Goal: Task Accomplishment & Management: Manage account settings

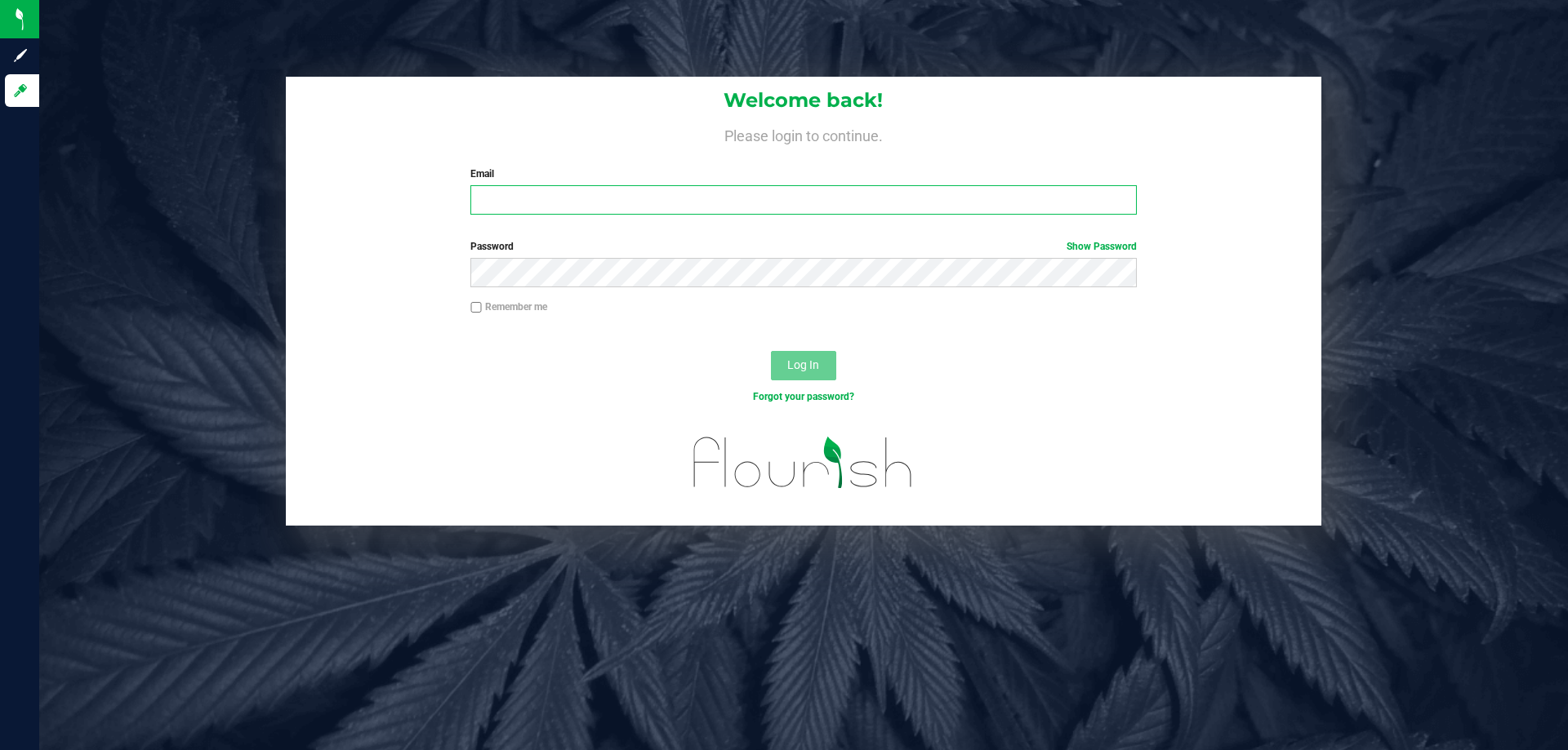
click at [539, 212] on input "Email" at bounding box center [803, 200] width 666 height 29
type input "[EMAIL_ADDRESS][DOMAIN_NAME]"
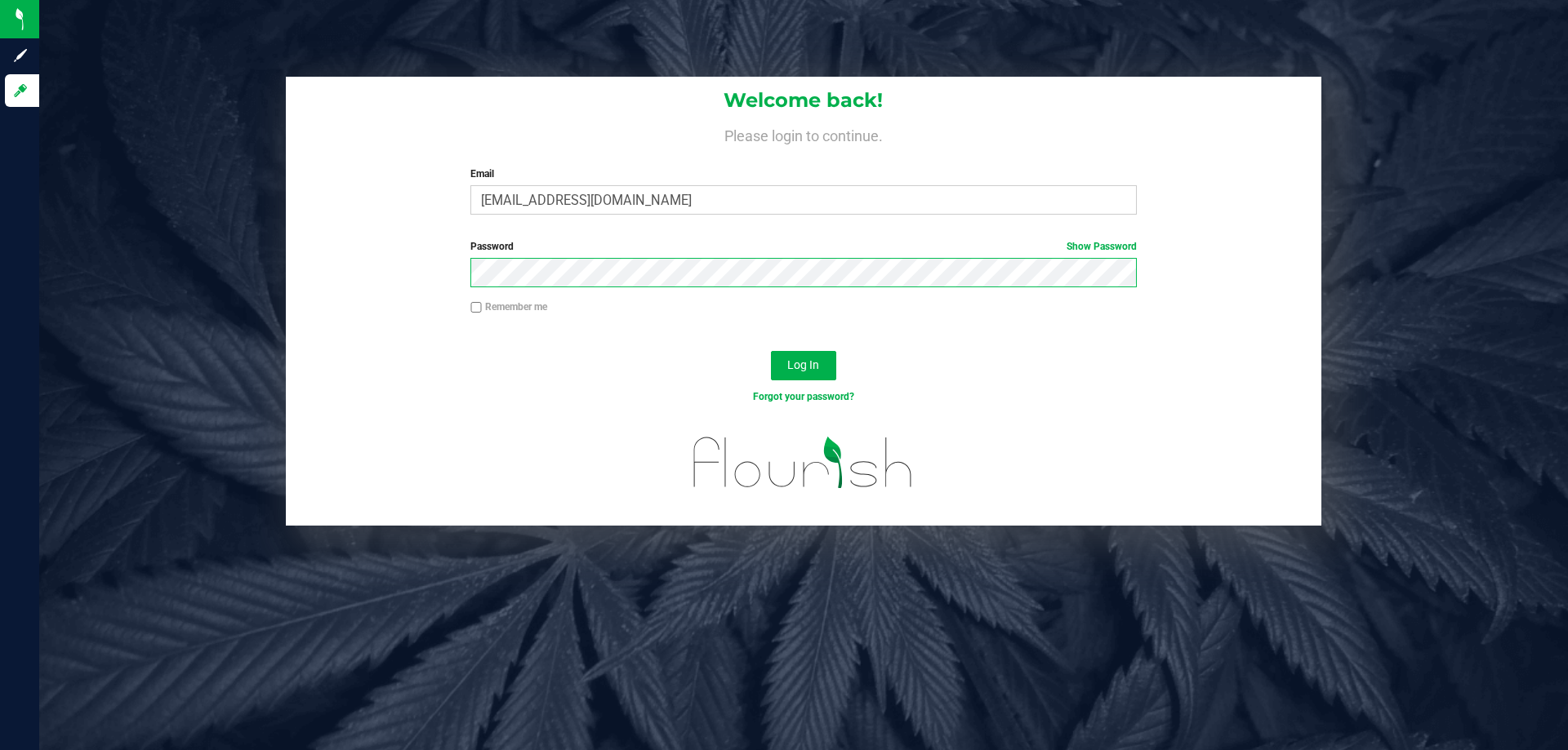
click at [771, 352] on button "Log In" at bounding box center [803, 366] width 66 height 29
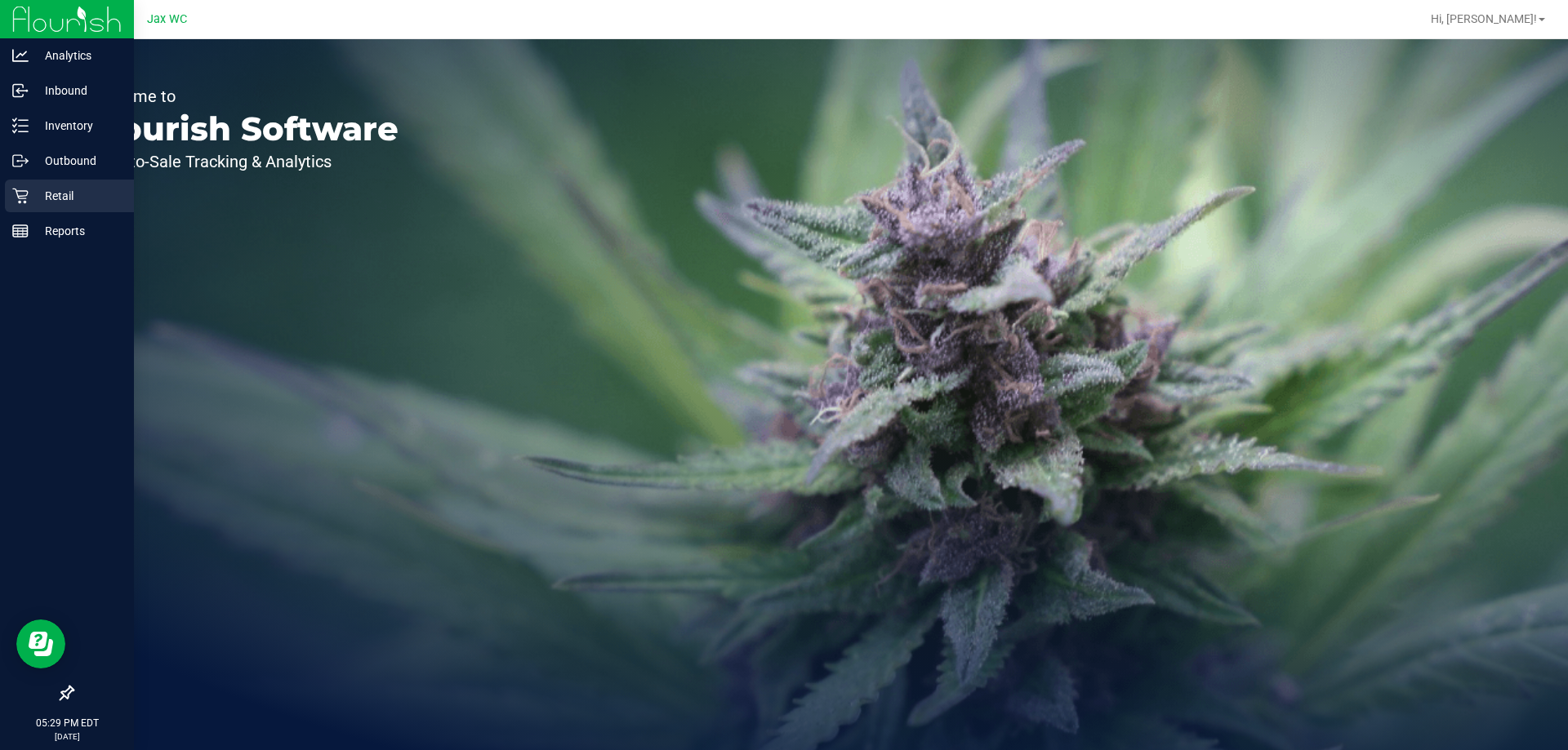
click at [77, 193] on p "Retail" at bounding box center [77, 196] width 98 height 20
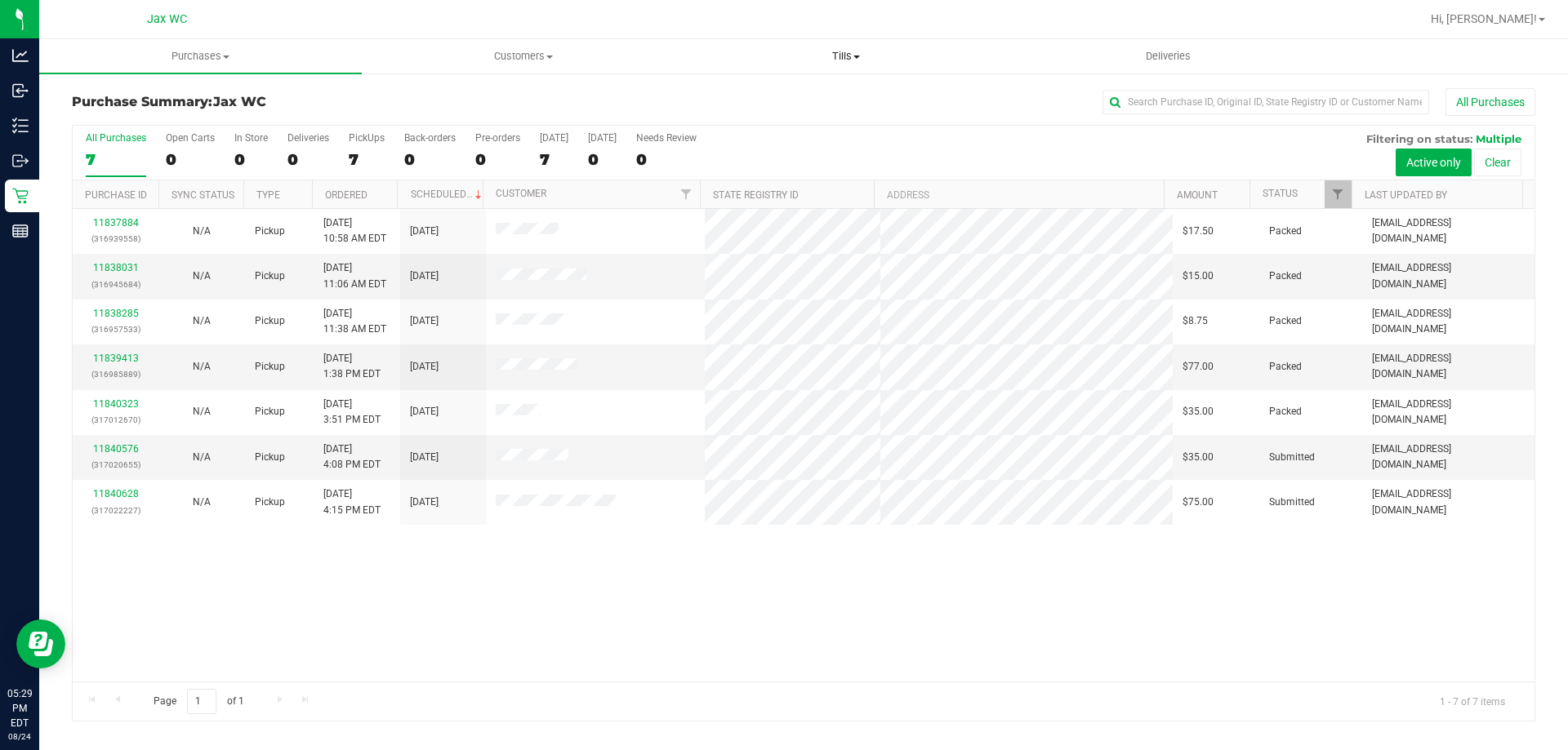
click at [825, 53] on span "Tills" at bounding box center [846, 56] width 321 height 15
click at [807, 97] on li "Manage tills" at bounding box center [845, 99] width 322 height 20
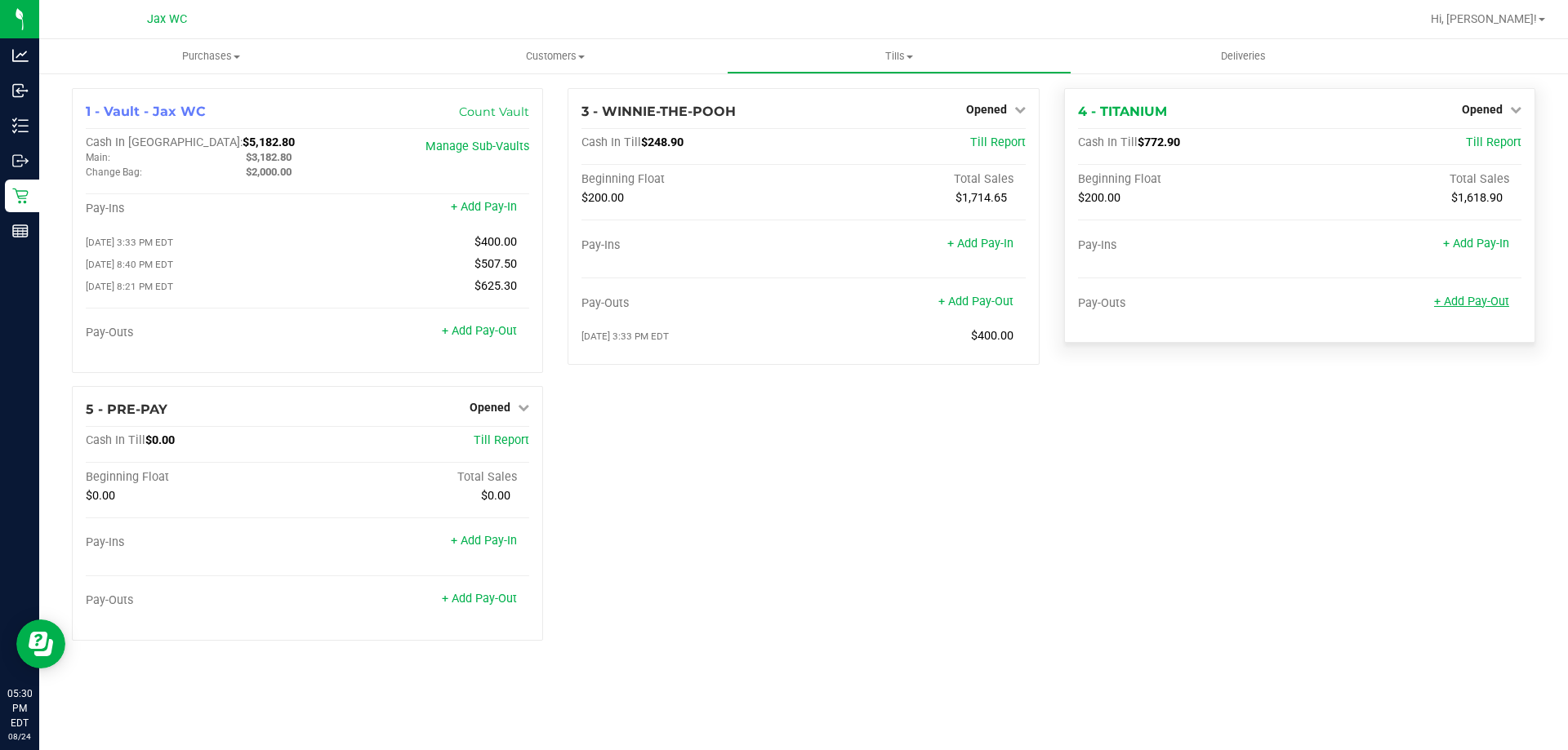
click at [1502, 304] on link "+ Add Pay-Out" at bounding box center [1472, 302] width 75 height 14
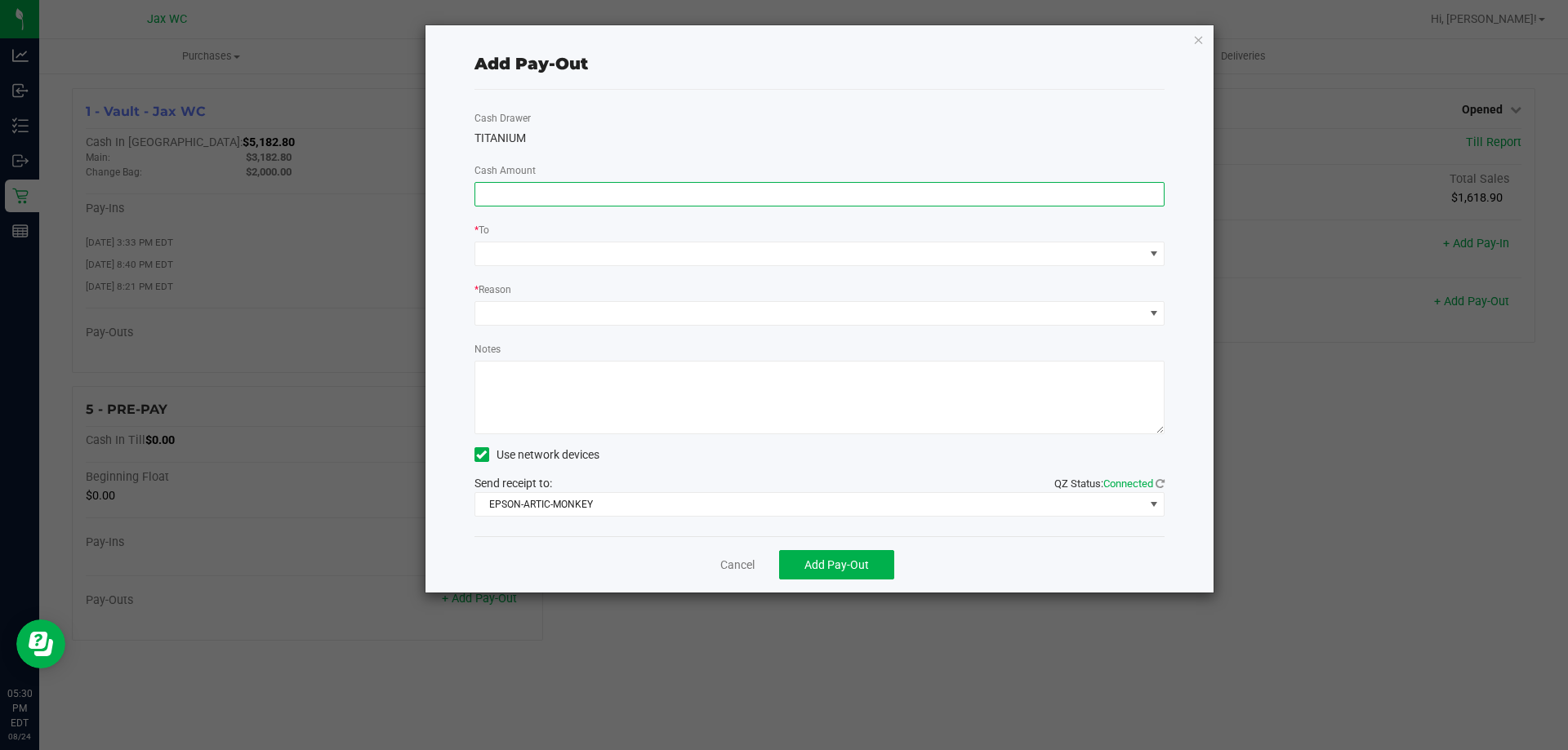
click at [617, 194] on input at bounding box center [820, 194] width 689 height 23
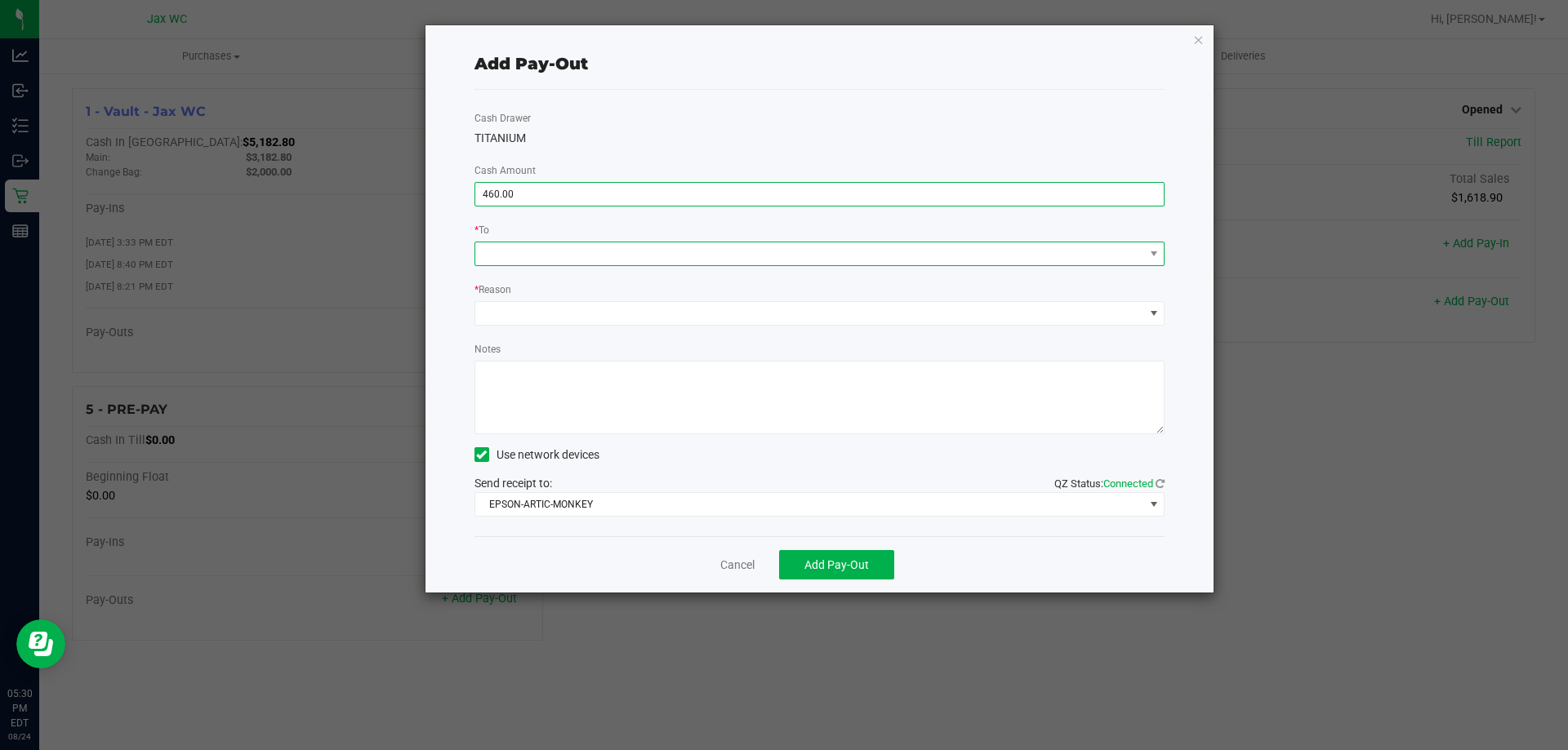
type input "$460.00"
click at [541, 242] on span at bounding box center [821, 254] width 691 height 24
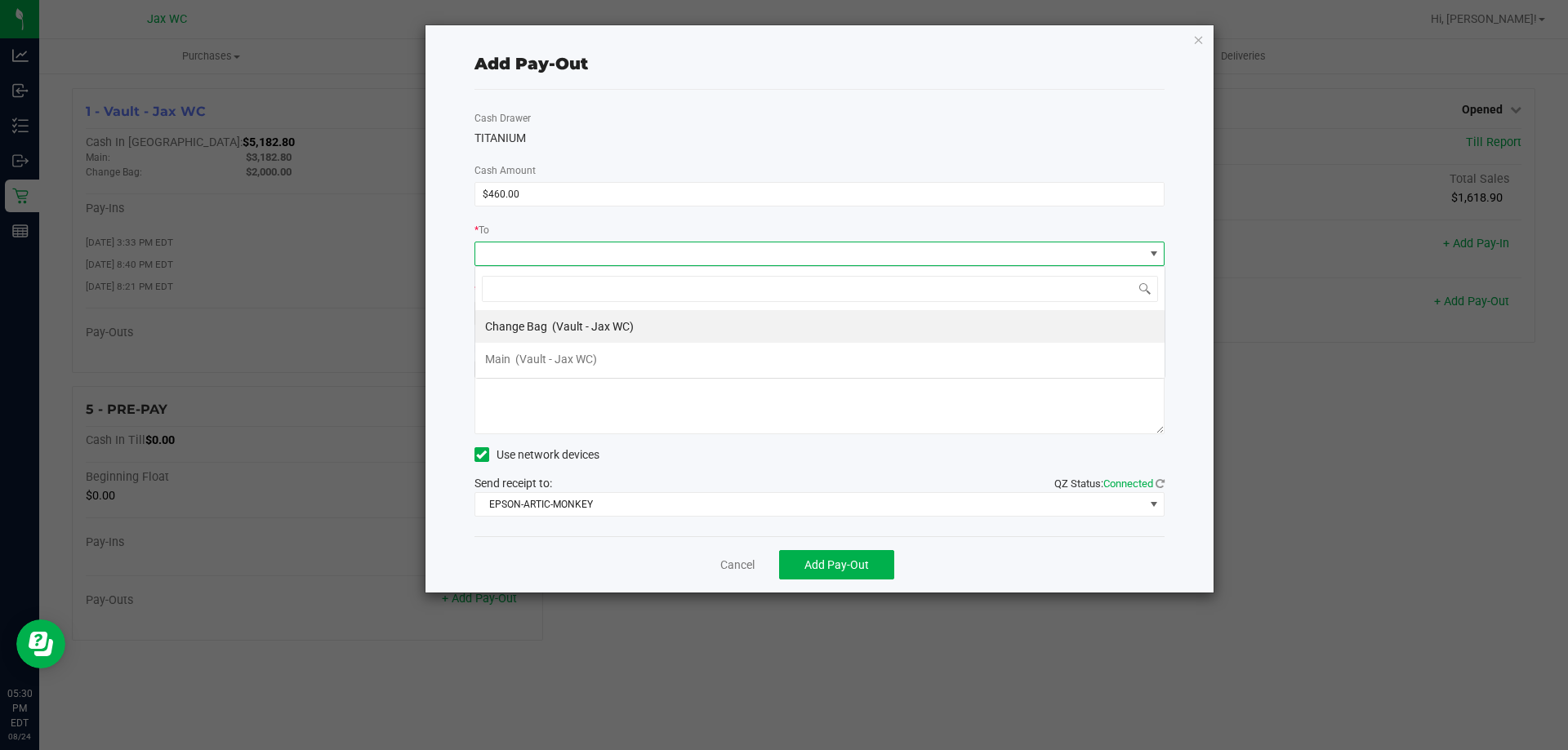
scroll to position [24, 690]
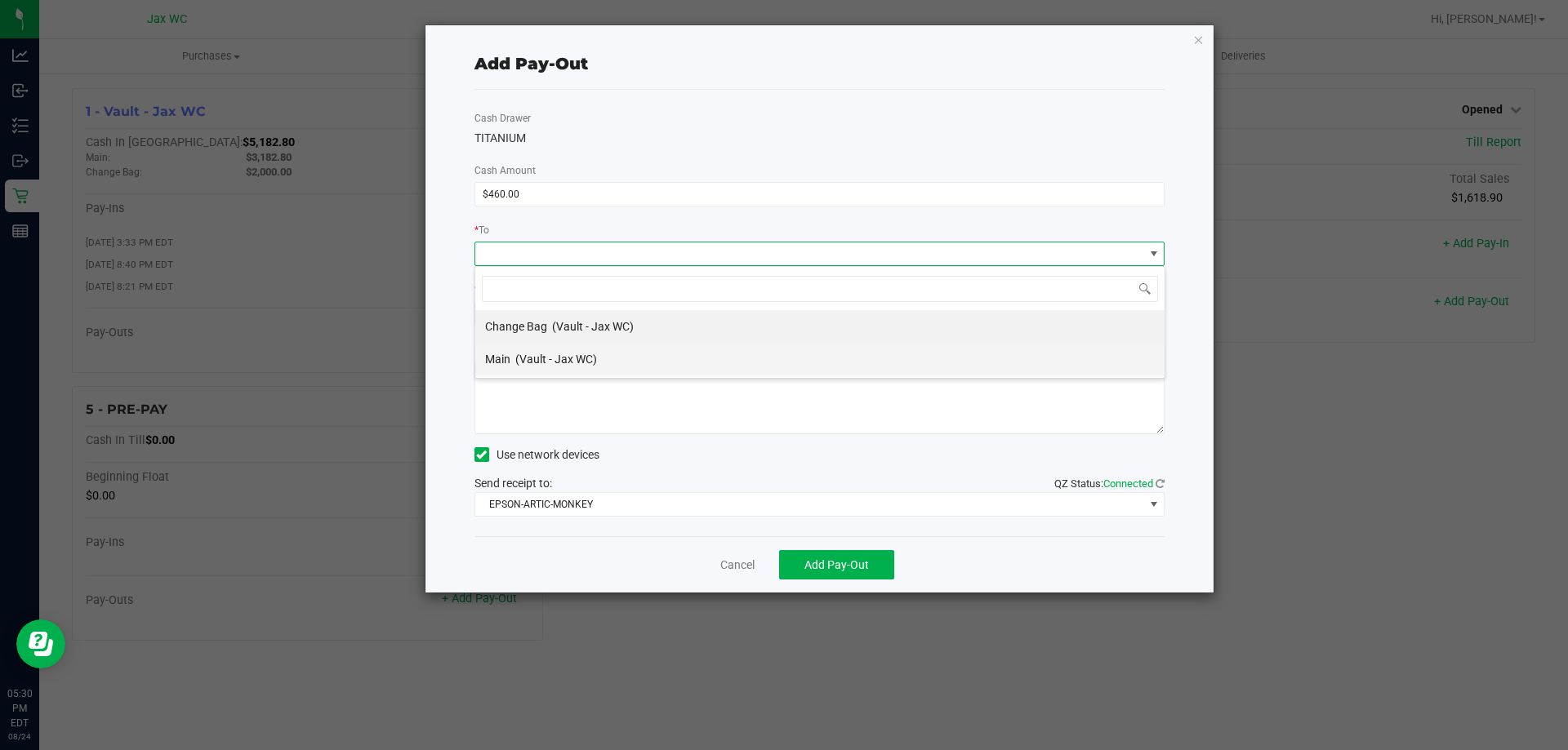
click at [561, 361] on span "(Vault - Jax WC)" at bounding box center [555, 358] width 81 height 13
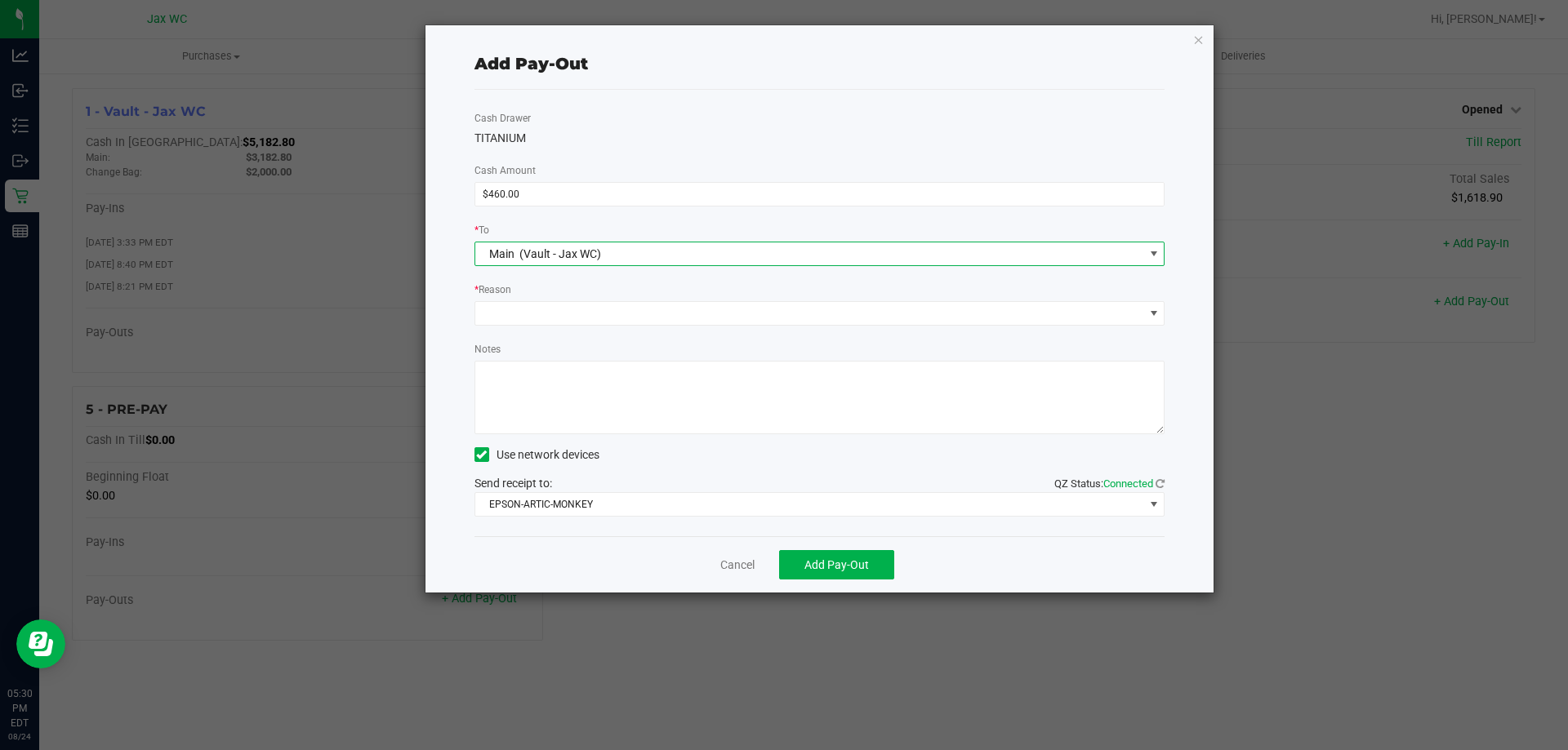
click at [544, 300] on div "* Reason" at bounding box center [821, 291] width 691 height 21
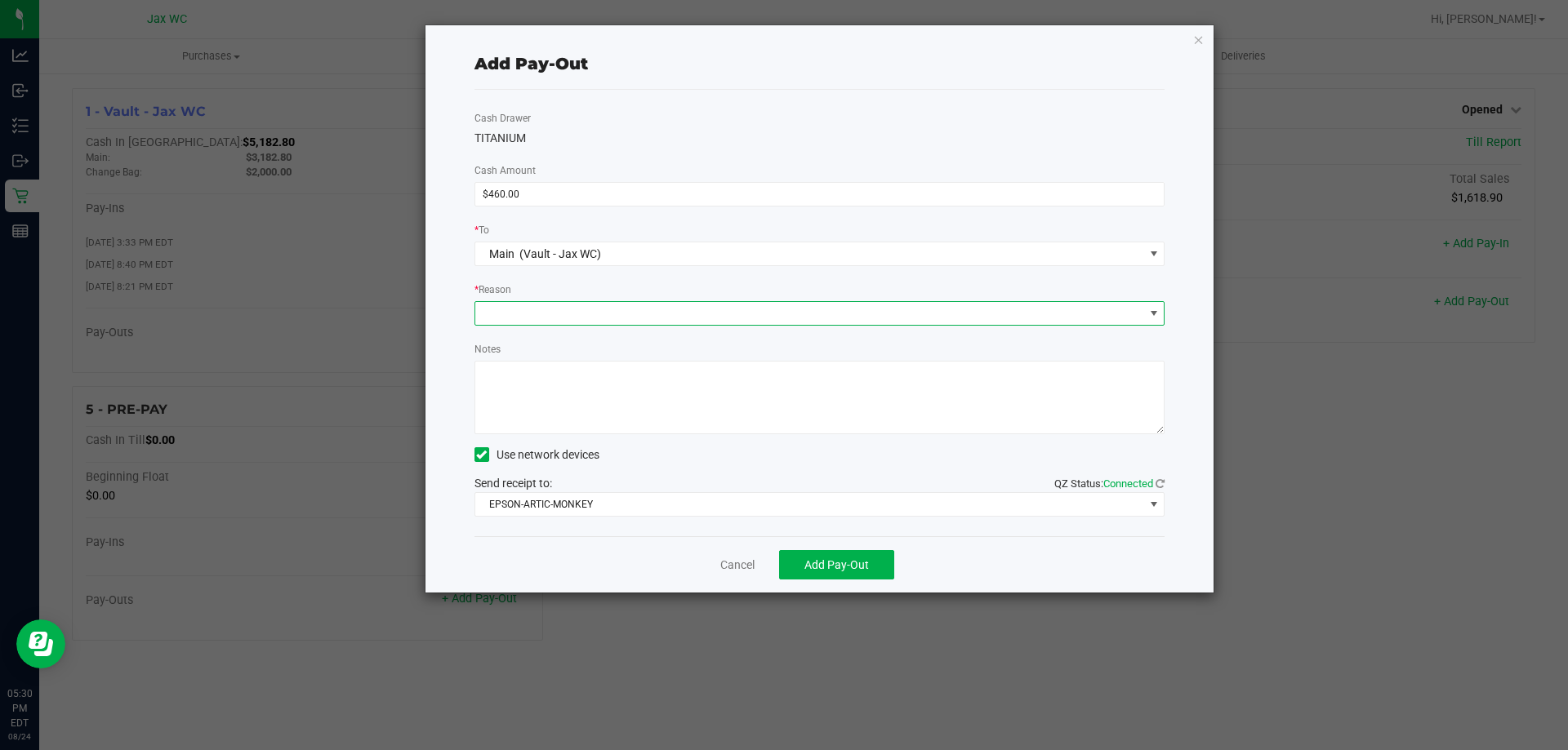
click at [547, 316] on span at bounding box center [809, 313] width 669 height 23
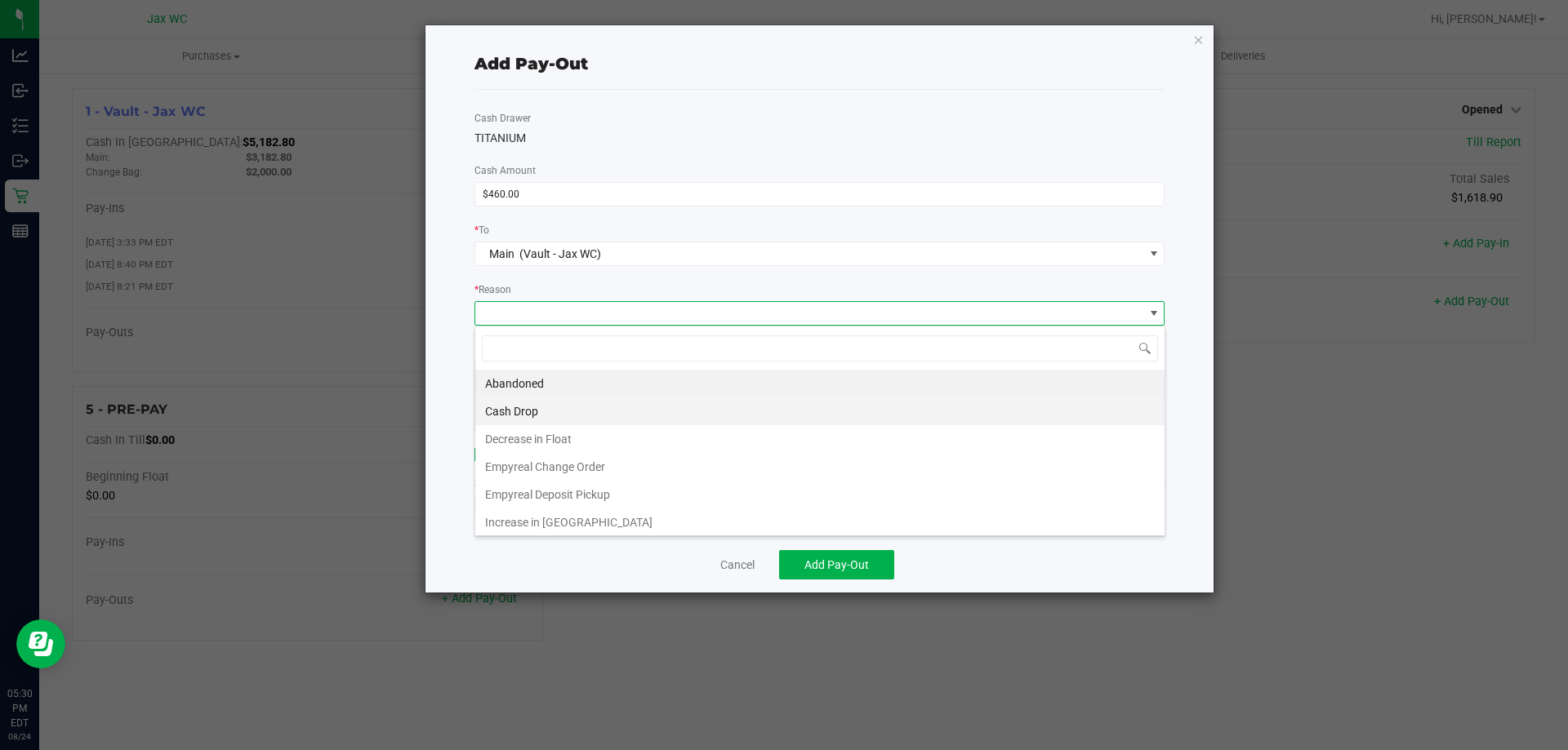
click at [567, 416] on li "Cash Drop" at bounding box center [820, 411] width 689 height 27
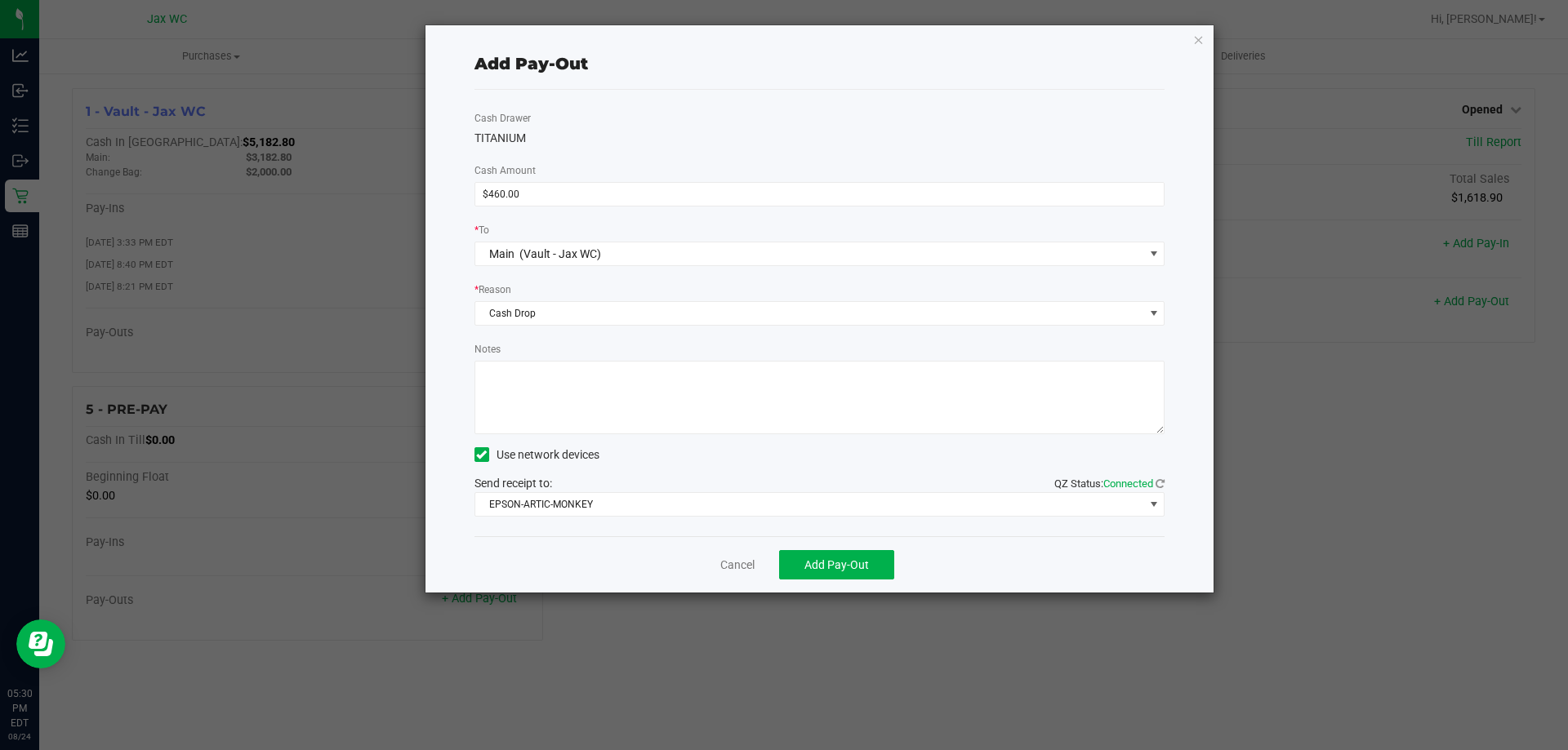
click at [722, 384] on textarea "Notes" at bounding box center [821, 398] width 691 height 73
type textarea "A.S."
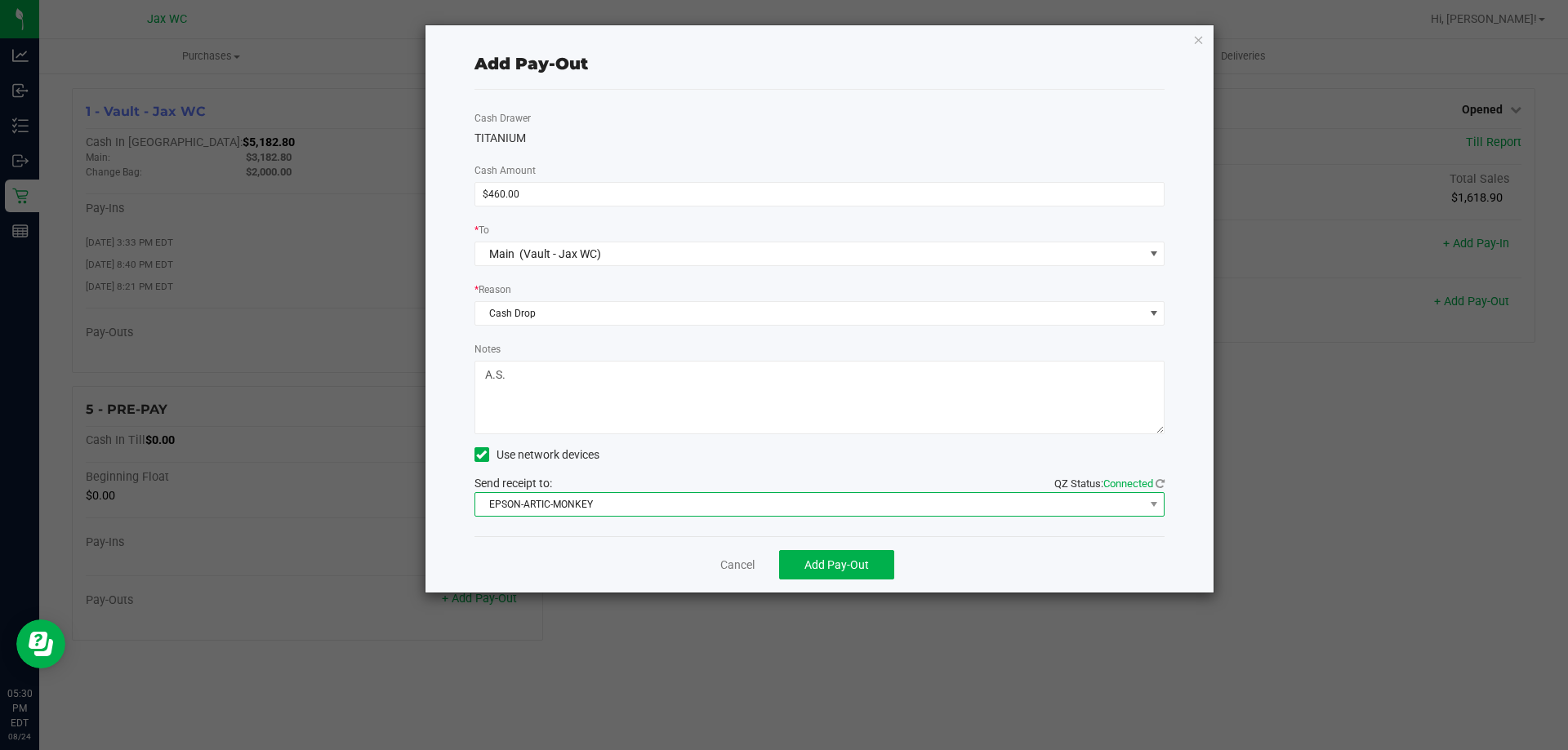
click at [619, 496] on span "EPSON-ARTIC-MONKEY" at bounding box center [809, 504] width 669 height 23
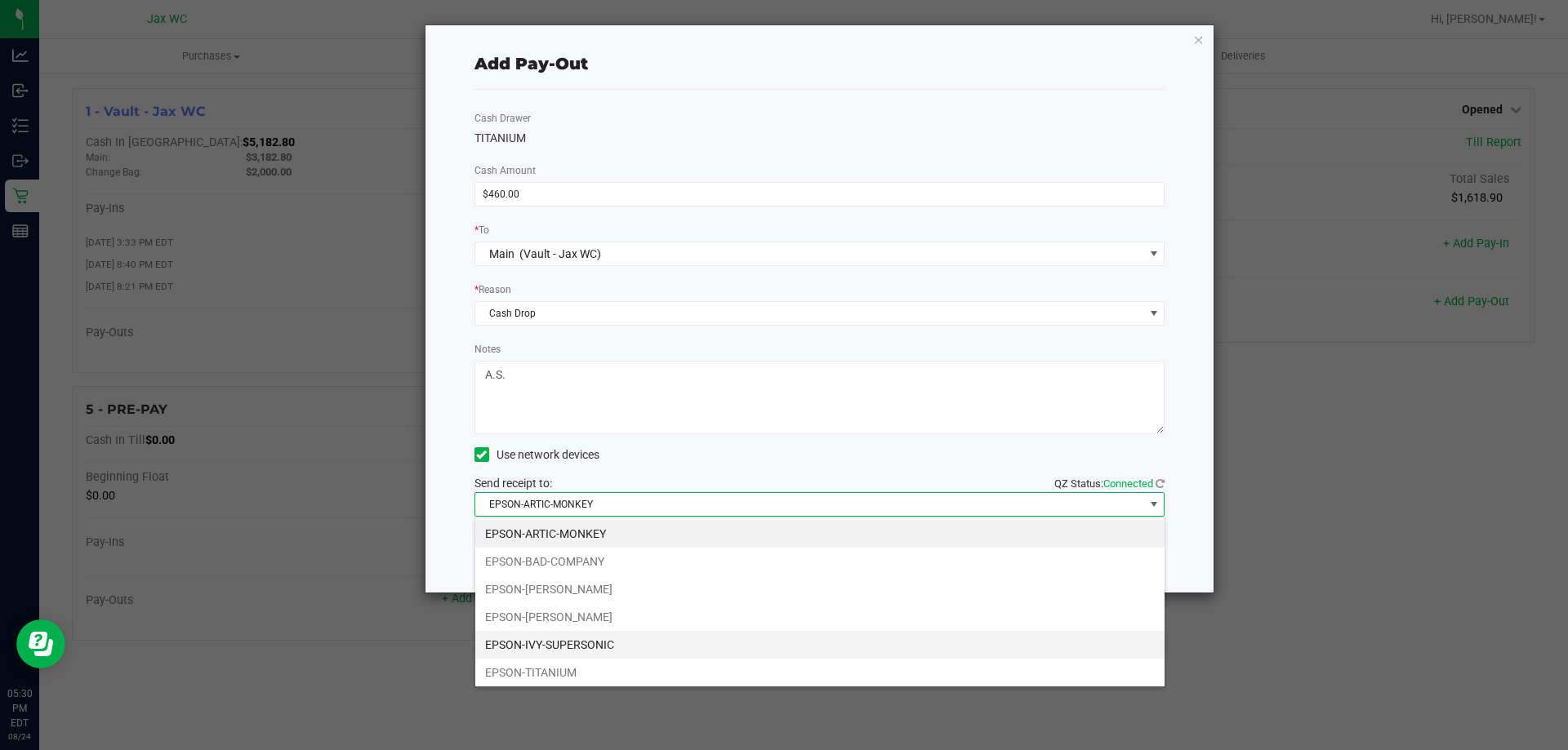
click at [661, 647] on li "EPSON-IVY-SUPERSONIC" at bounding box center [820, 645] width 689 height 27
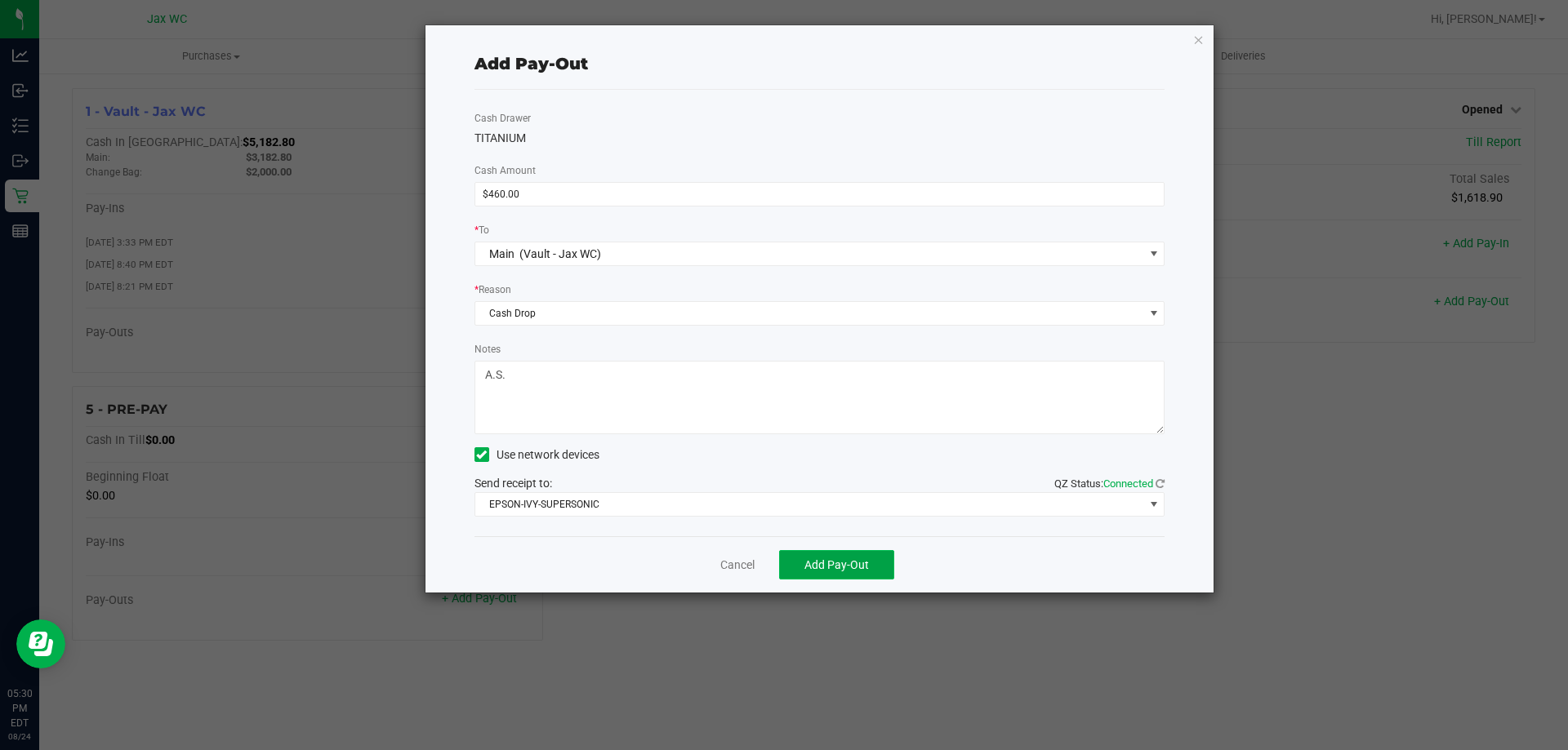
click at [836, 568] on span "Add Pay-Out" at bounding box center [837, 564] width 65 height 13
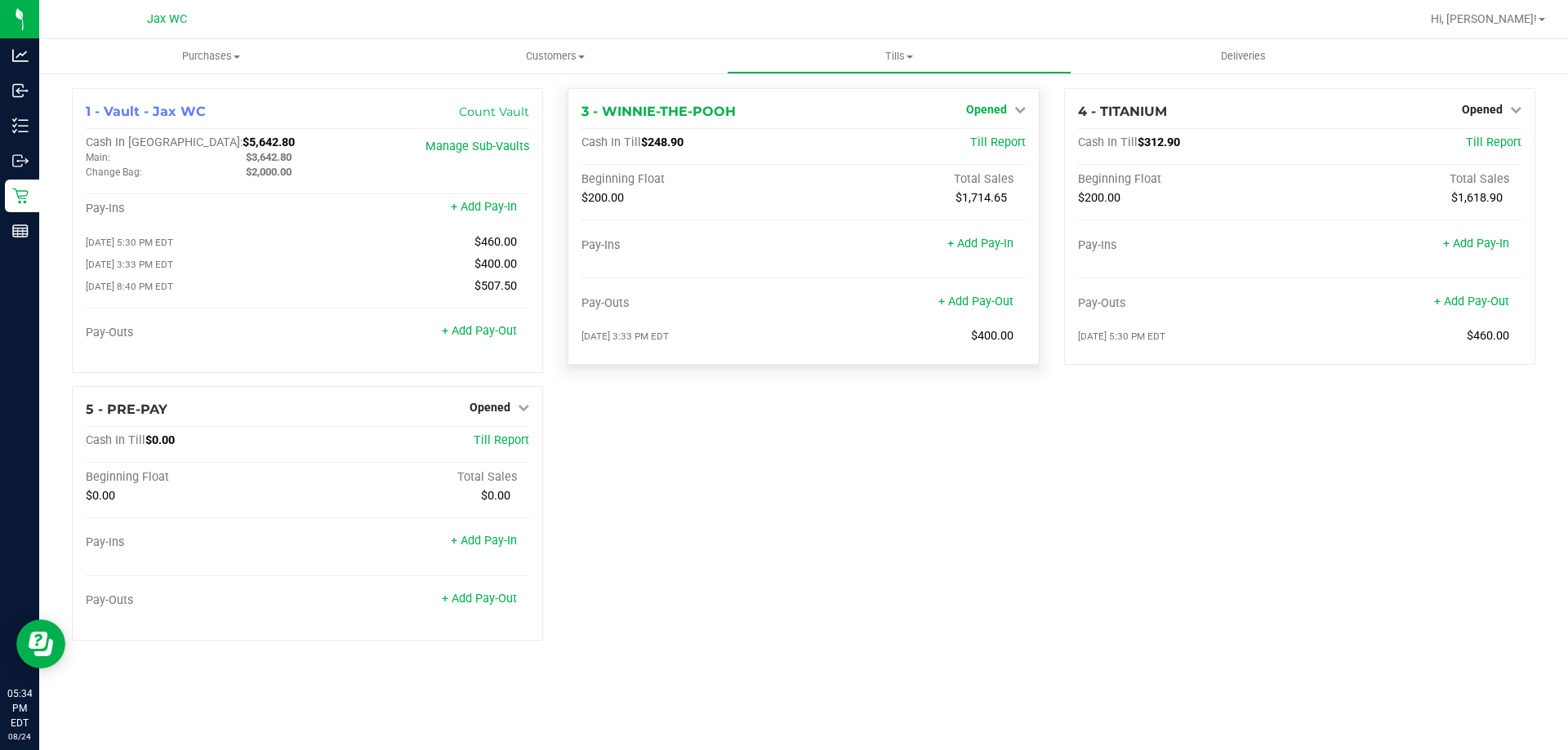
click at [1007, 112] on link "Opened" at bounding box center [996, 109] width 60 height 13
click at [992, 148] on link "Close Till" at bounding box center [988, 143] width 44 height 13
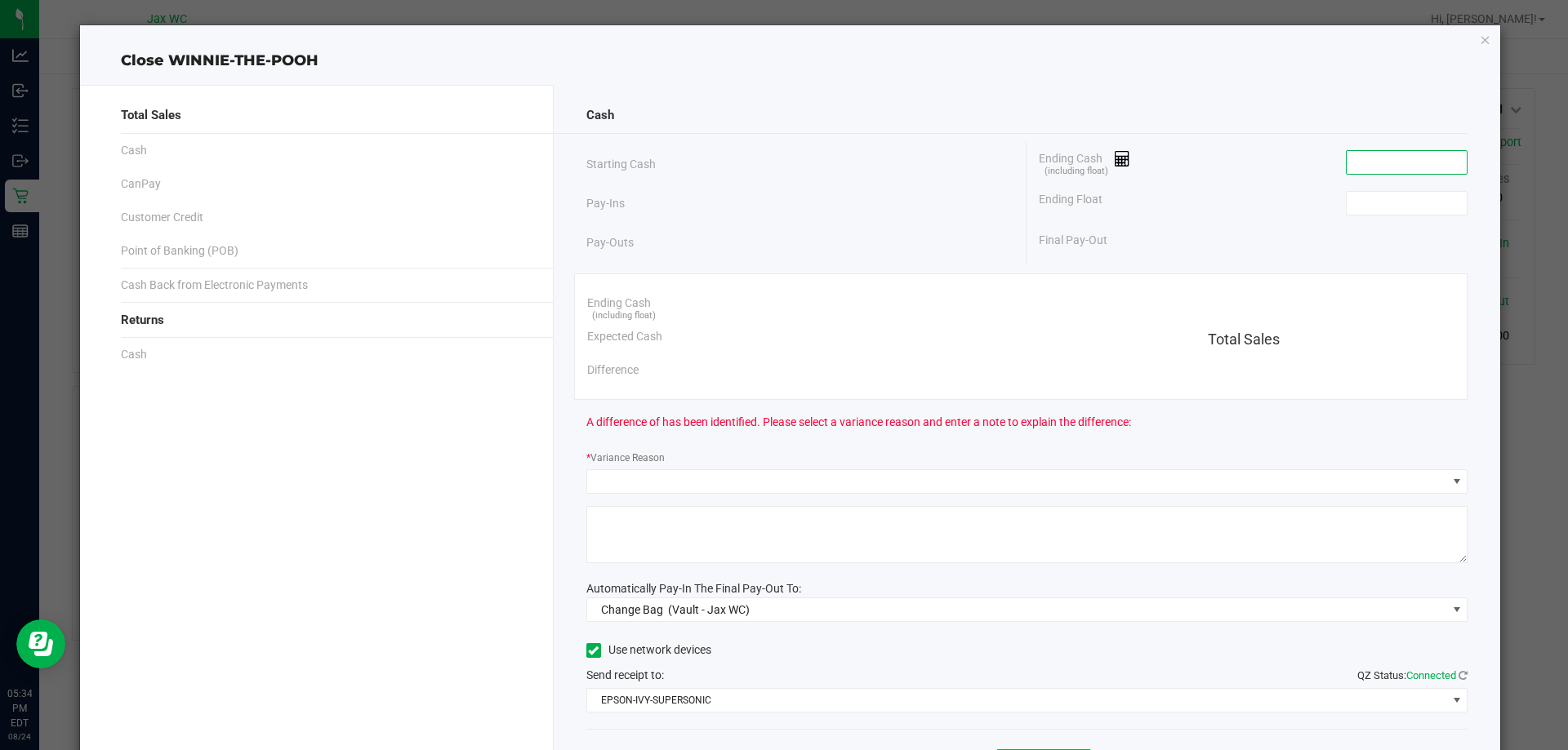
click at [1357, 160] on input at bounding box center [1406, 162] width 120 height 23
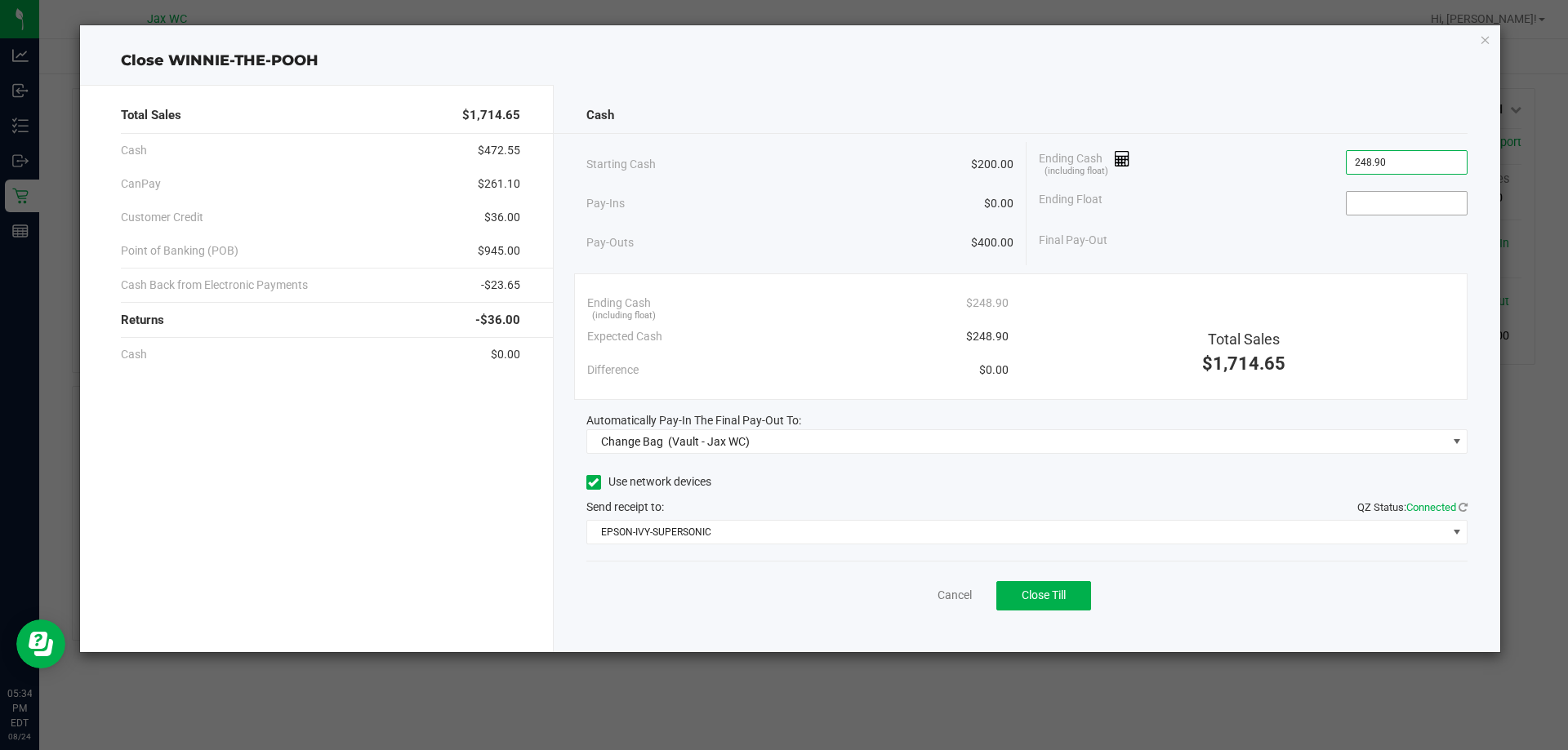
type input "$248.90"
click at [1428, 192] on input at bounding box center [1406, 203] width 120 height 23
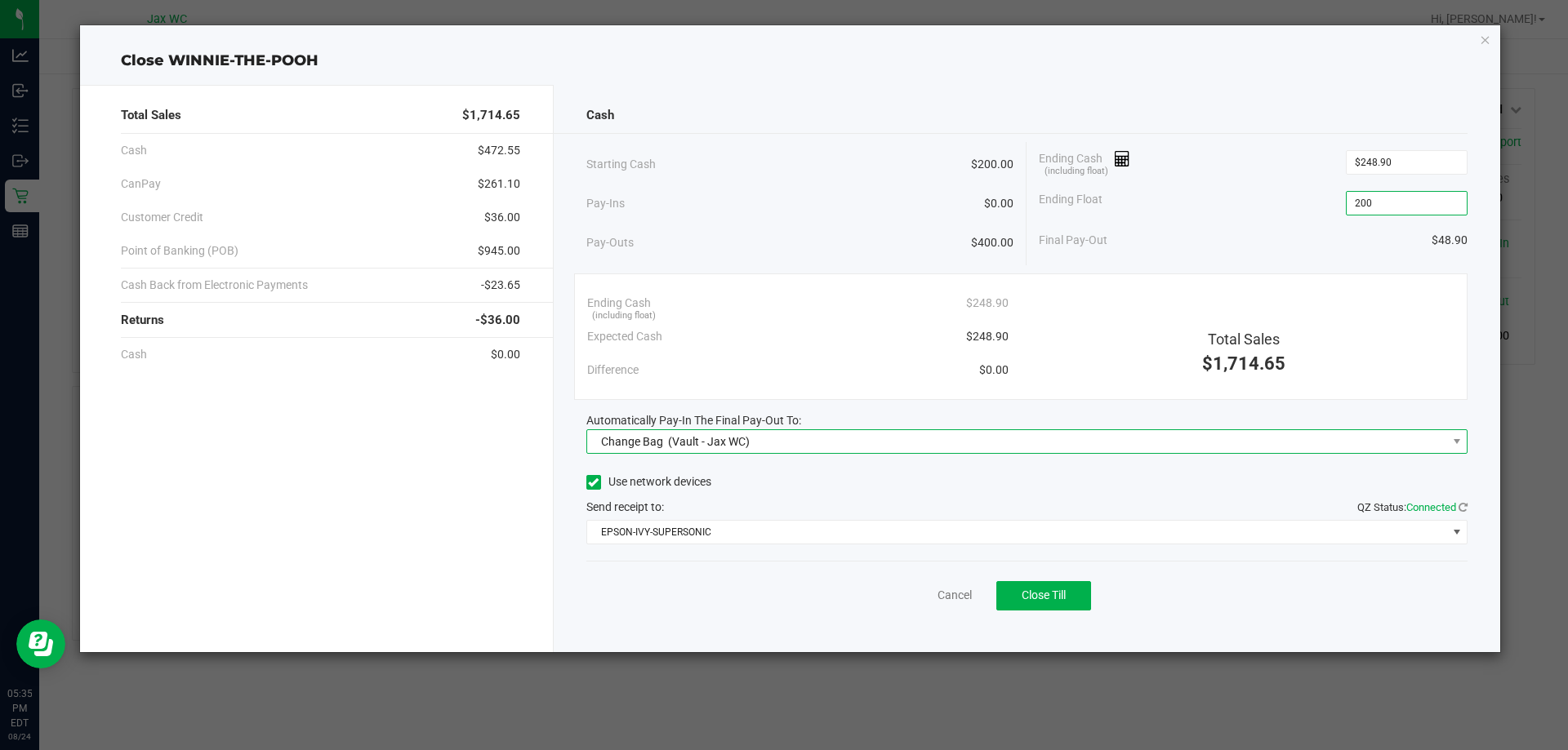
type input "$200.00"
click at [938, 441] on span "Change Bag (Vault - Jax WC)" at bounding box center [1018, 442] width 860 height 23
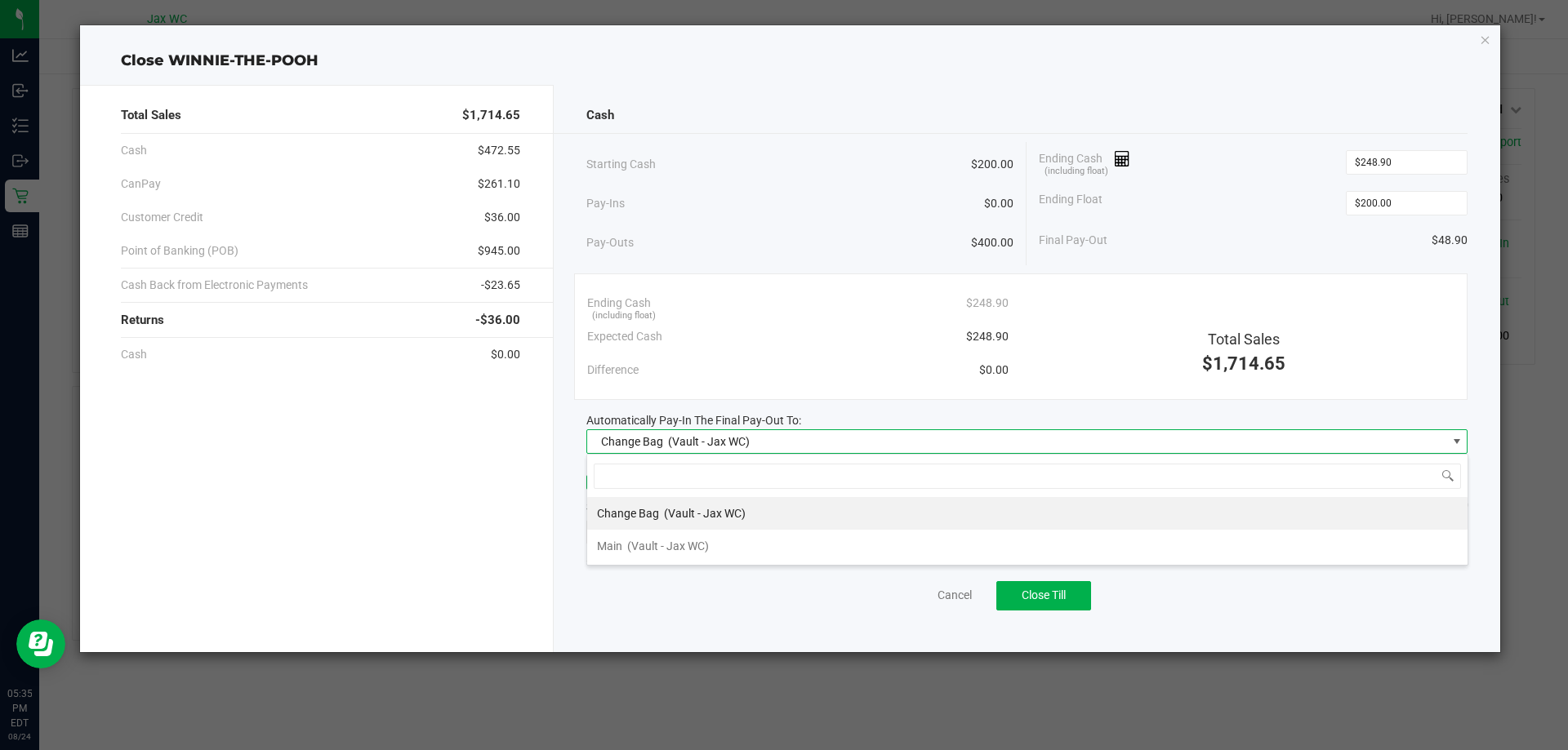
scroll to position [24, 881]
click at [744, 540] on li "Main (Vault - Jax WC)" at bounding box center [1027, 545] width 880 height 32
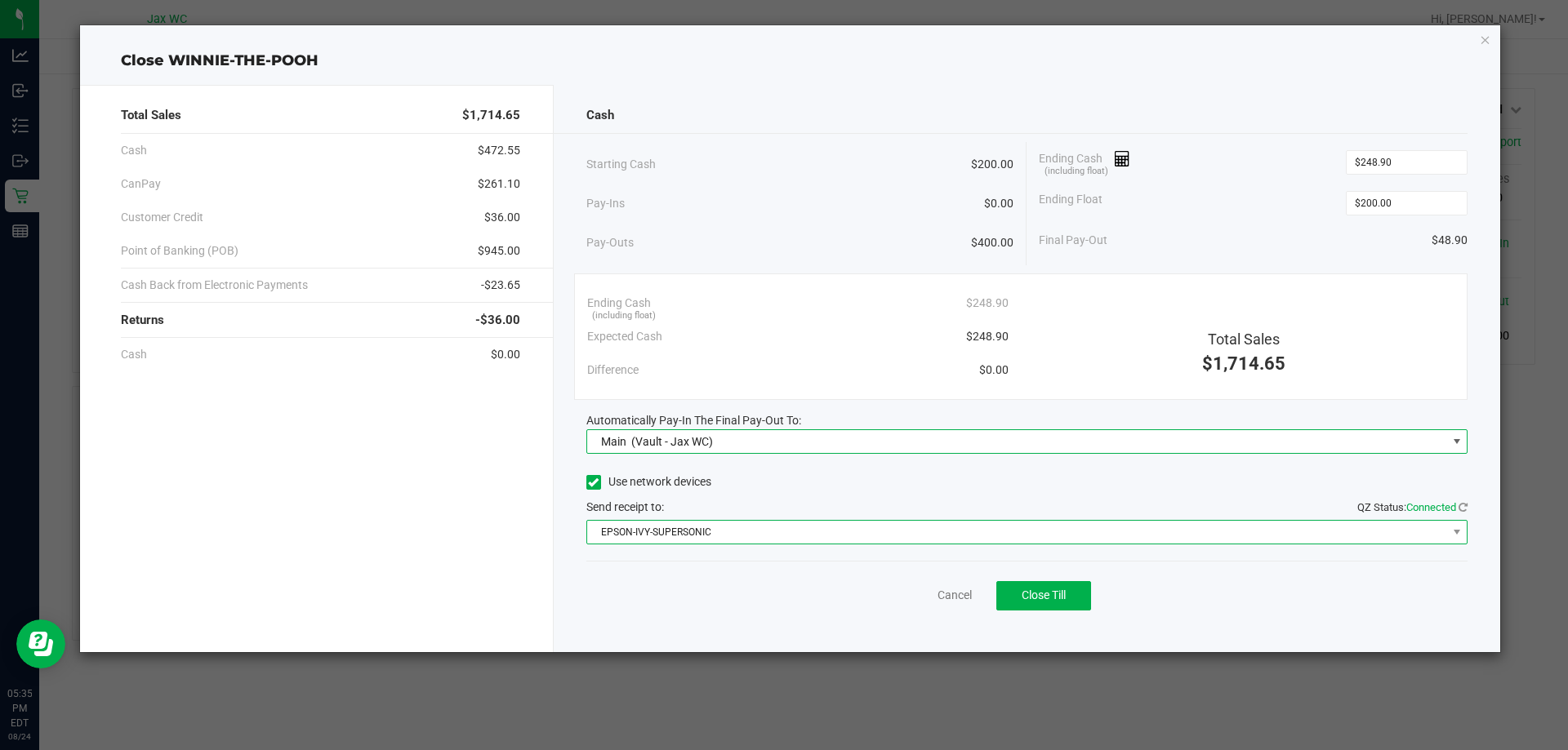
click at [783, 530] on span "EPSON-IVY-SUPERSONIC" at bounding box center [1018, 532] width 860 height 23
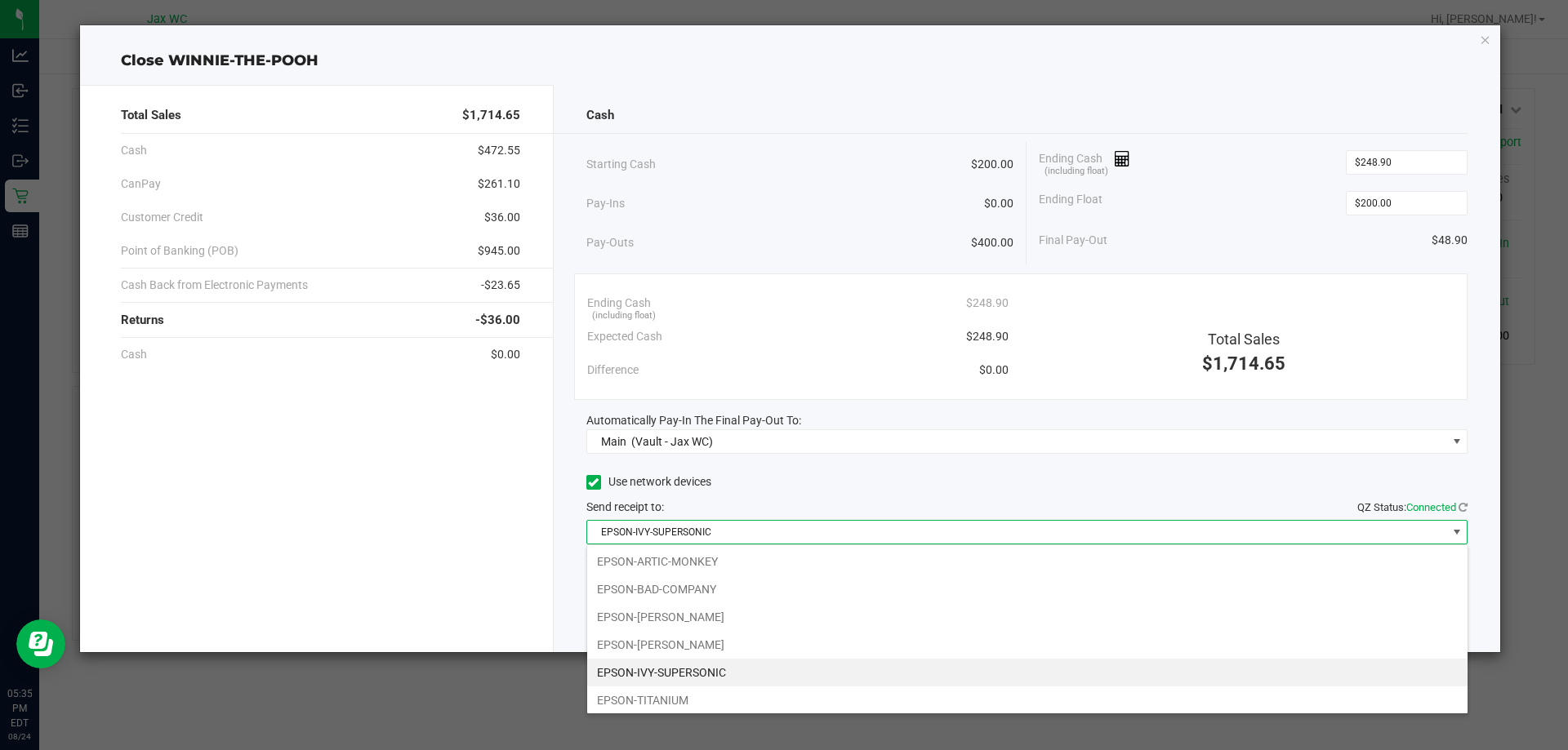
click at [872, 472] on div "Use network devices" at bounding box center [1027, 482] width 882 height 24
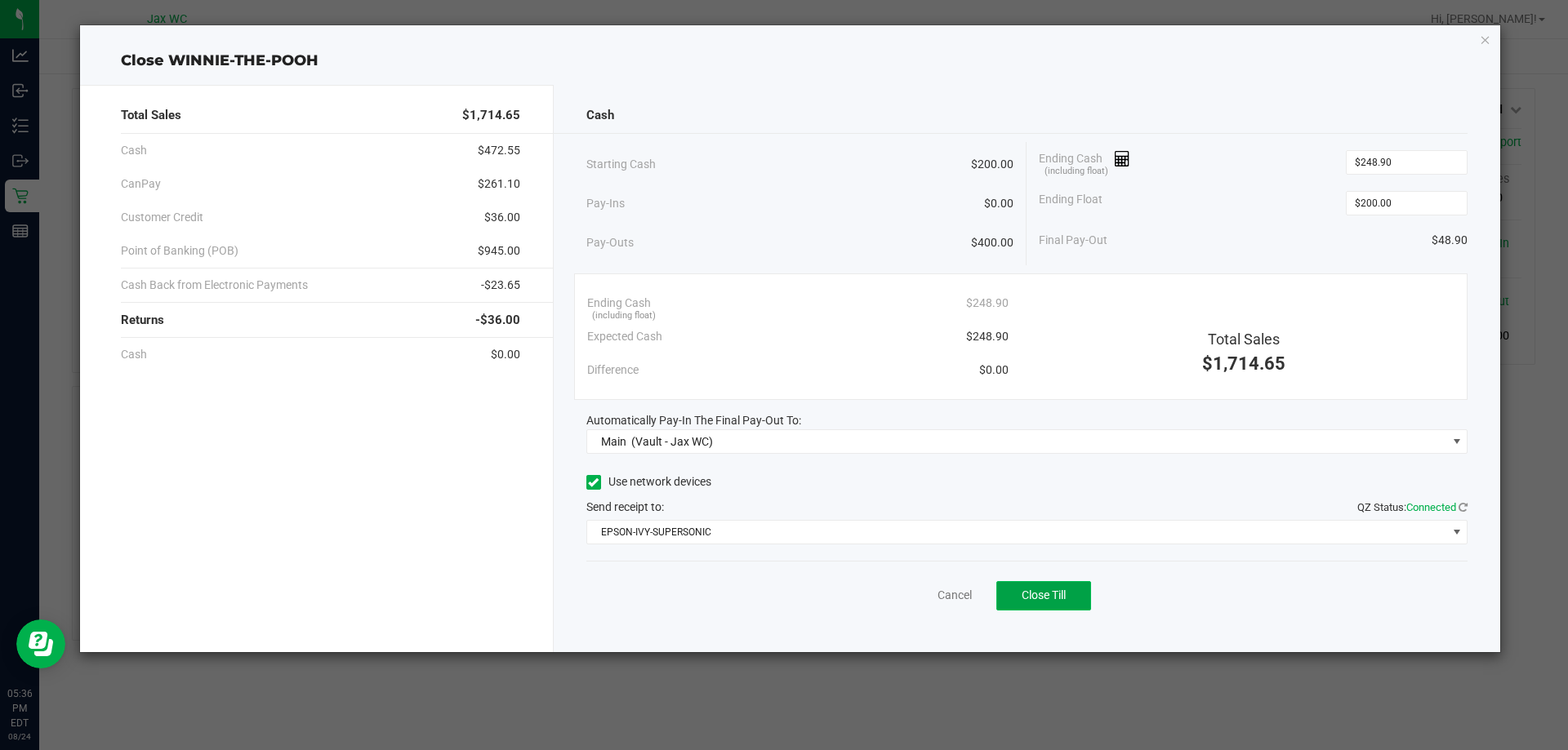
click at [1045, 603] on button "Close Till" at bounding box center [1044, 596] width 95 height 29
click at [924, 594] on link "Dismiss" at bounding box center [919, 596] width 39 height 18
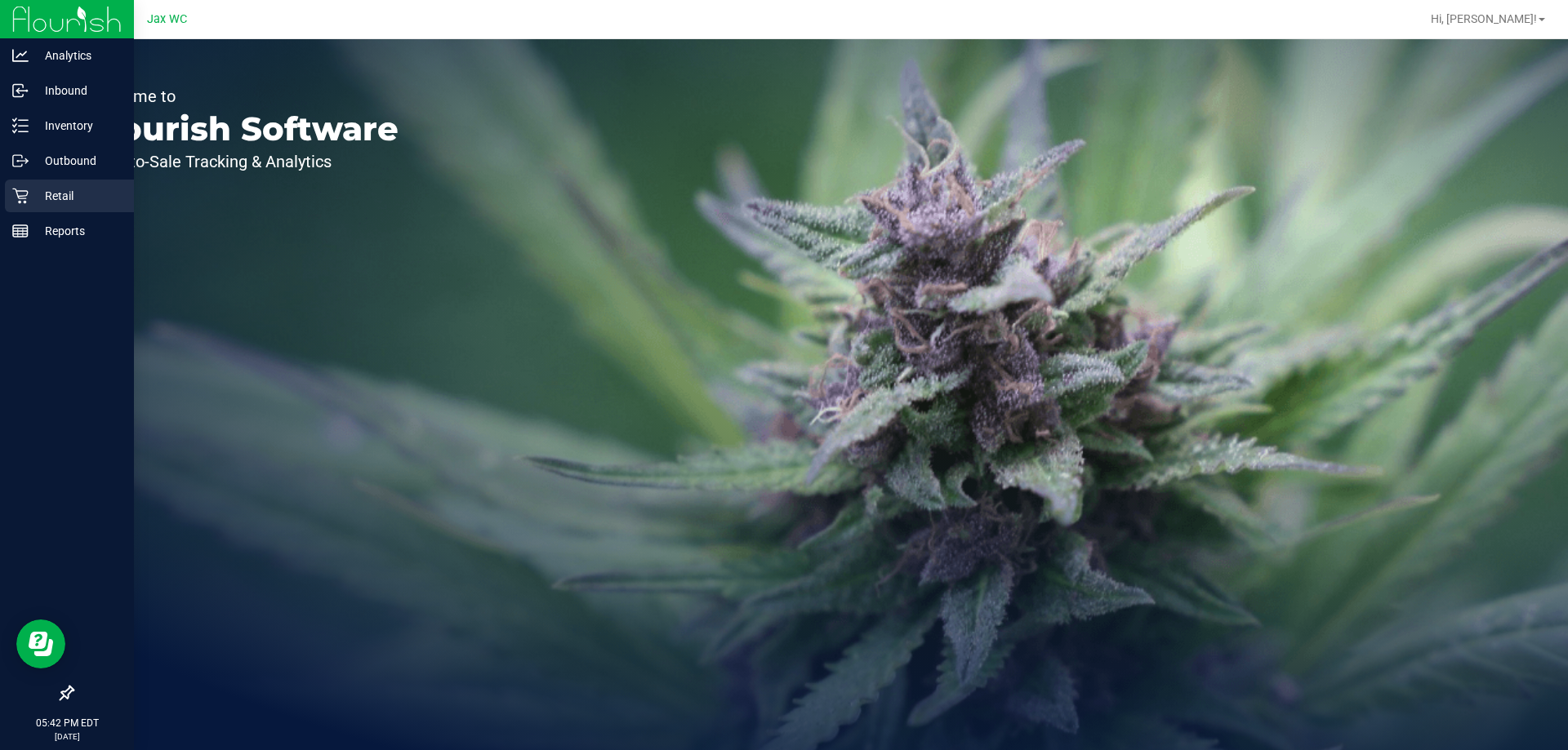
click at [61, 191] on p "Retail" at bounding box center [77, 196] width 98 height 20
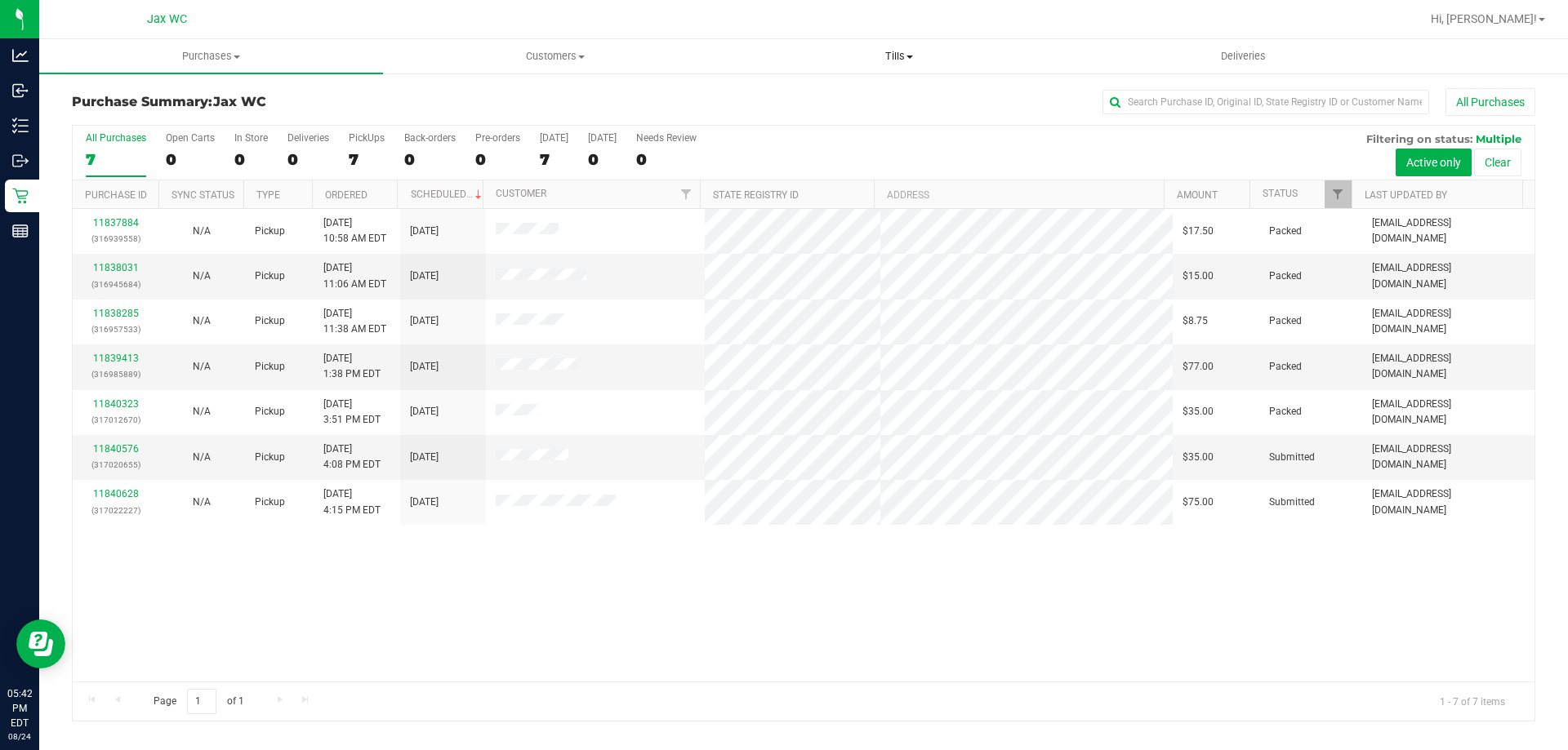
click at [879, 55] on span "Tills" at bounding box center [898, 56] width 342 height 15
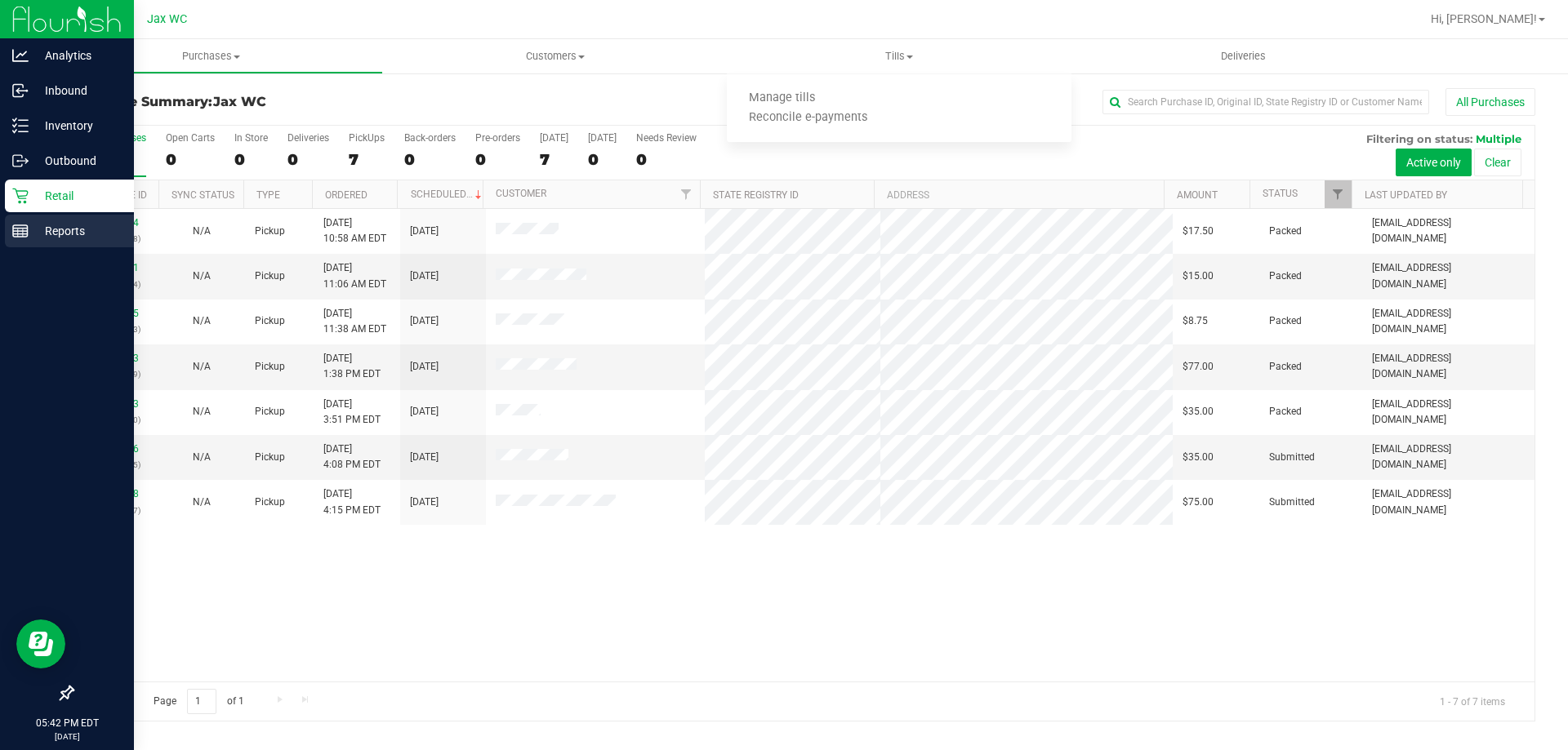
click at [20, 230] on icon at bounding box center [21, 231] width 17 height 17
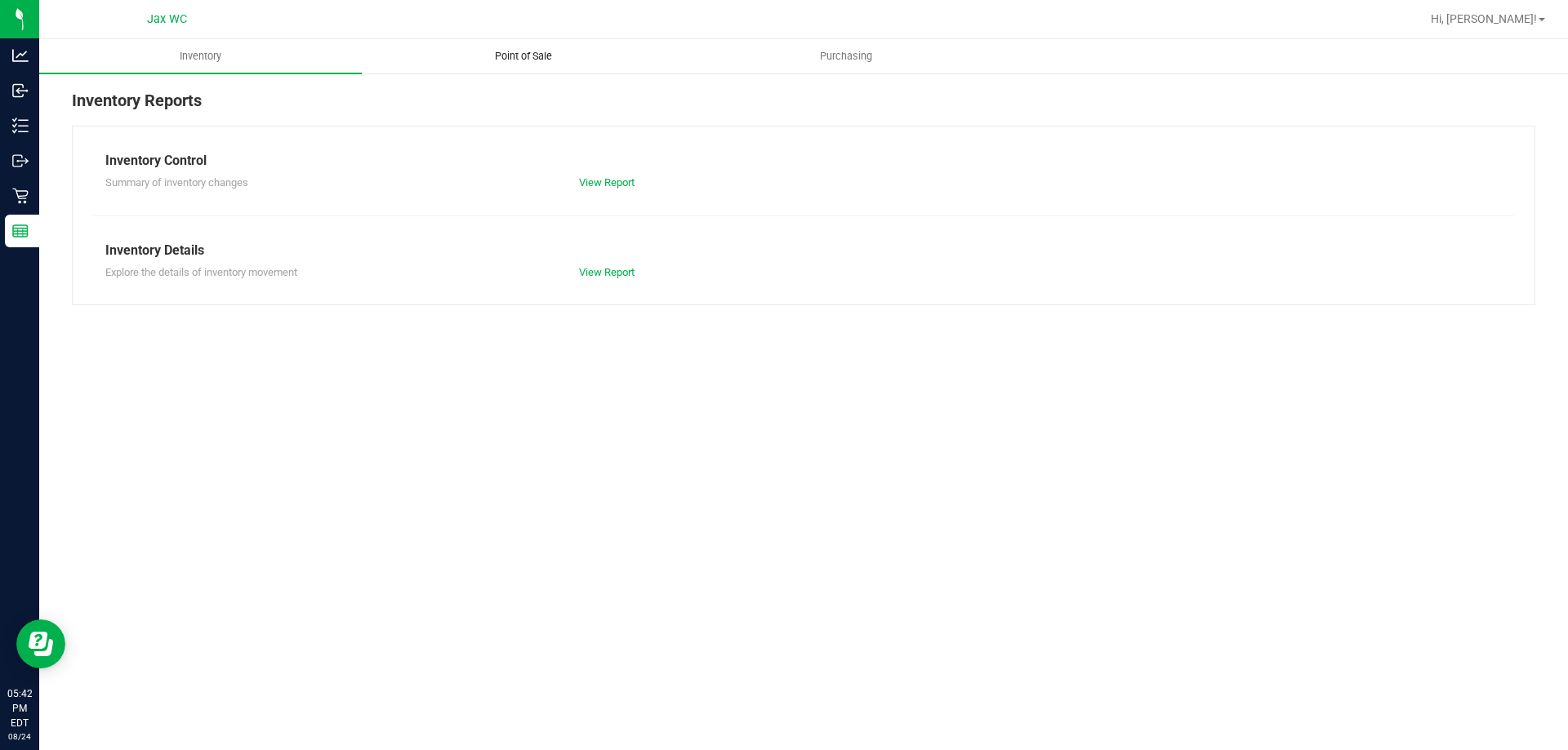
click at [541, 57] on span "Point of Sale" at bounding box center [523, 56] width 101 height 15
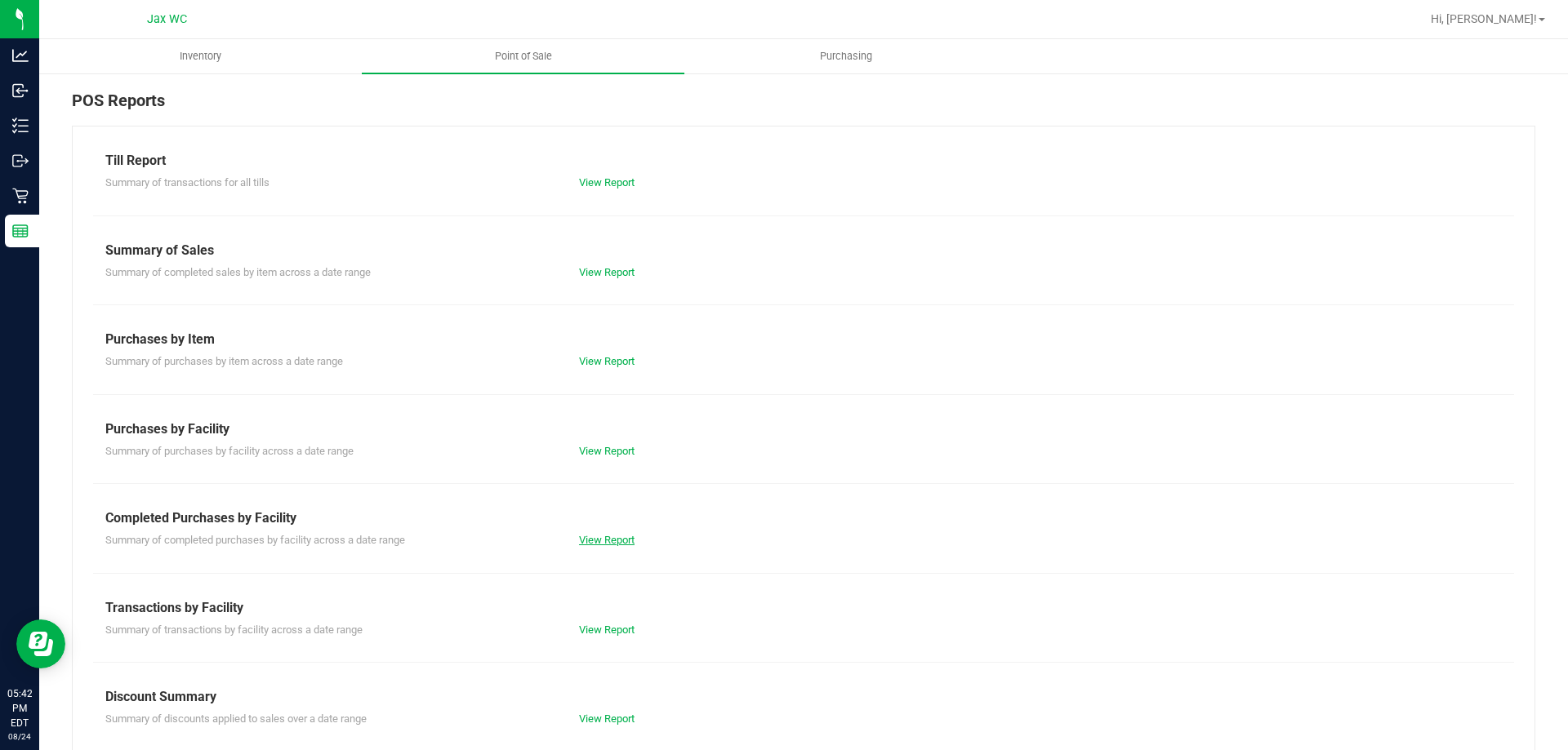
click at [607, 542] on link "View Report" at bounding box center [606, 539] width 56 height 13
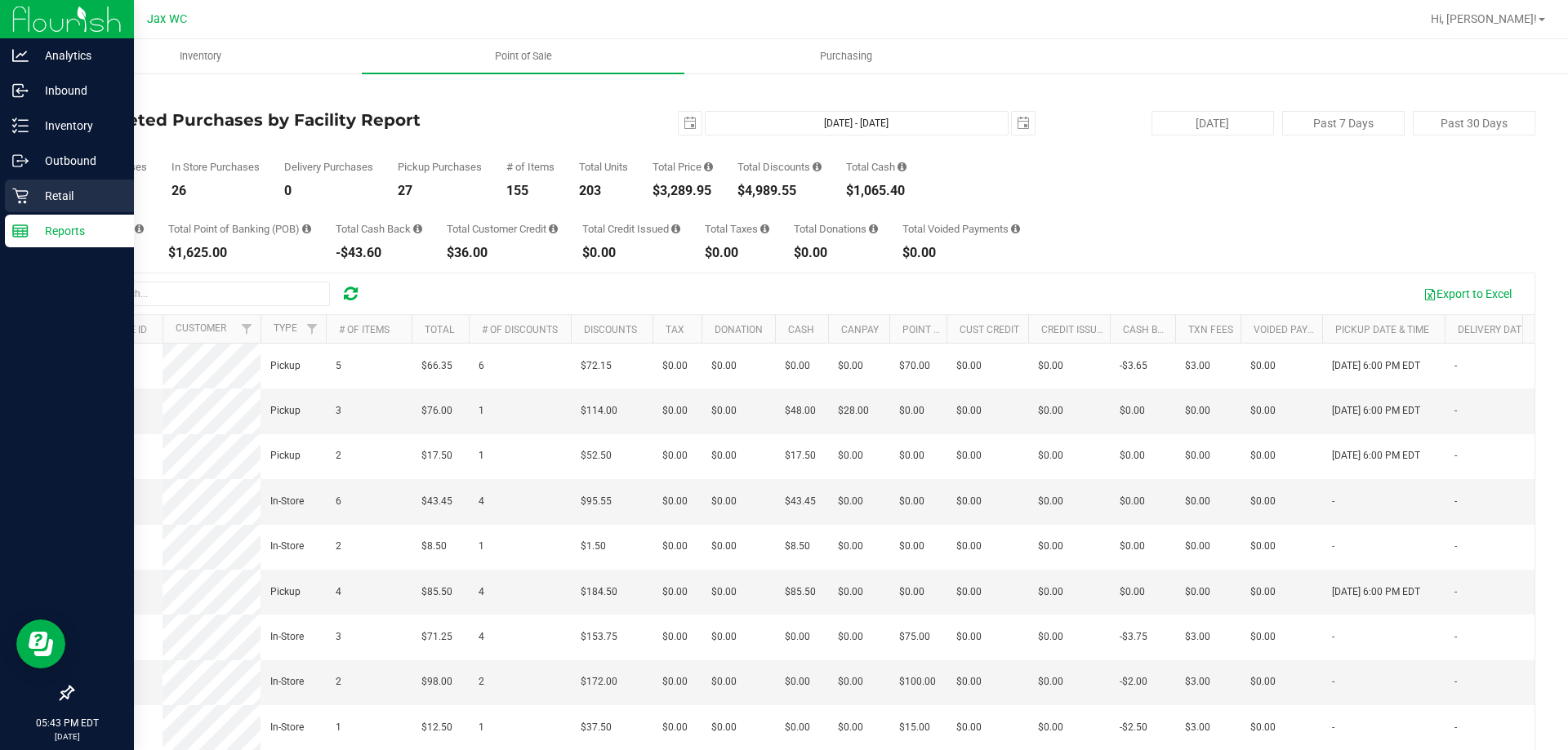
click at [40, 196] on p "Retail" at bounding box center [77, 196] width 98 height 20
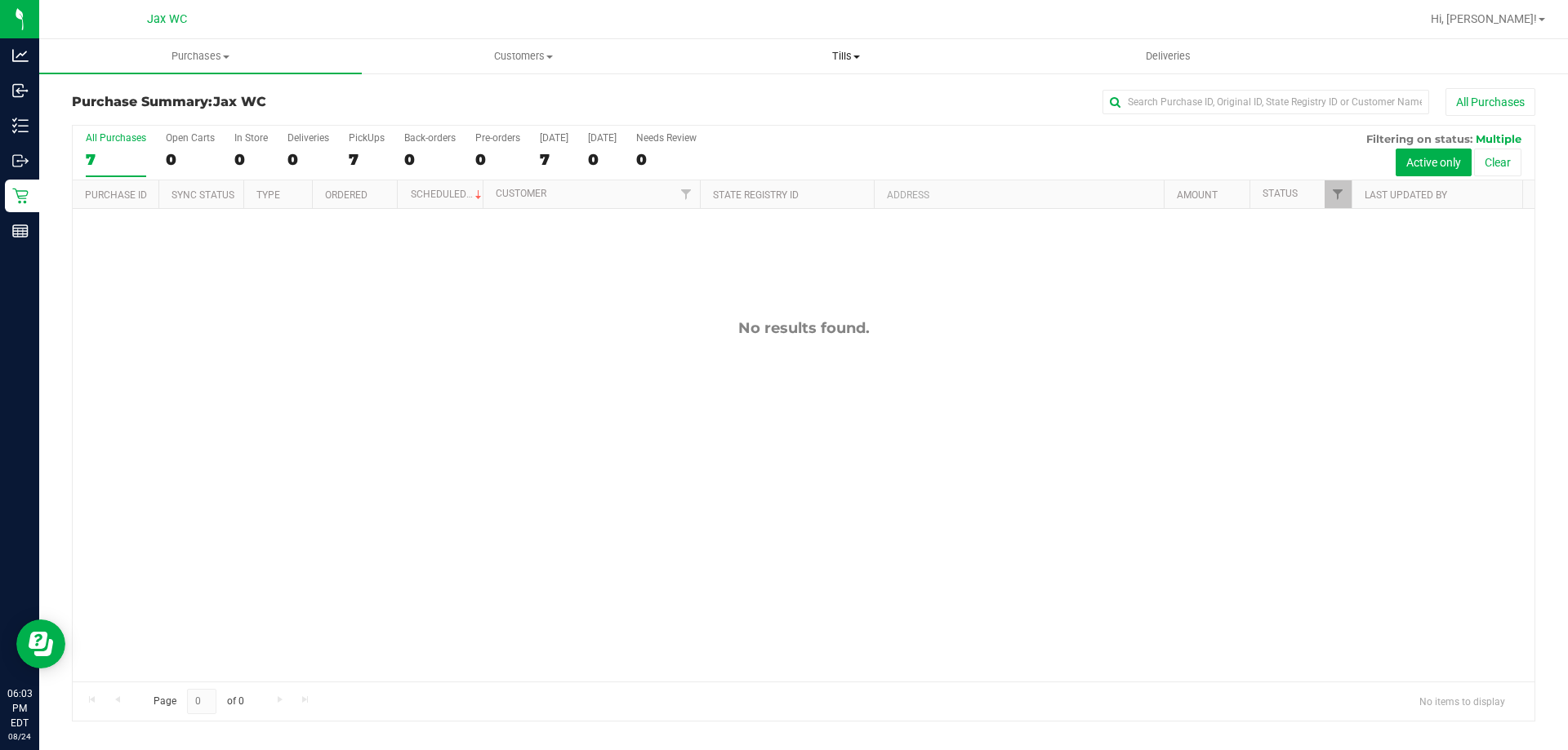
click at [851, 66] on uib-tab-heading "Tills Manage tills Reconcile e-payments" at bounding box center [846, 56] width 321 height 32
click at [790, 99] on span "Manage tills" at bounding box center [739, 98] width 111 height 14
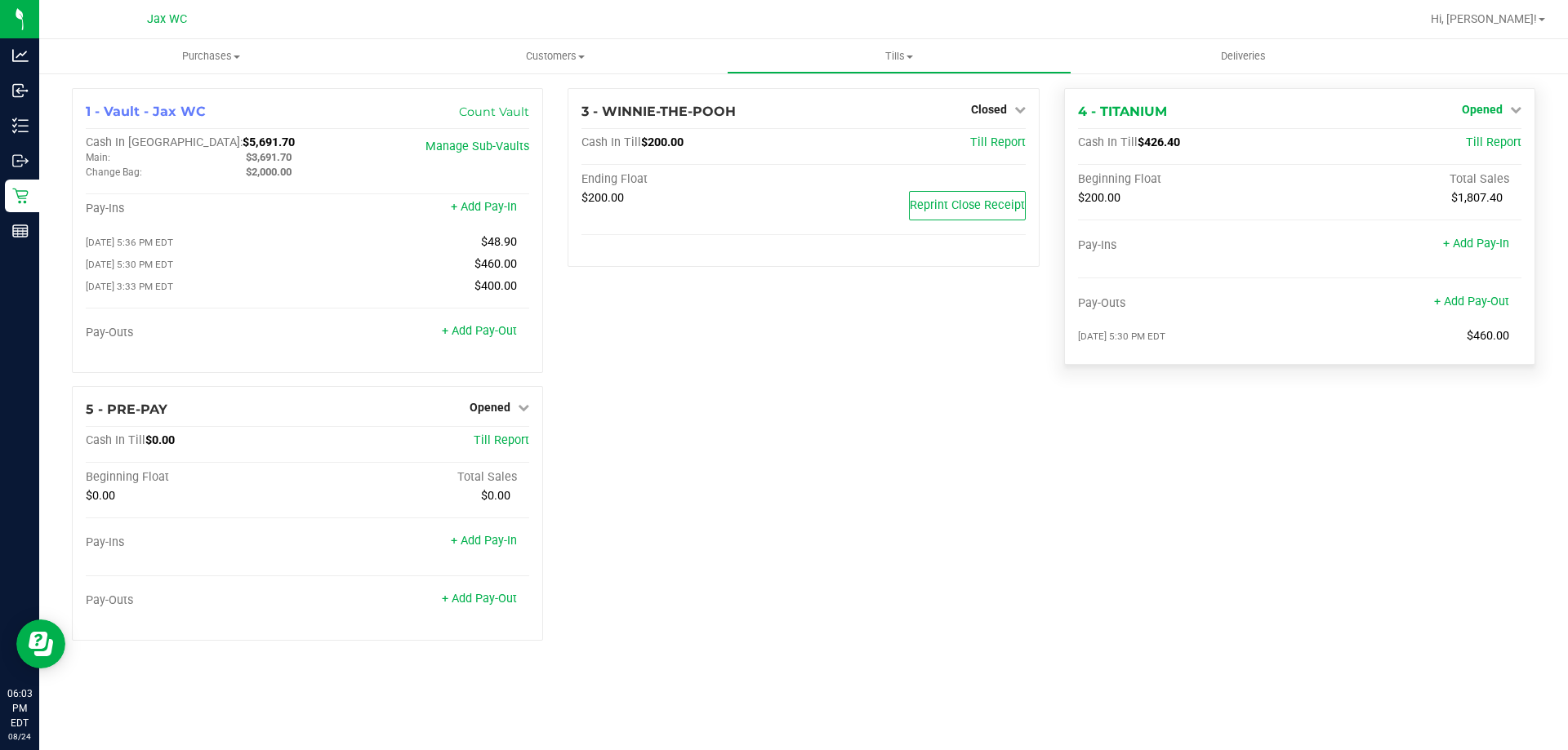
click at [1508, 111] on link "Opened" at bounding box center [1492, 109] width 60 height 13
click at [1496, 141] on link "Close Till" at bounding box center [1484, 143] width 44 height 13
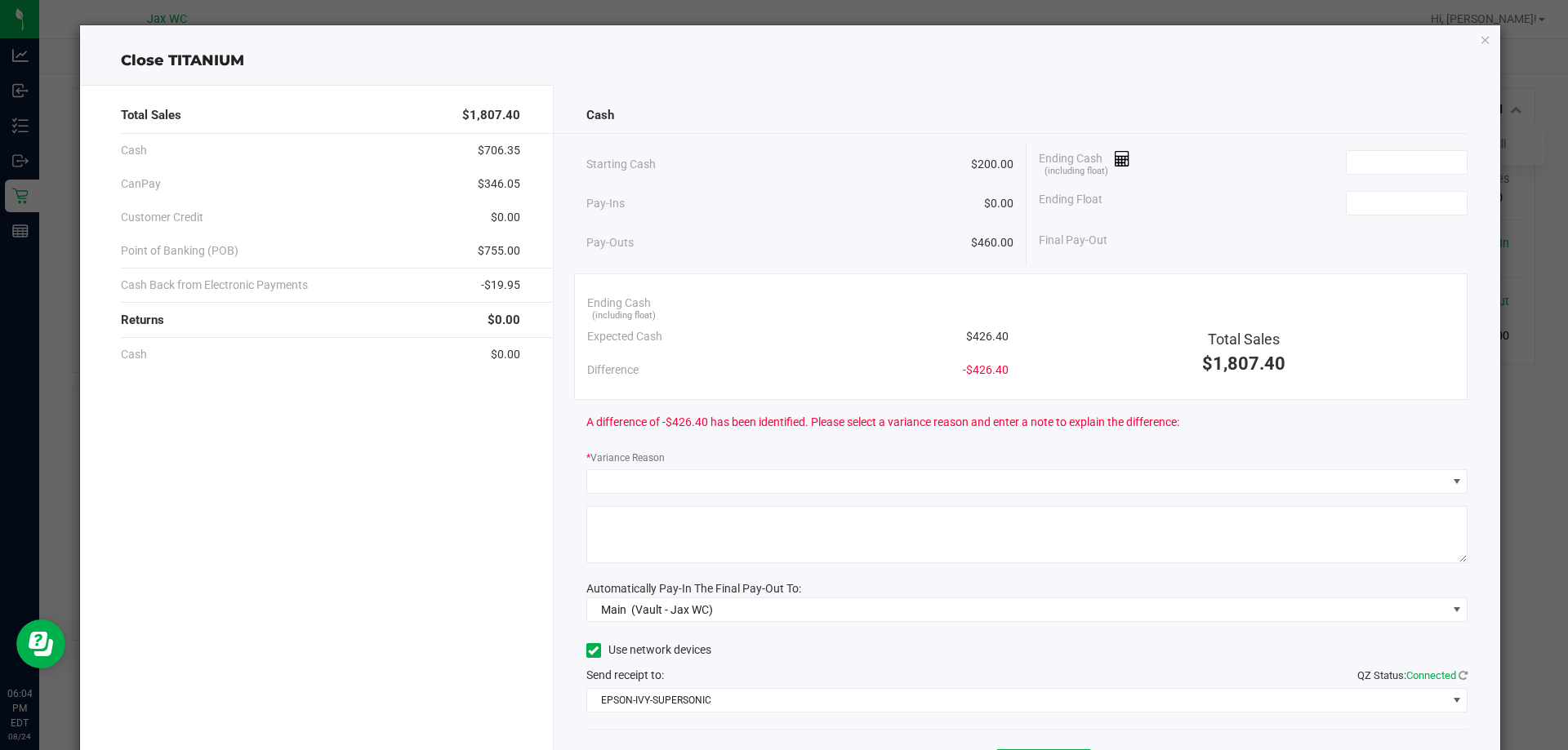
click at [1423, 174] on div "Ending Cash (including float)" at bounding box center [1254, 163] width 429 height 41
click at [1412, 155] on input at bounding box center [1406, 162] width 120 height 23
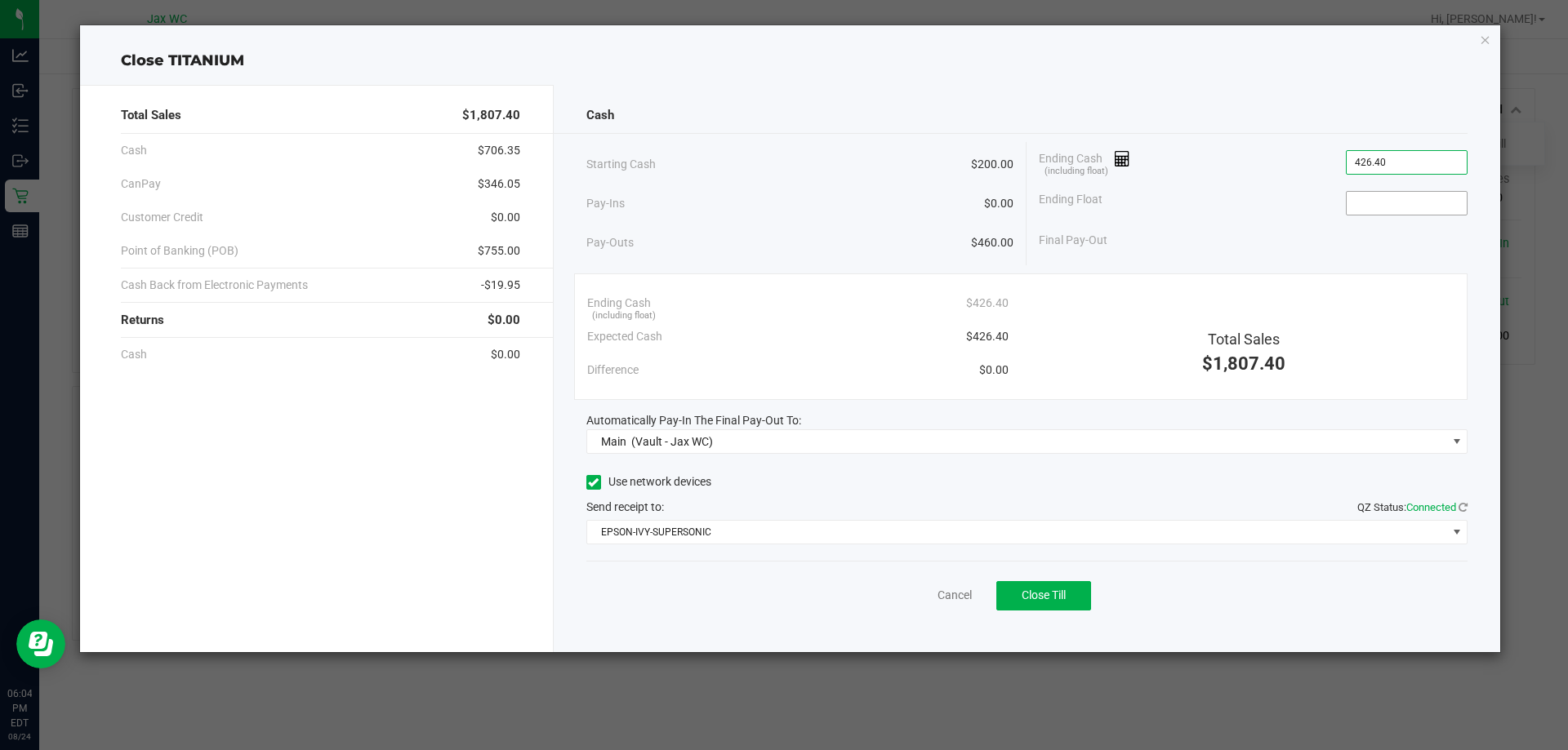
type input "$426.40"
click at [1403, 197] on input at bounding box center [1406, 203] width 120 height 23
type input "$200.00"
click at [1272, 219] on div "Ending Float $200.00" at bounding box center [1254, 204] width 429 height 41
click at [1062, 593] on span "Close Till" at bounding box center [1043, 594] width 44 height 13
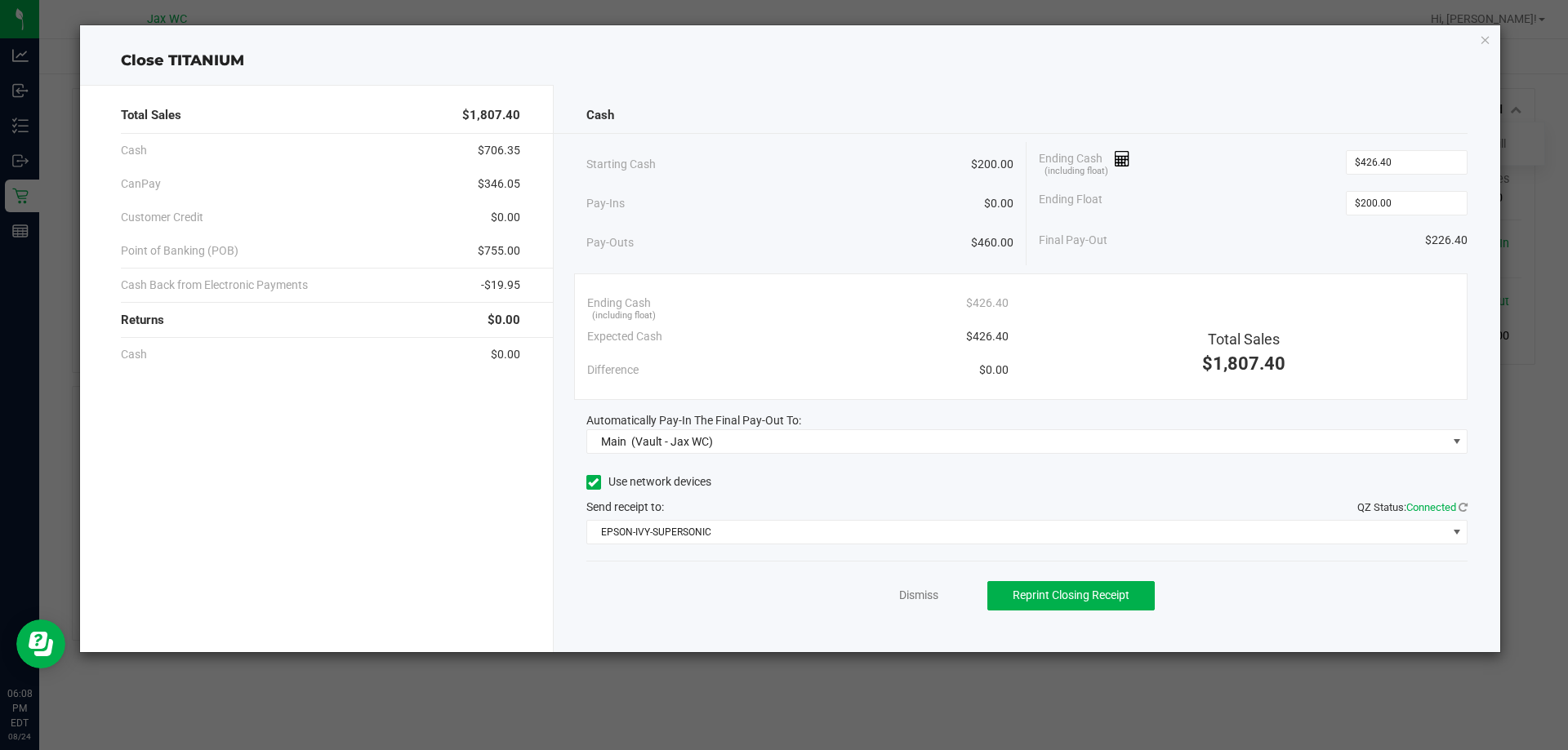
click at [923, 605] on div "Dismiss Reprint Closing Receipt" at bounding box center [1027, 592] width 882 height 63
click at [923, 601] on link "Dismiss" at bounding box center [919, 596] width 39 height 18
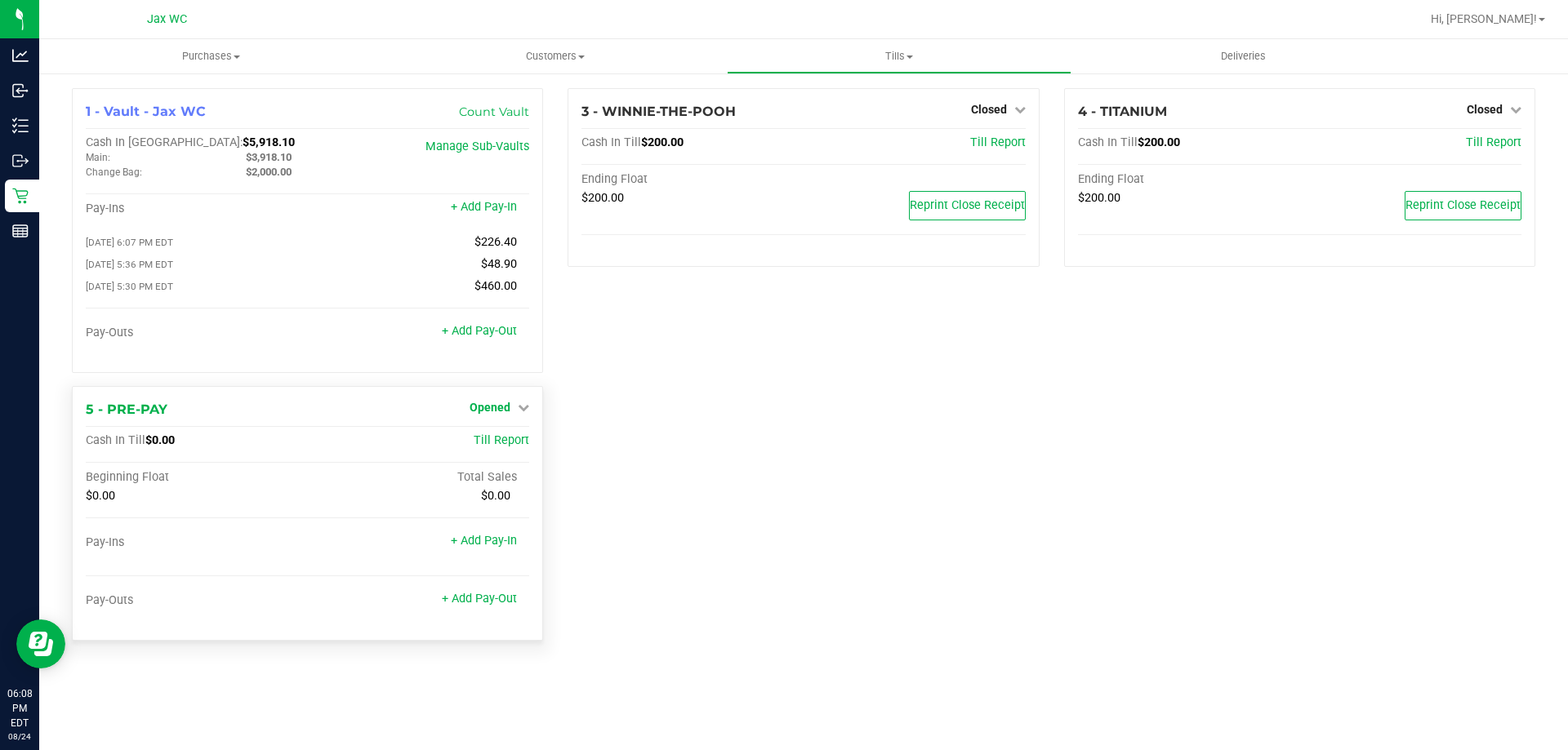
click at [514, 405] on link "Opened" at bounding box center [499, 407] width 60 height 13
click at [517, 448] on div "Close Till" at bounding box center [492, 441] width 120 height 21
drag, startPoint x: 422, startPoint y: 439, endPoint x: 436, endPoint y: 441, distance: 14.1
click at [423, 439] on div "Till Report" at bounding box center [454, 441] width 148 height 15
click at [514, 439] on link "Close Till" at bounding box center [492, 441] width 44 height 13
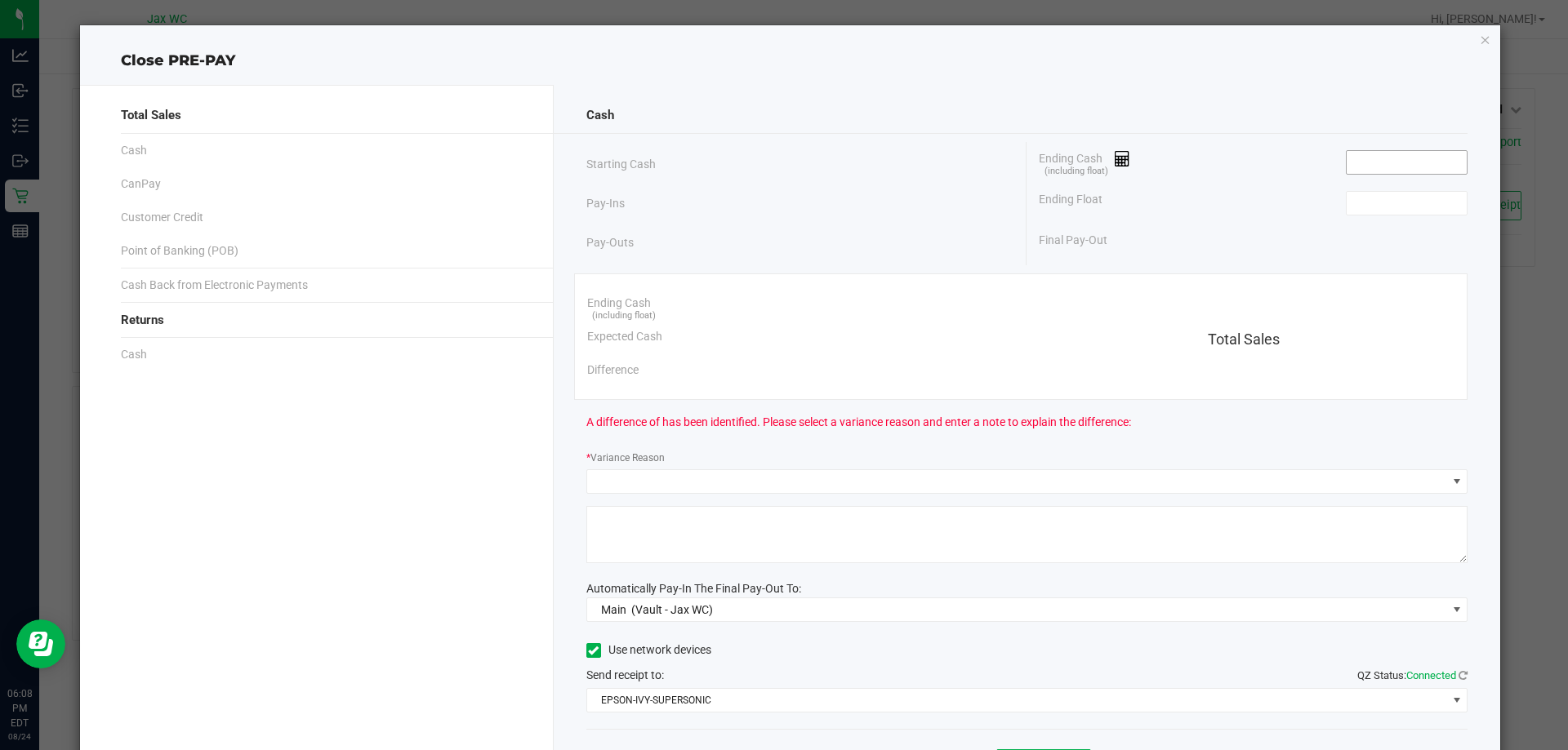
click at [1356, 163] on input at bounding box center [1406, 162] width 120 height 23
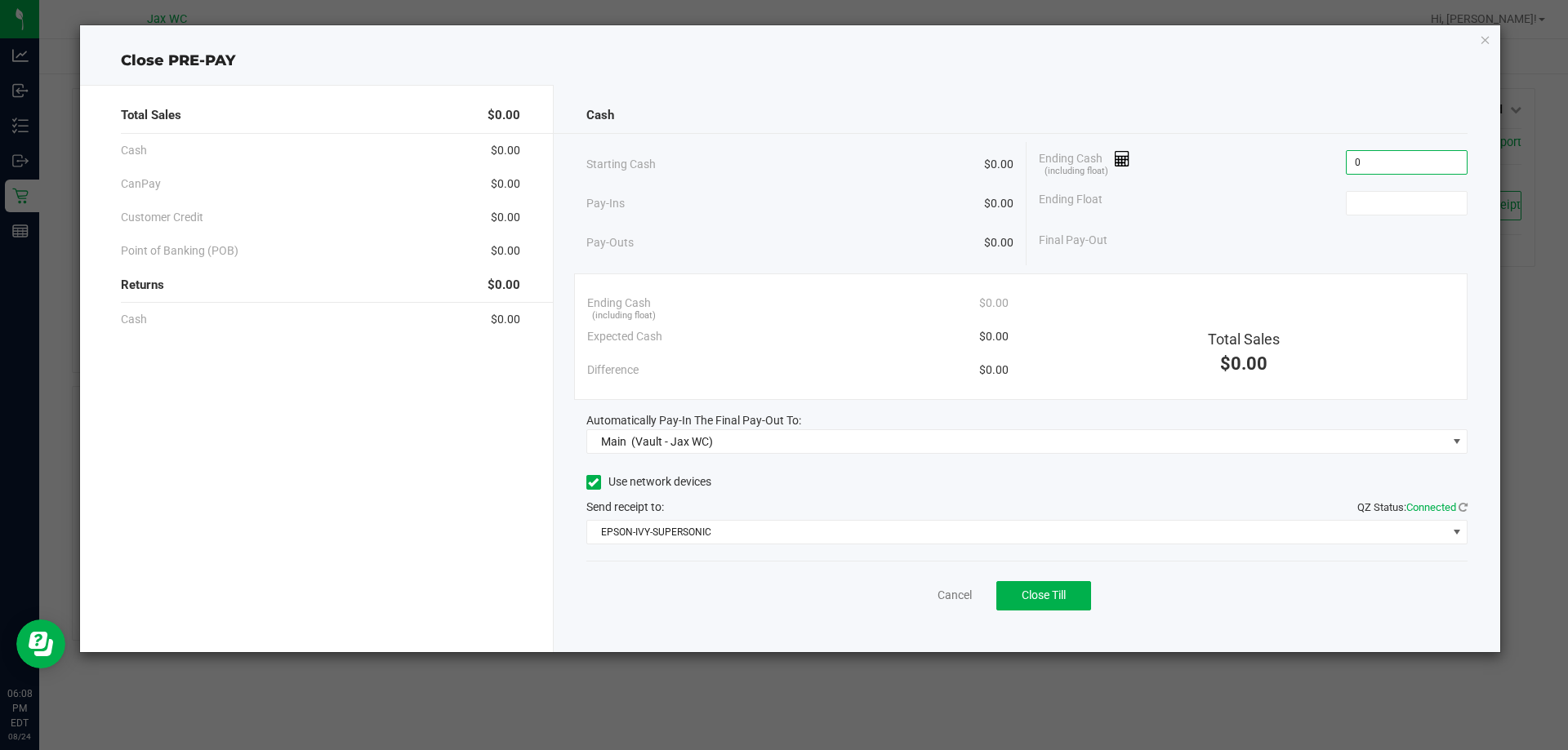
type input "$0.00"
click at [1048, 604] on button "Close Till" at bounding box center [1044, 596] width 95 height 29
click at [910, 601] on link "Dismiss" at bounding box center [919, 596] width 39 height 18
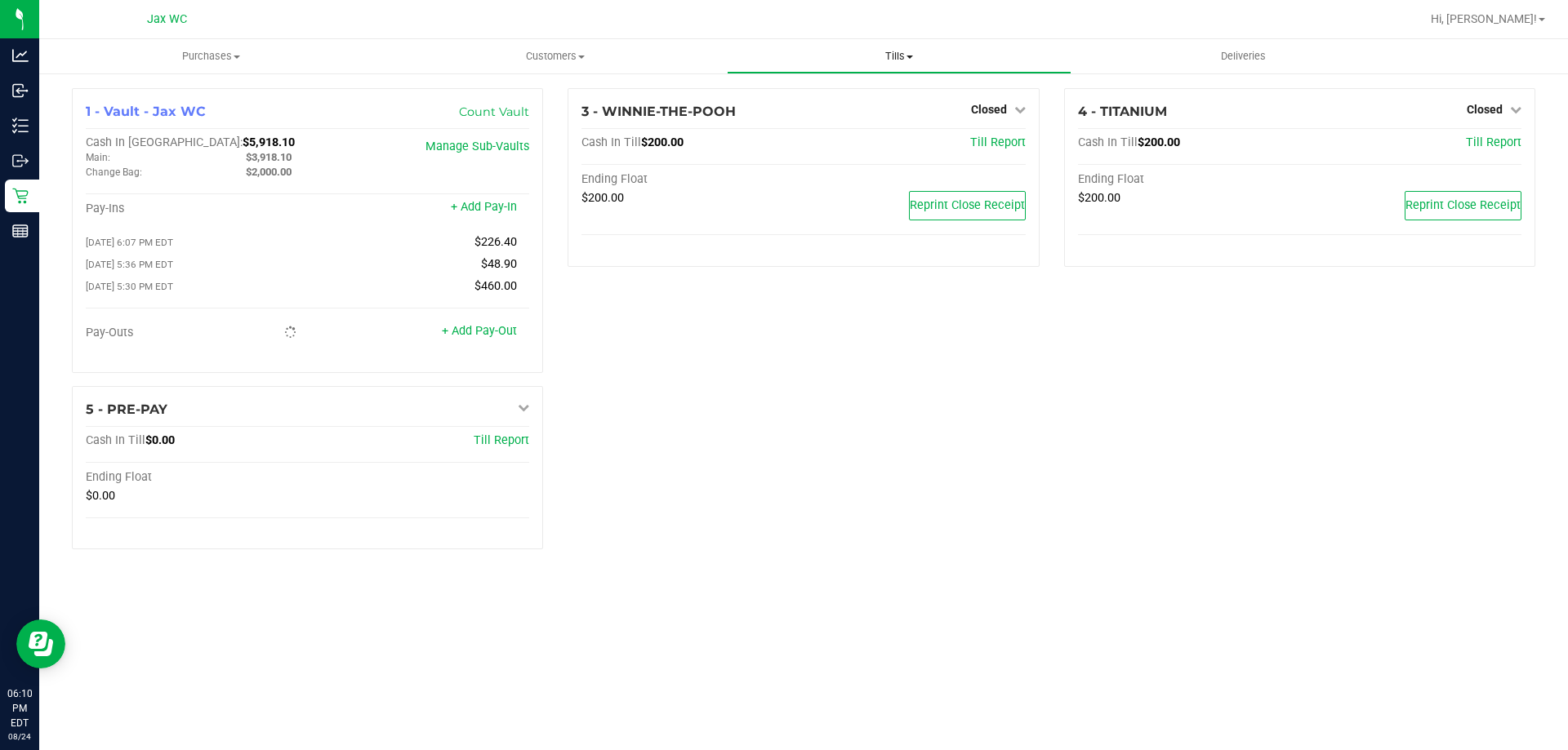
click at [882, 61] on span "Tills" at bounding box center [898, 56] width 342 height 15
click at [848, 121] on span "Reconcile e-payments" at bounding box center [808, 117] width 163 height 14
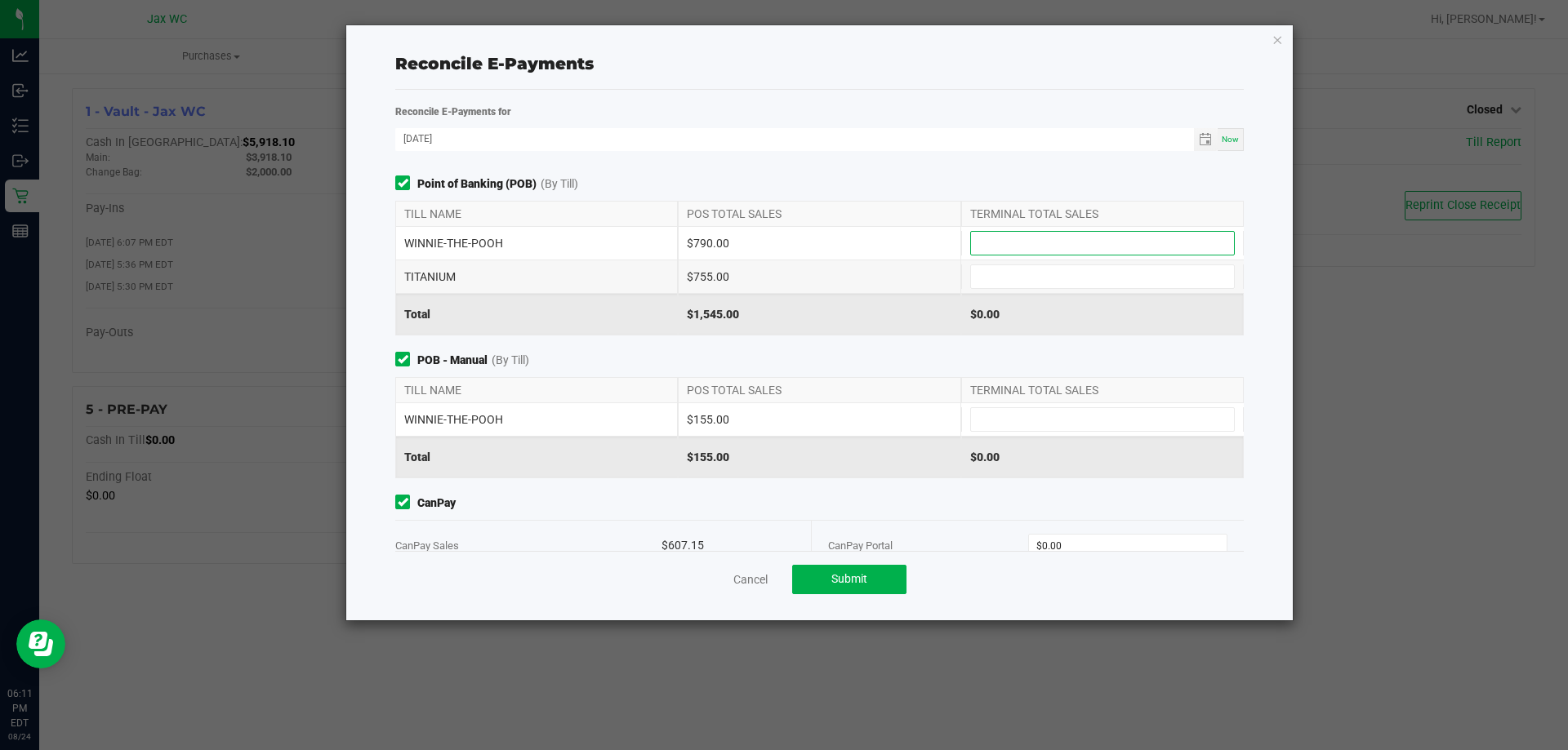
click at [1051, 254] on input at bounding box center [1103, 243] width 263 height 23
type input "$790.00"
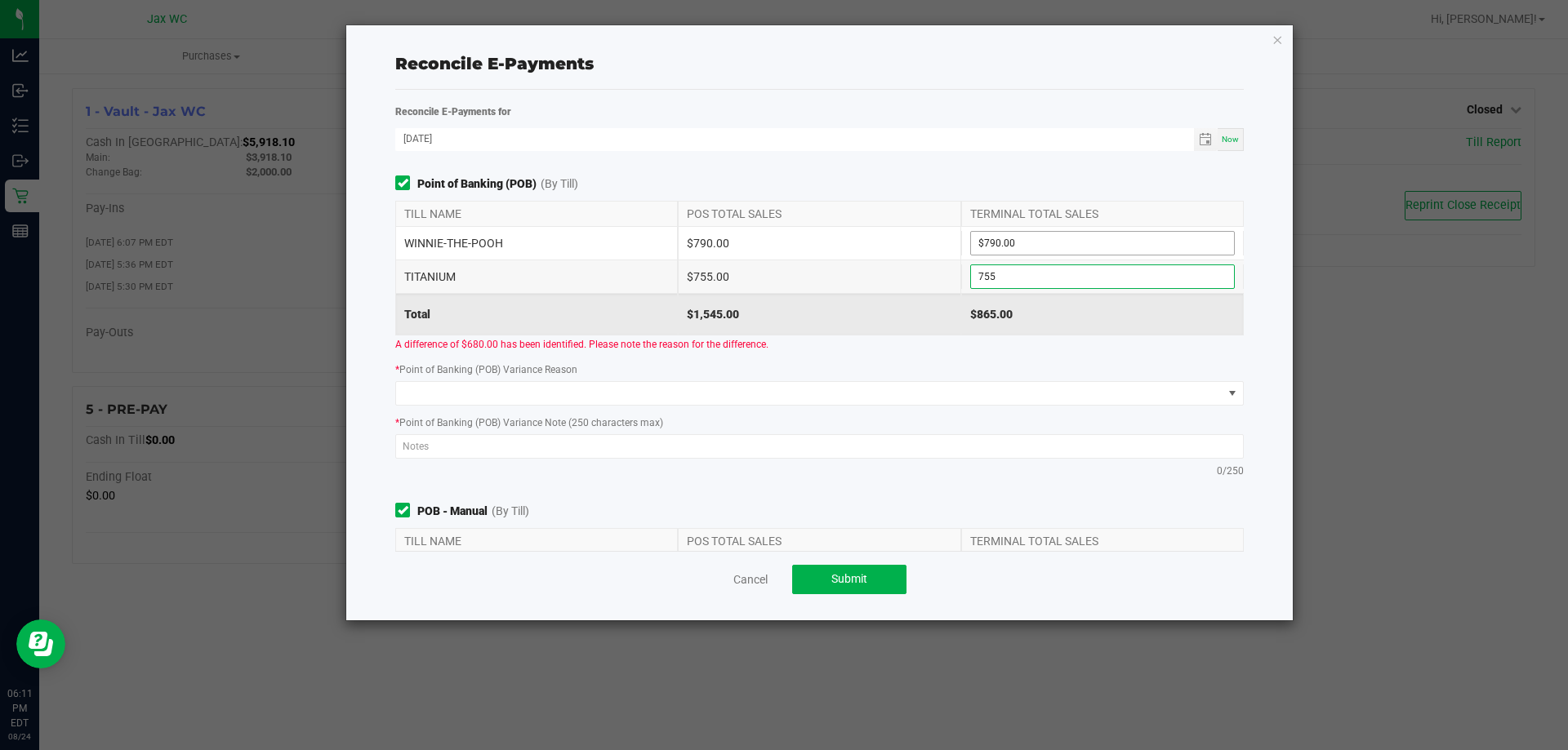
type input "$755.00"
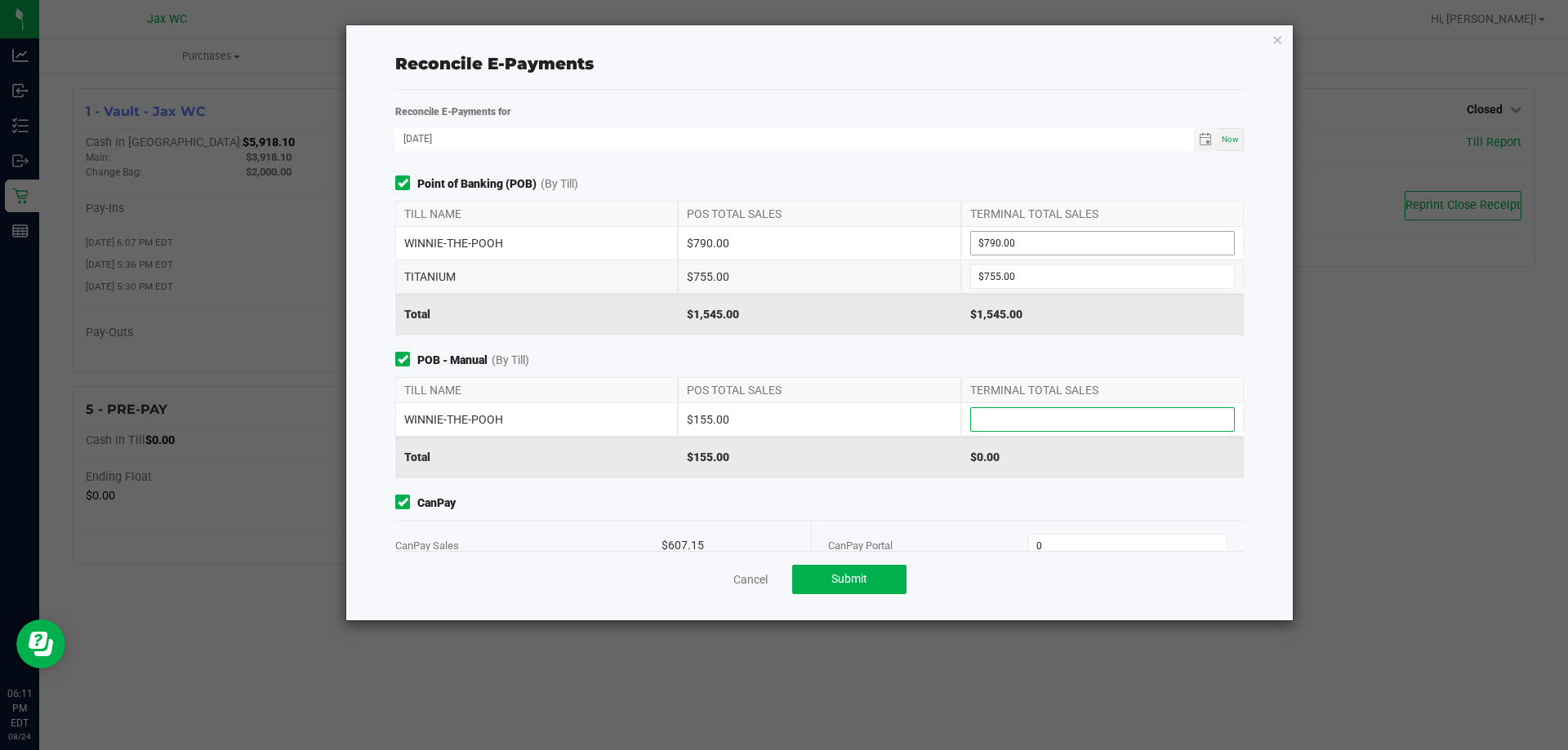
scroll to position [7, 0]
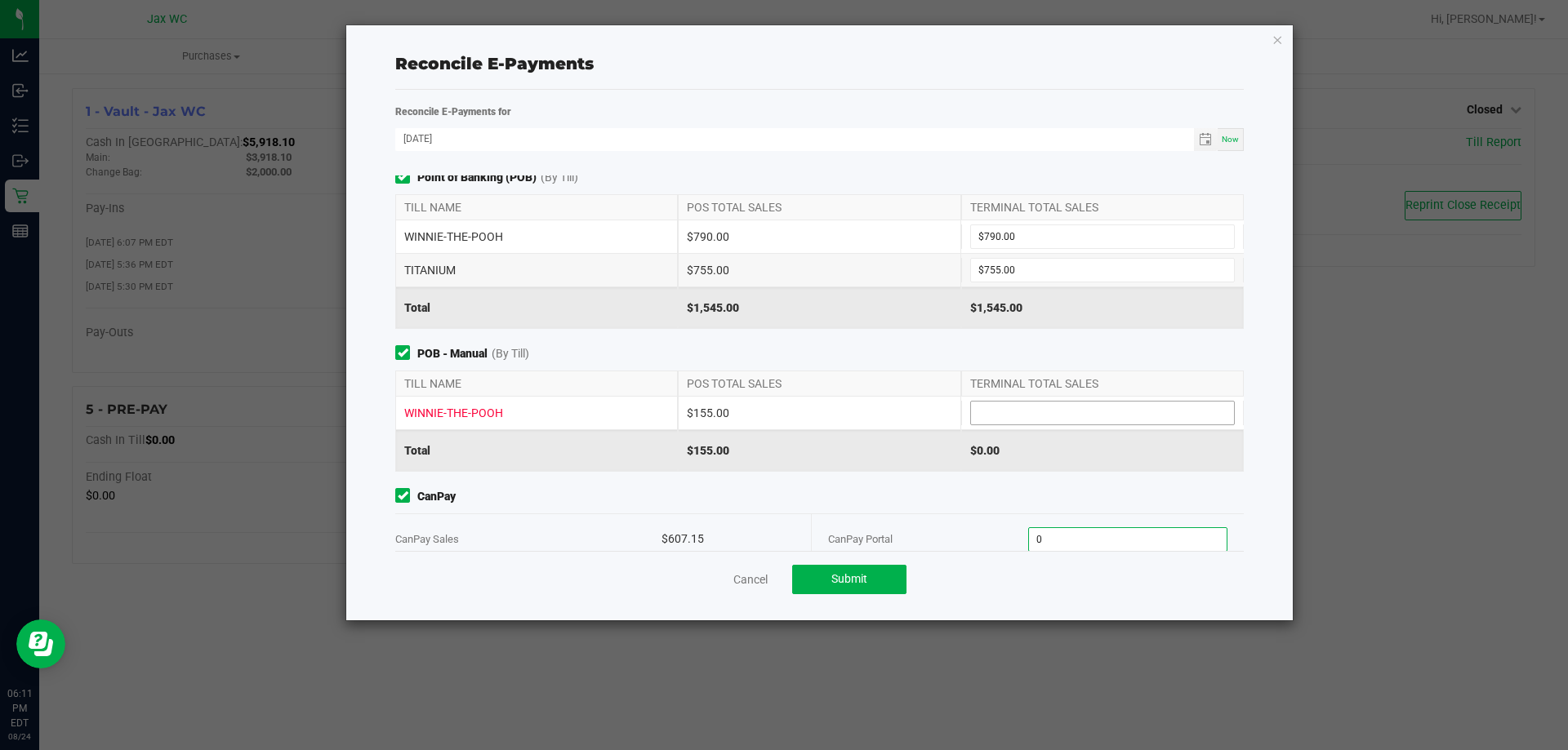
type input "$0.00"
click at [1091, 414] on input at bounding box center [1103, 412] width 263 height 23
type input "$155.00"
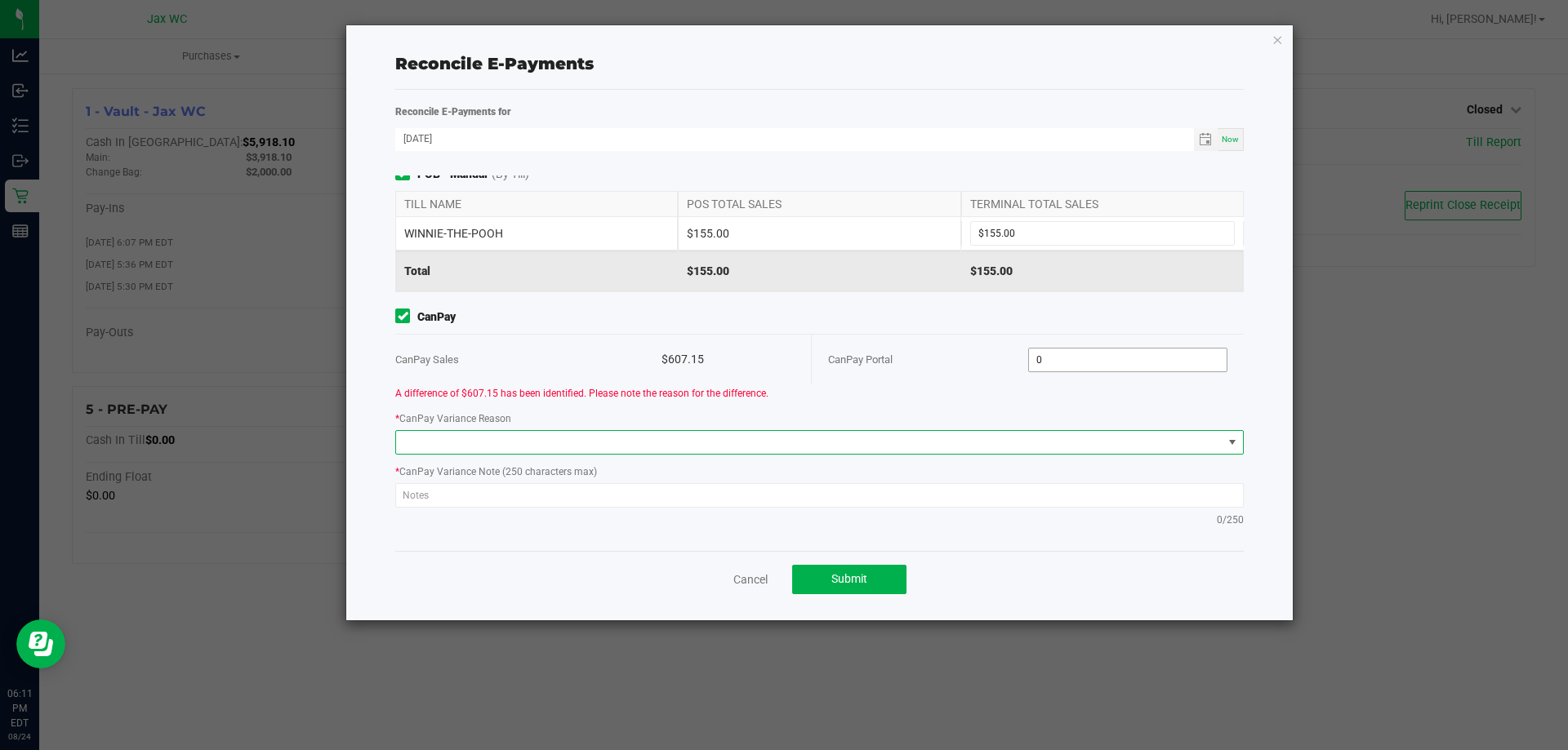
click at [1117, 359] on input "0" at bounding box center [1128, 359] width 199 height 23
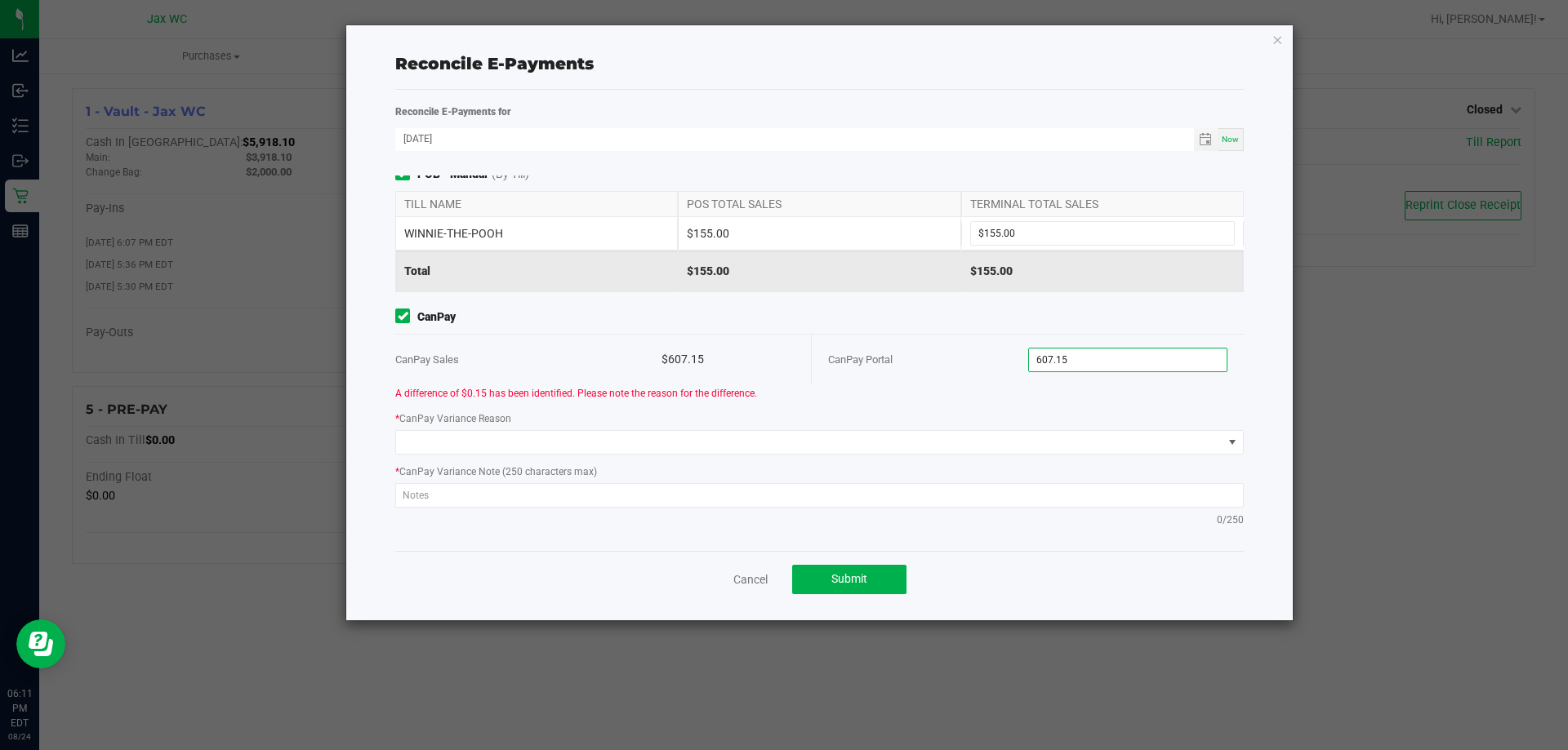
scroll to position [35, 0]
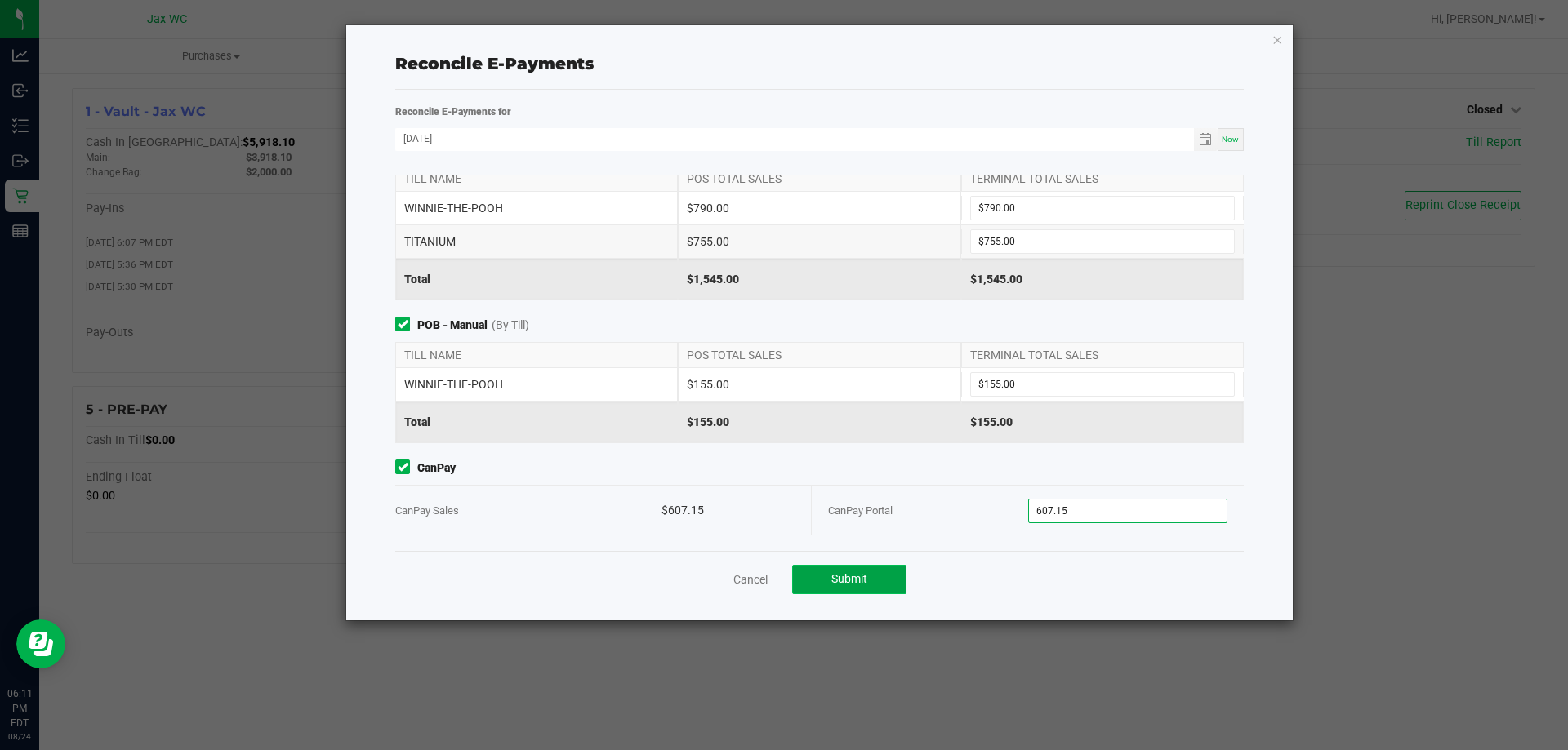
type input "$607.15"
click at [841, 581] on span "Submit" at bounding box center [849, 579] width 36 height 13
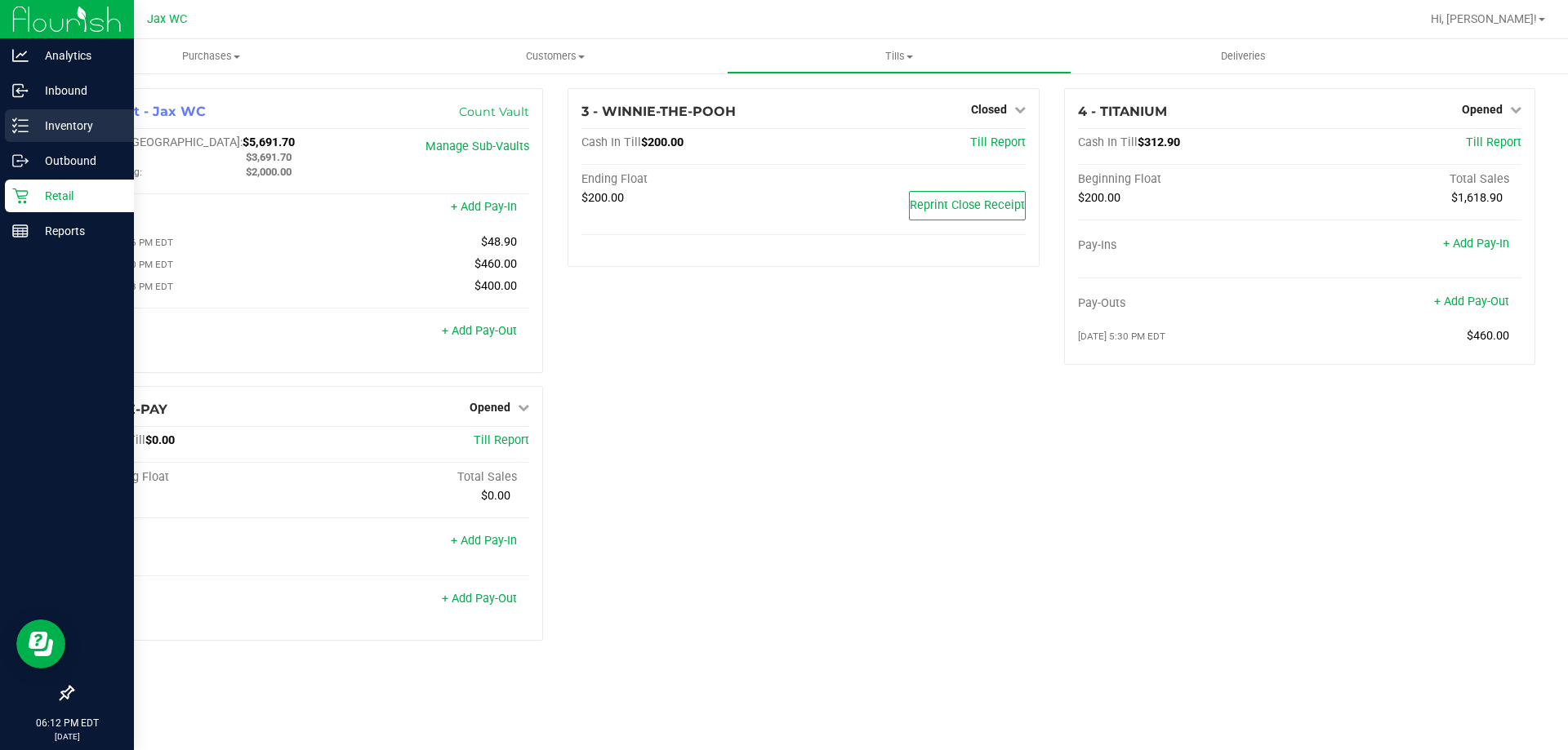
click at [73, 126] on p "Inventory" at bounding box center [77, 125] width 98 height 20
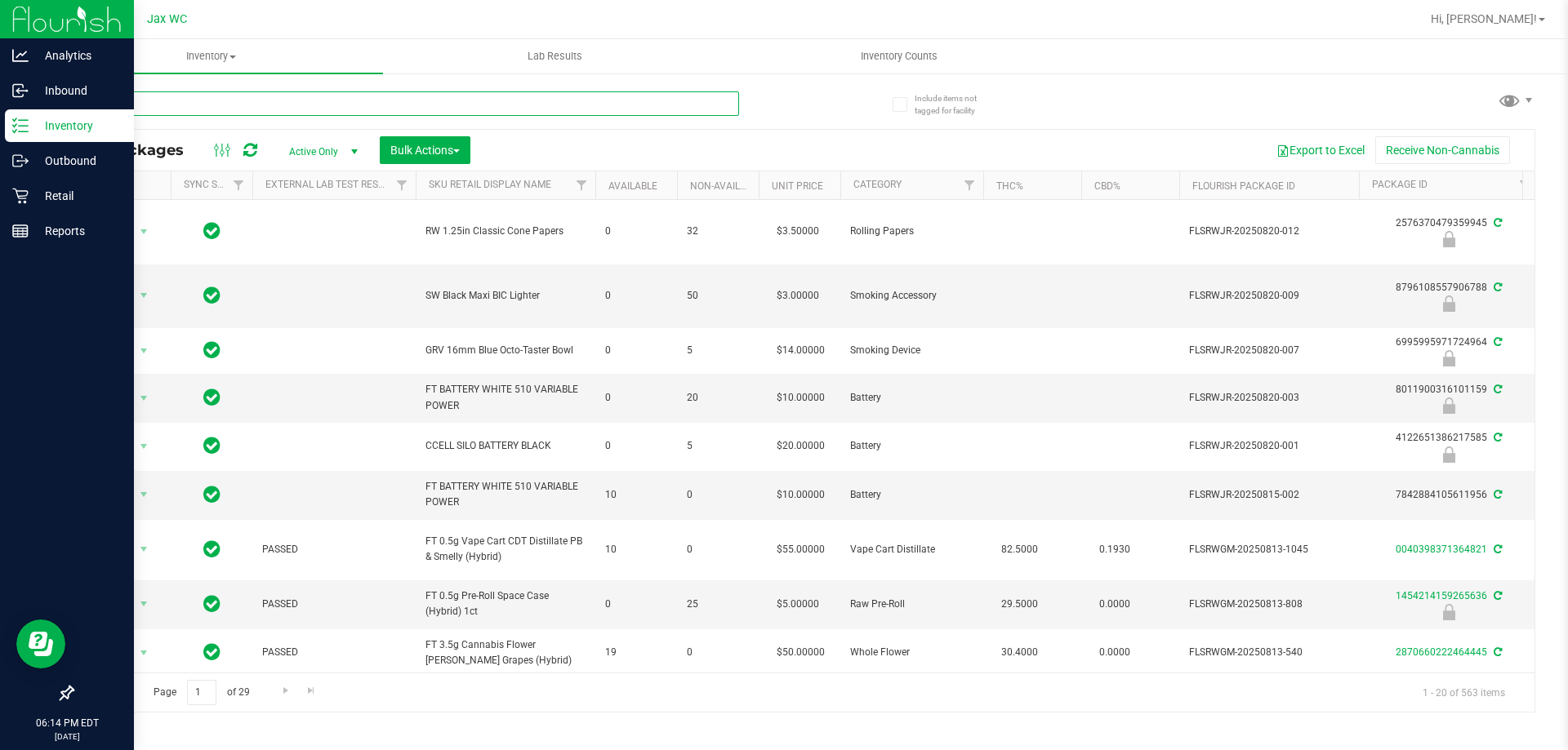
click at [218, 101] on input "text" at bounding box center [404, 103] width 667 height 24
type input "5796131699426486"
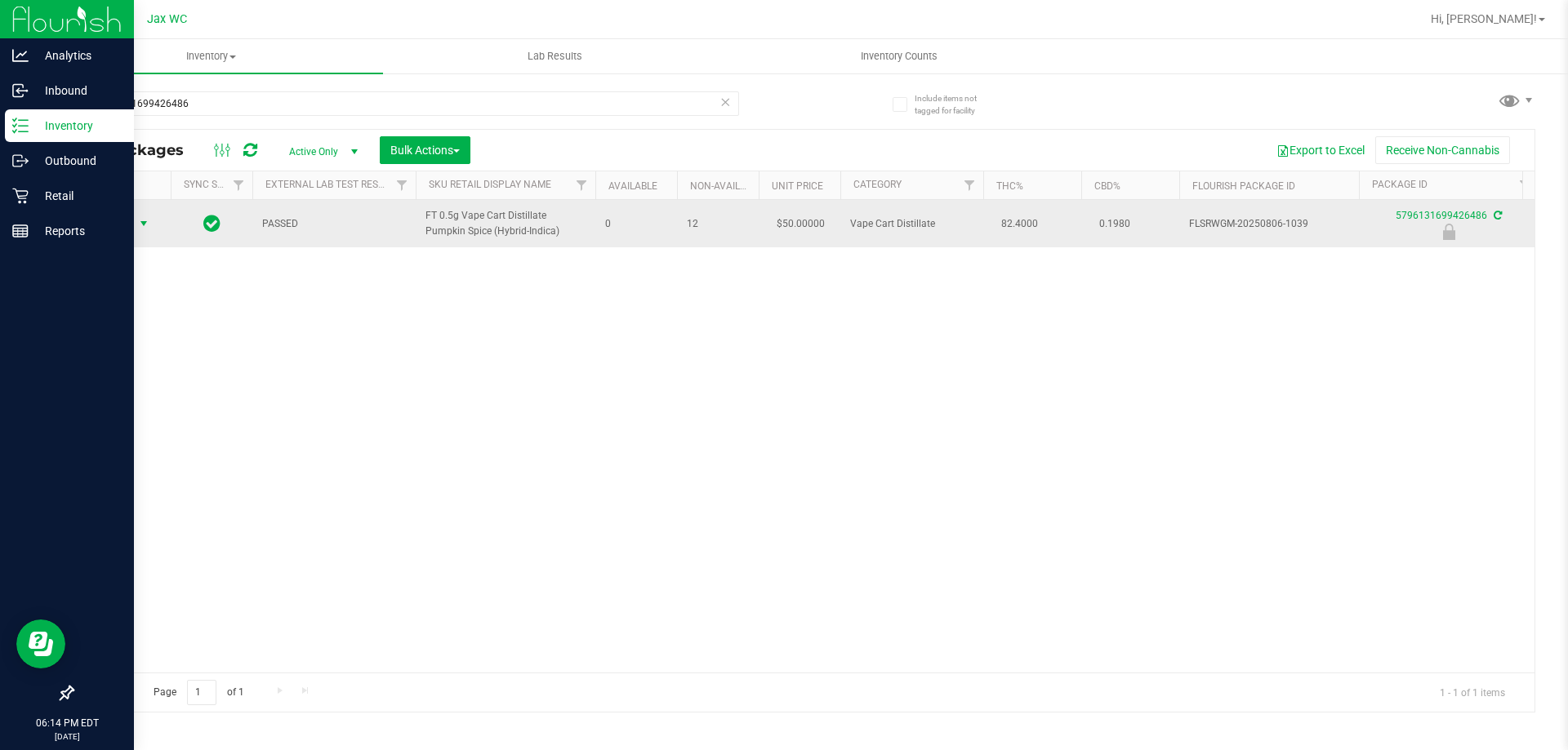
click at [134, 228] on span "select" at bounding box center [144, 223] width 21 height 23
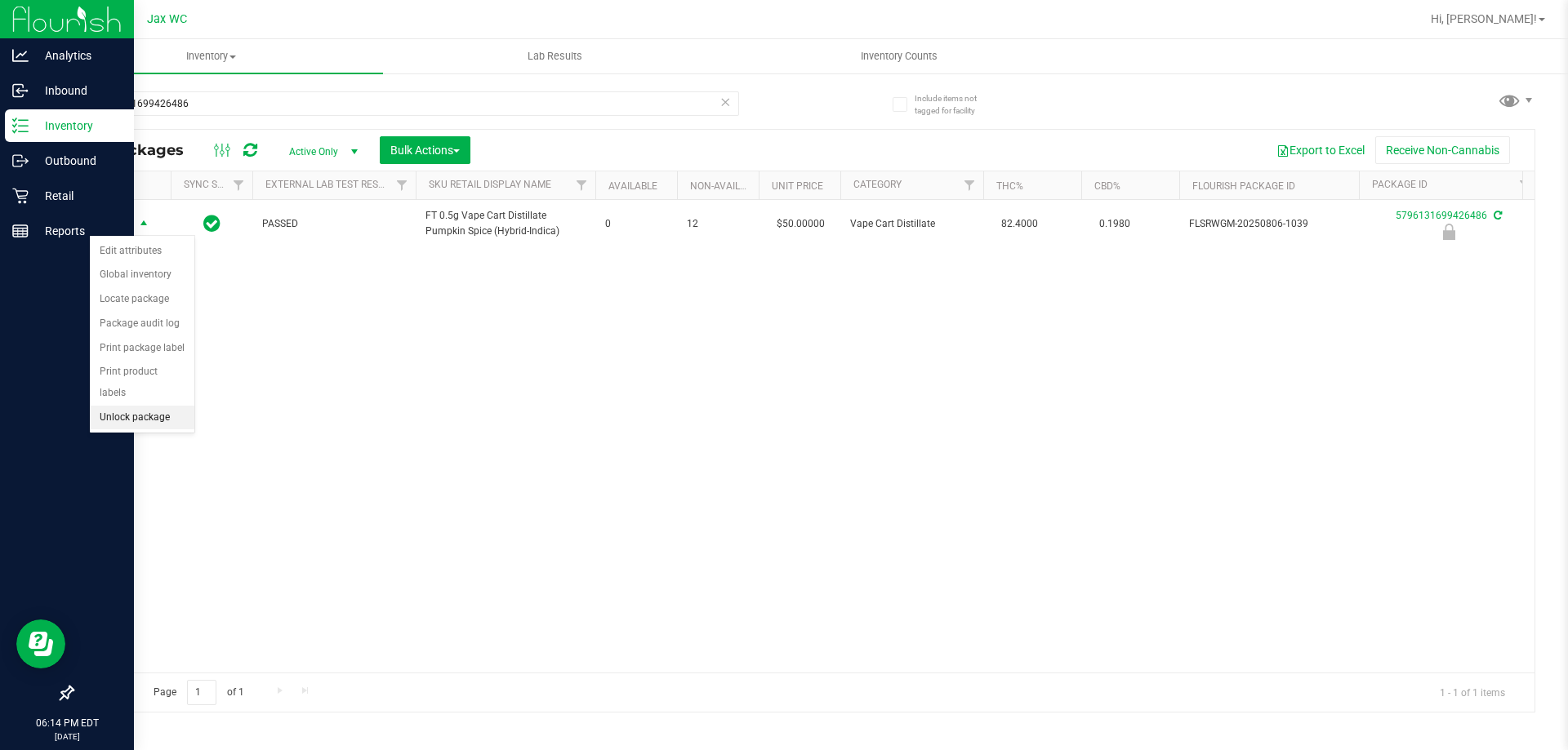
click at [146, 406] on li "Unlock package" at bounding box center [142, 418] width 105 height 24
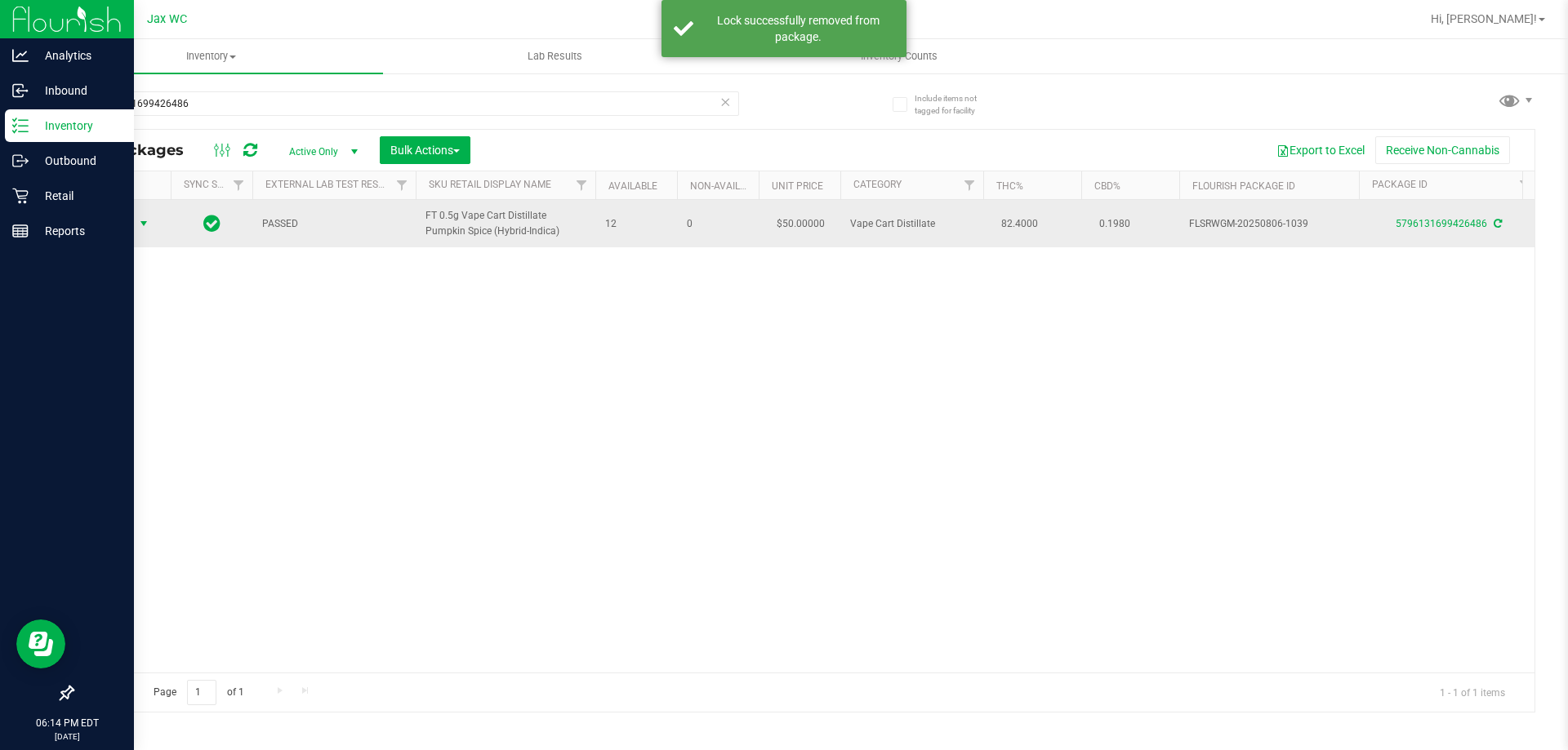
click at [125, 234] on span "Action" at bounding box center [111, 223] width 44 height 23
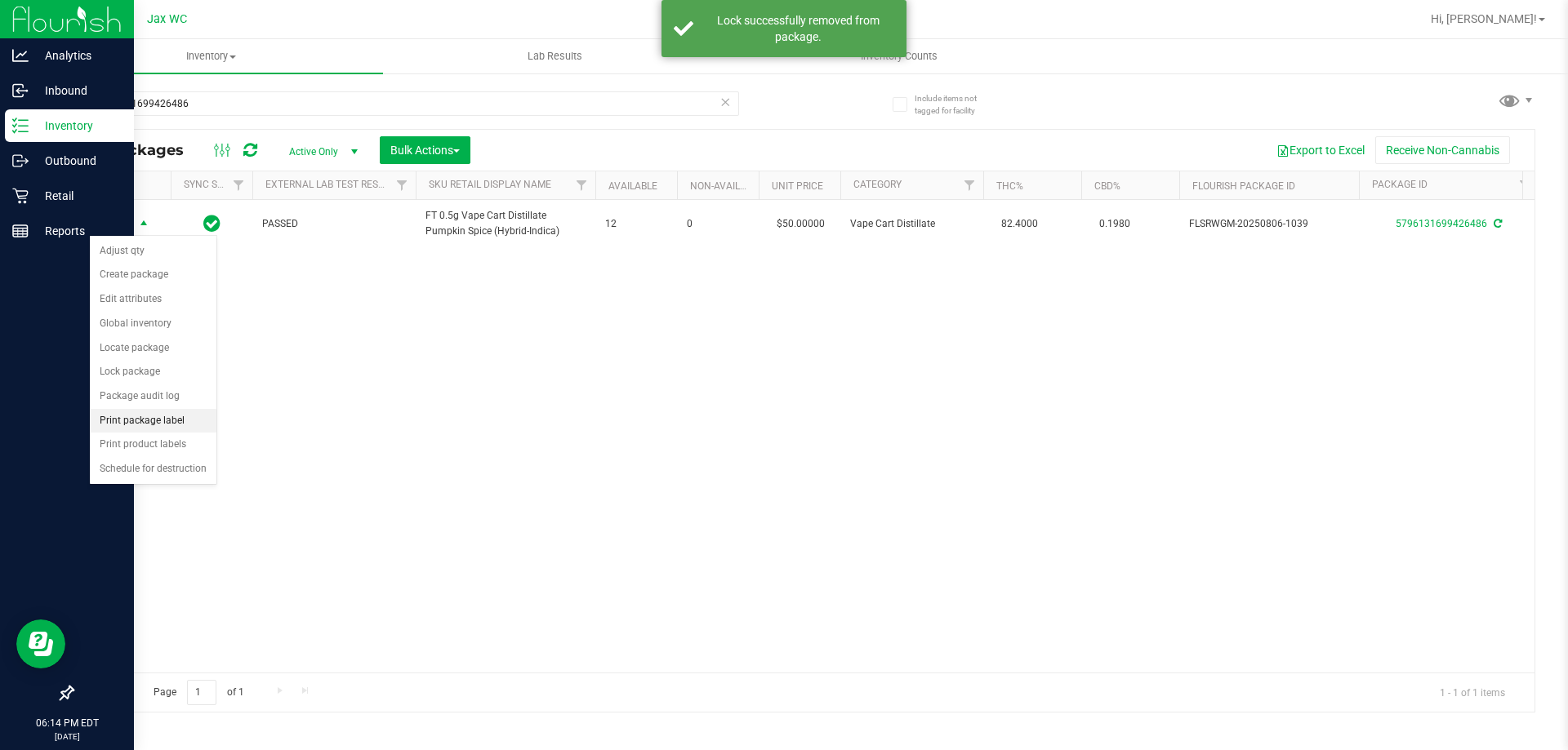
click at [181, 415] on li "Print package label" at bounding box center [153, 421] width 126 height 24
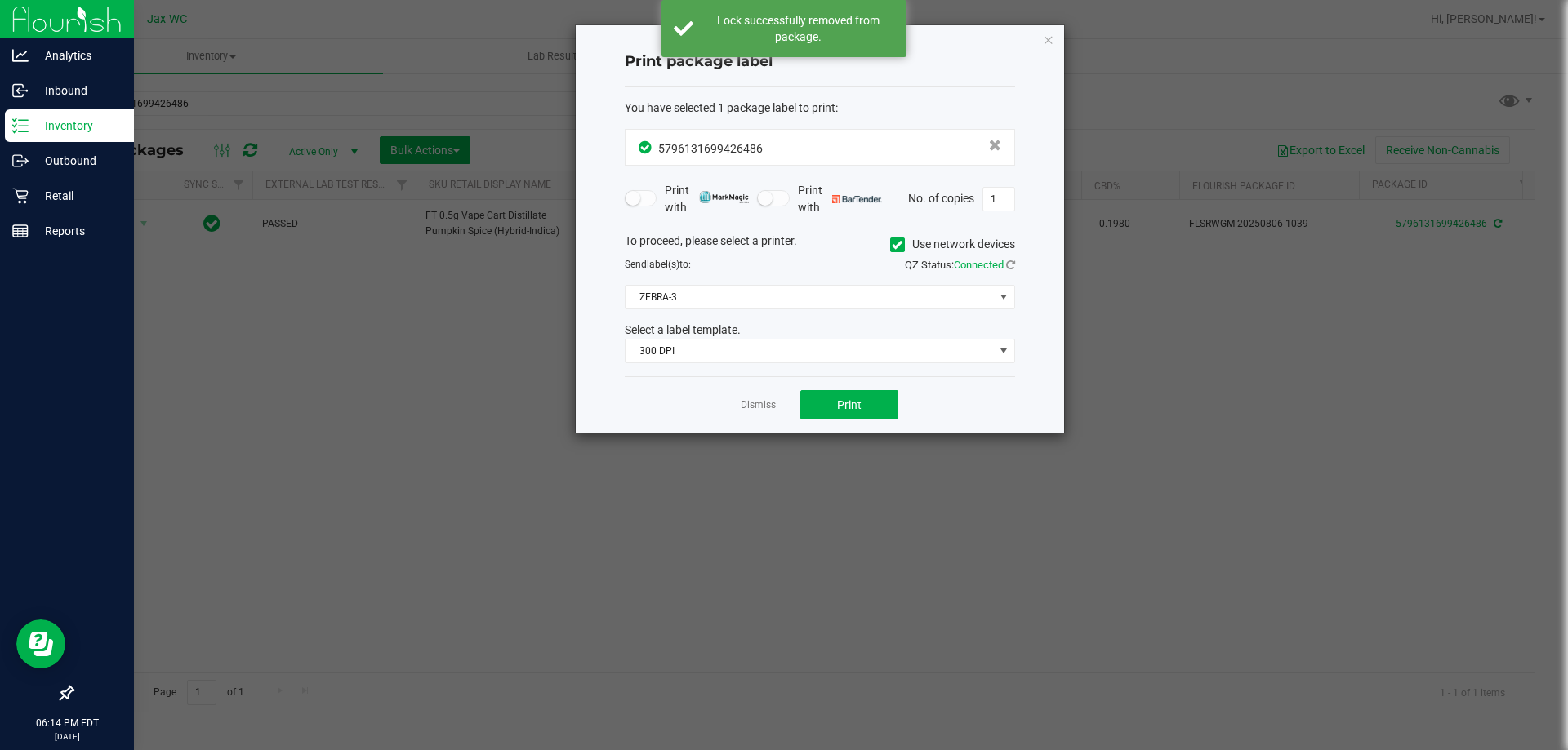
click at [730, 283] on div "To proceed, please select a printer. Use network devices Send label(s) to: QZ S…" at bounding box center [820, 299] width 391 height 131
click at [1048, 37] on icon "button" at bounding box center [1049, 39] width 12 height 20
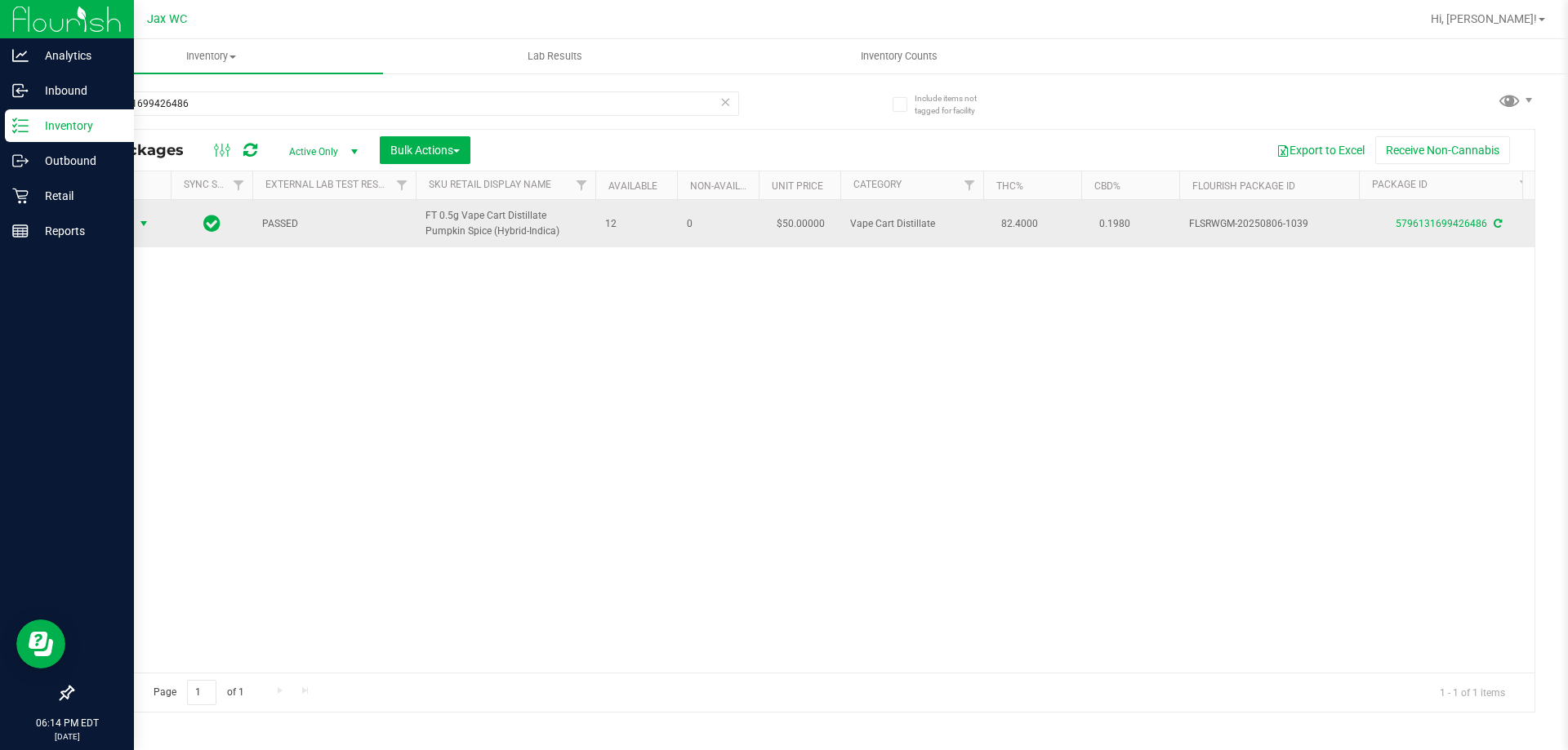
click at [115, 225] on span "Action" at bounding box center [111, 223] width 44 height 23
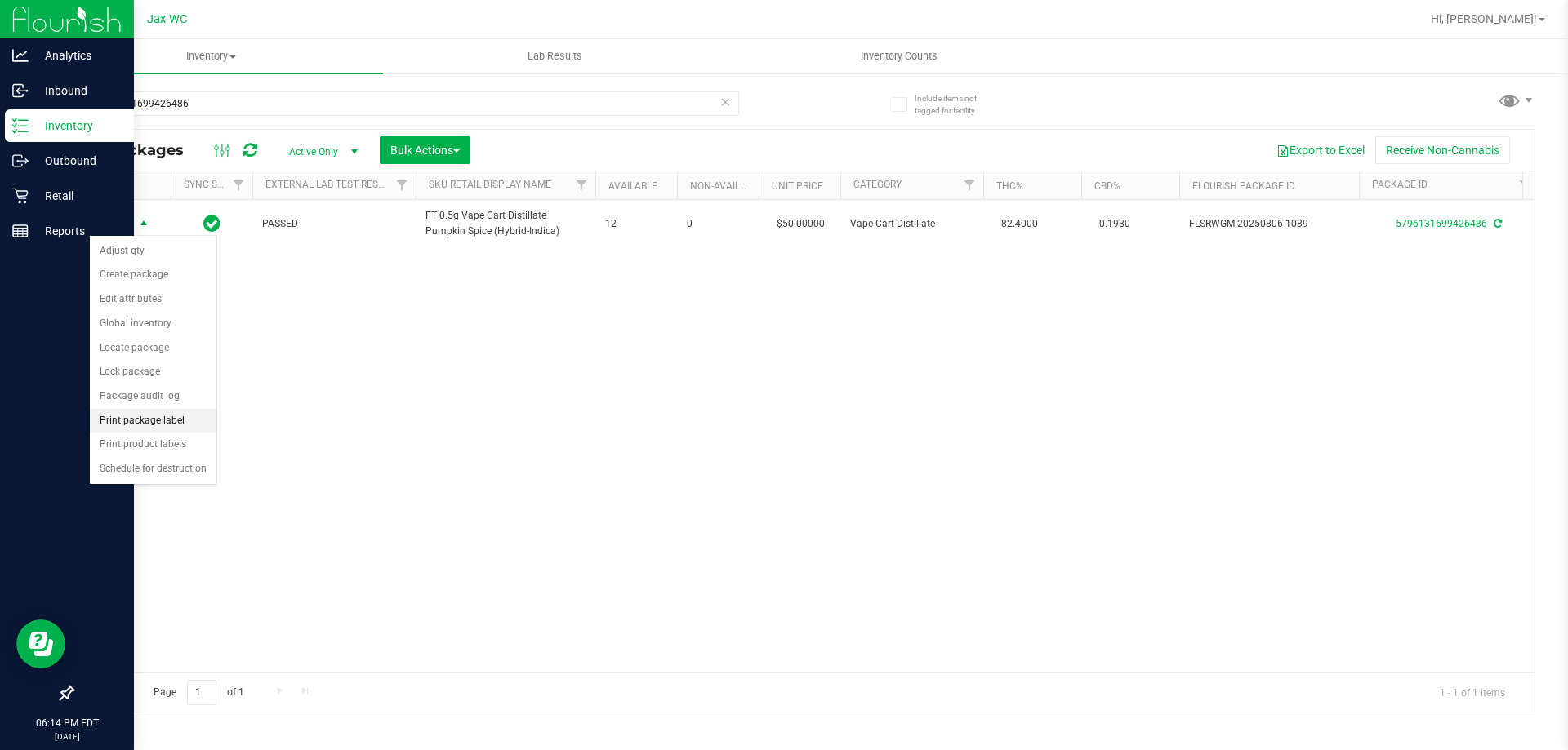
click at [181, 413] on li "Print package label" at bounding box center [153, 421] width 126 height 24
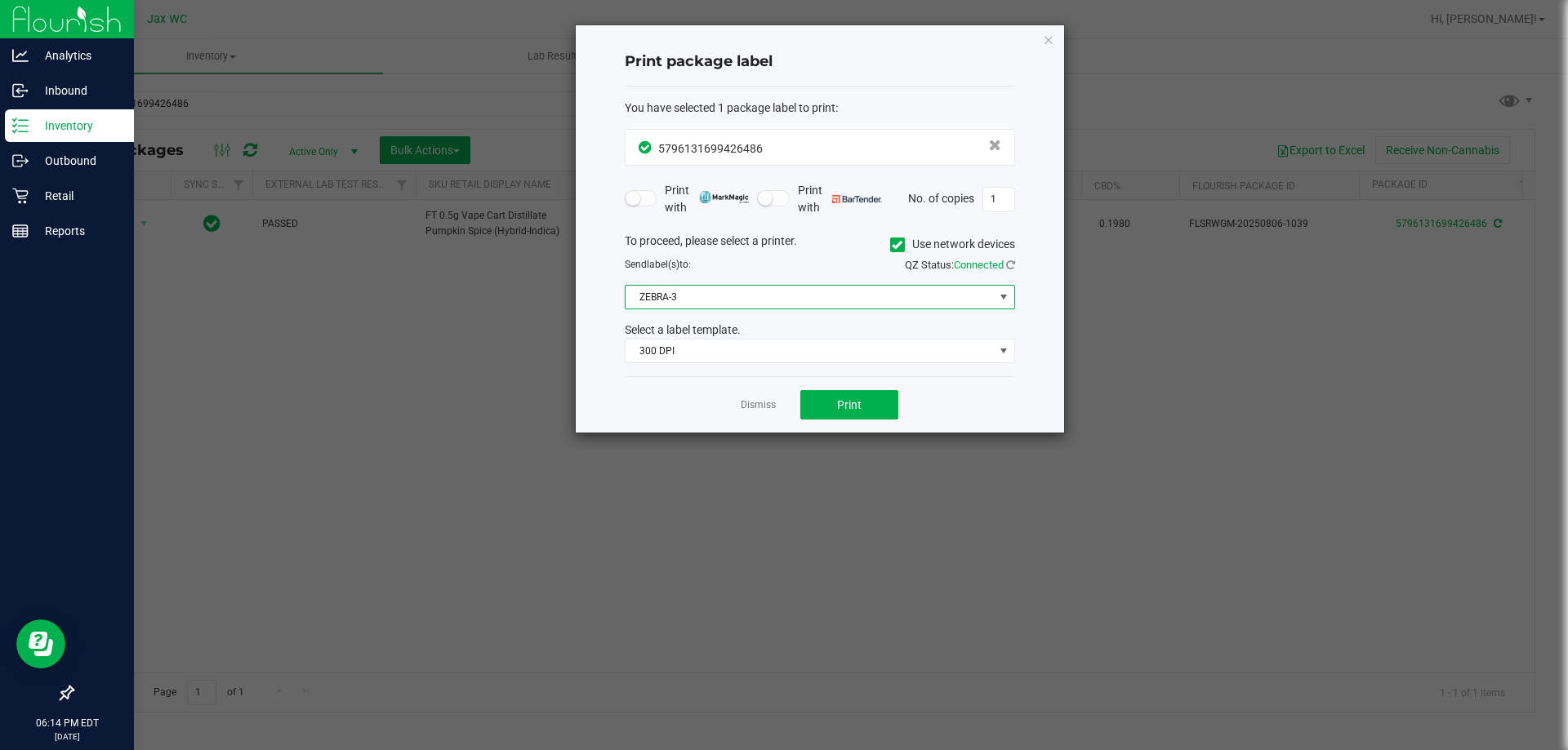
click at [741, 298] on span "ZEBRA-3" at bounding box center [810, 297] width 368 height 23
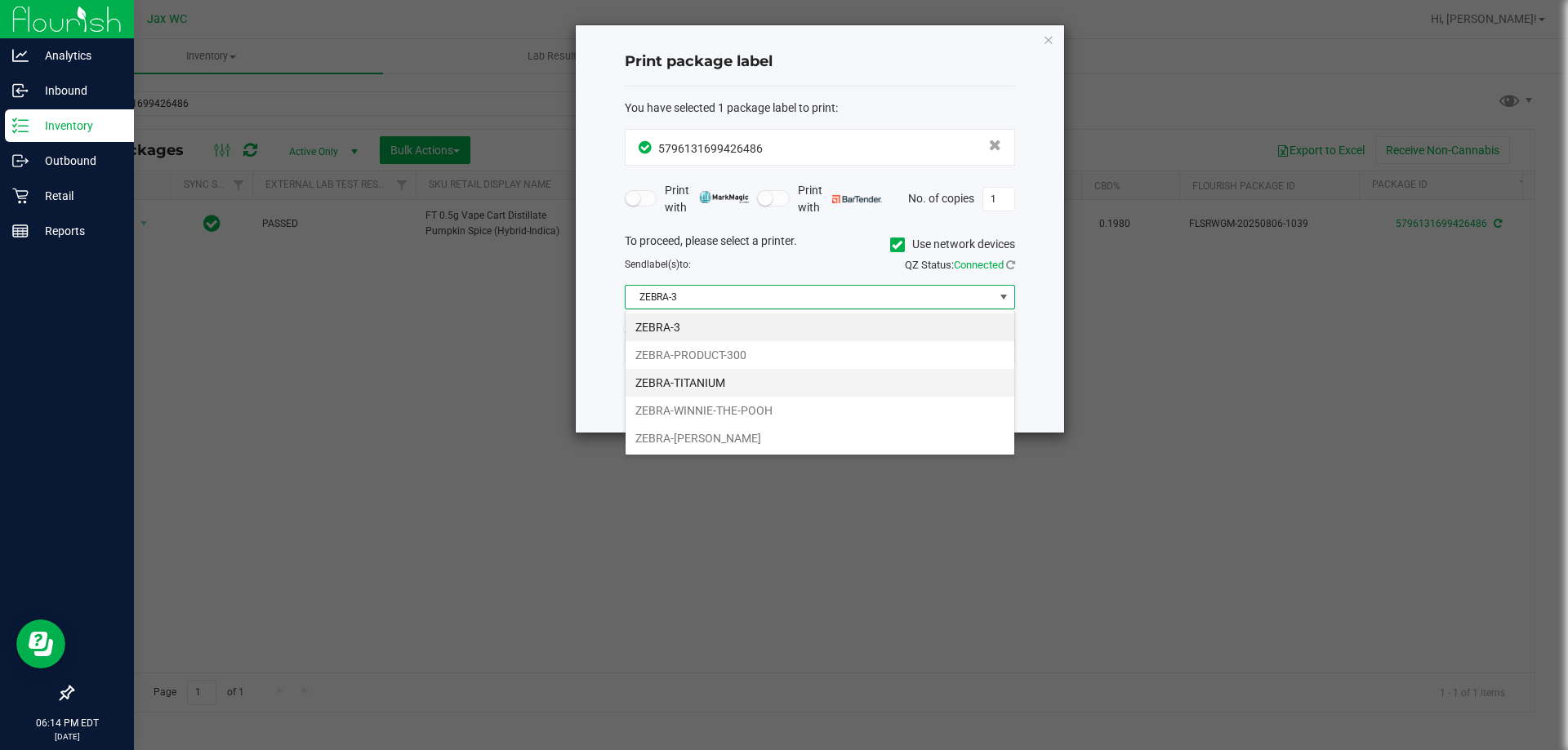
scroll to position [24, 391]
click at [754, 433] on li "ZEBRA-YOHANNA-LOGAN" at bounding box center [820, 439] width 389 height 27
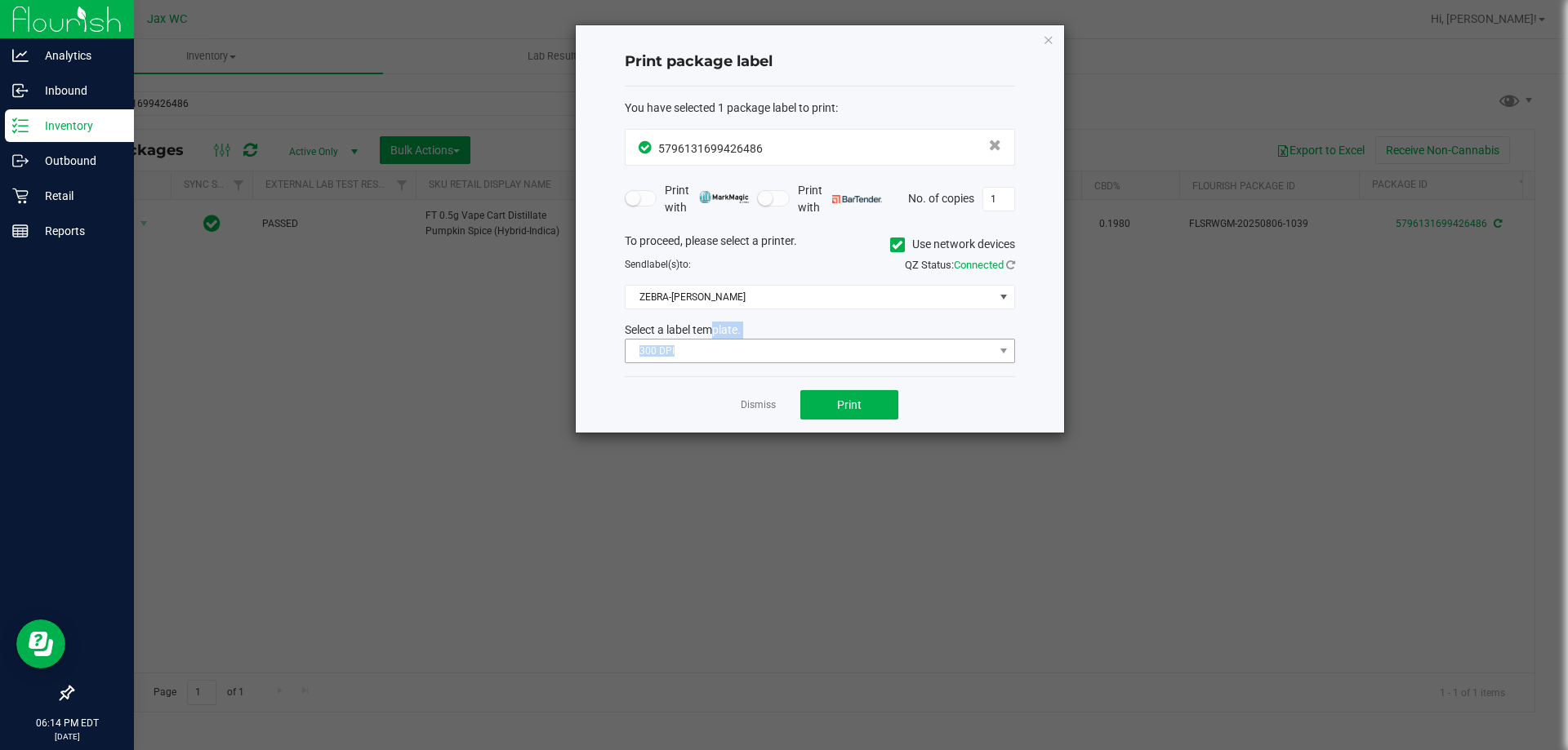
click at [705, 340] on div "Select a label template. 300 DPI" at bounding box center [821, 343] width 415 height 42
click at [712, 352] on span "300 DPI" at bounding box center [810, 351] width 368 height 23
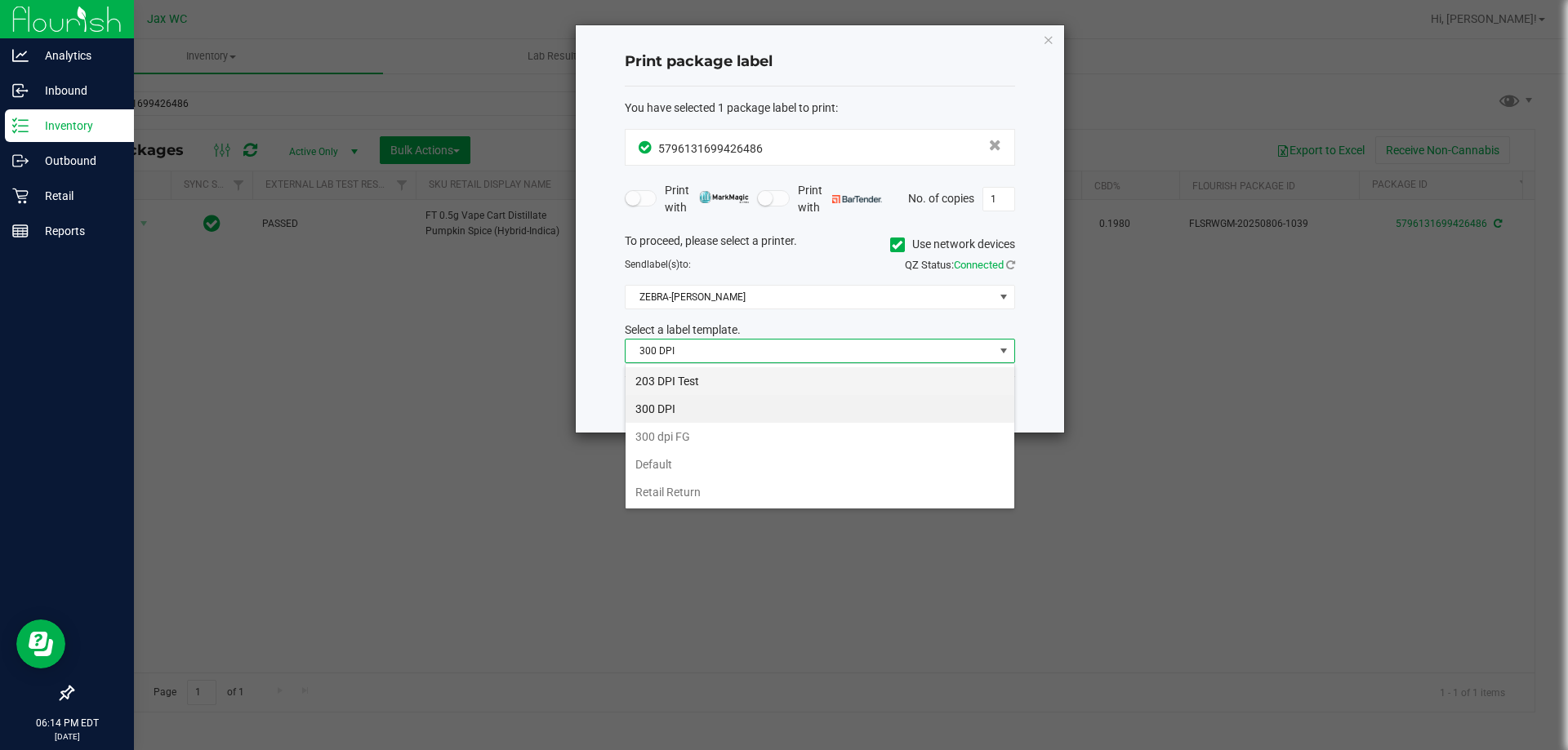
click at [721, 379] on li "203 DPI Test" at bounding box center [820, 381] width 389 height 27
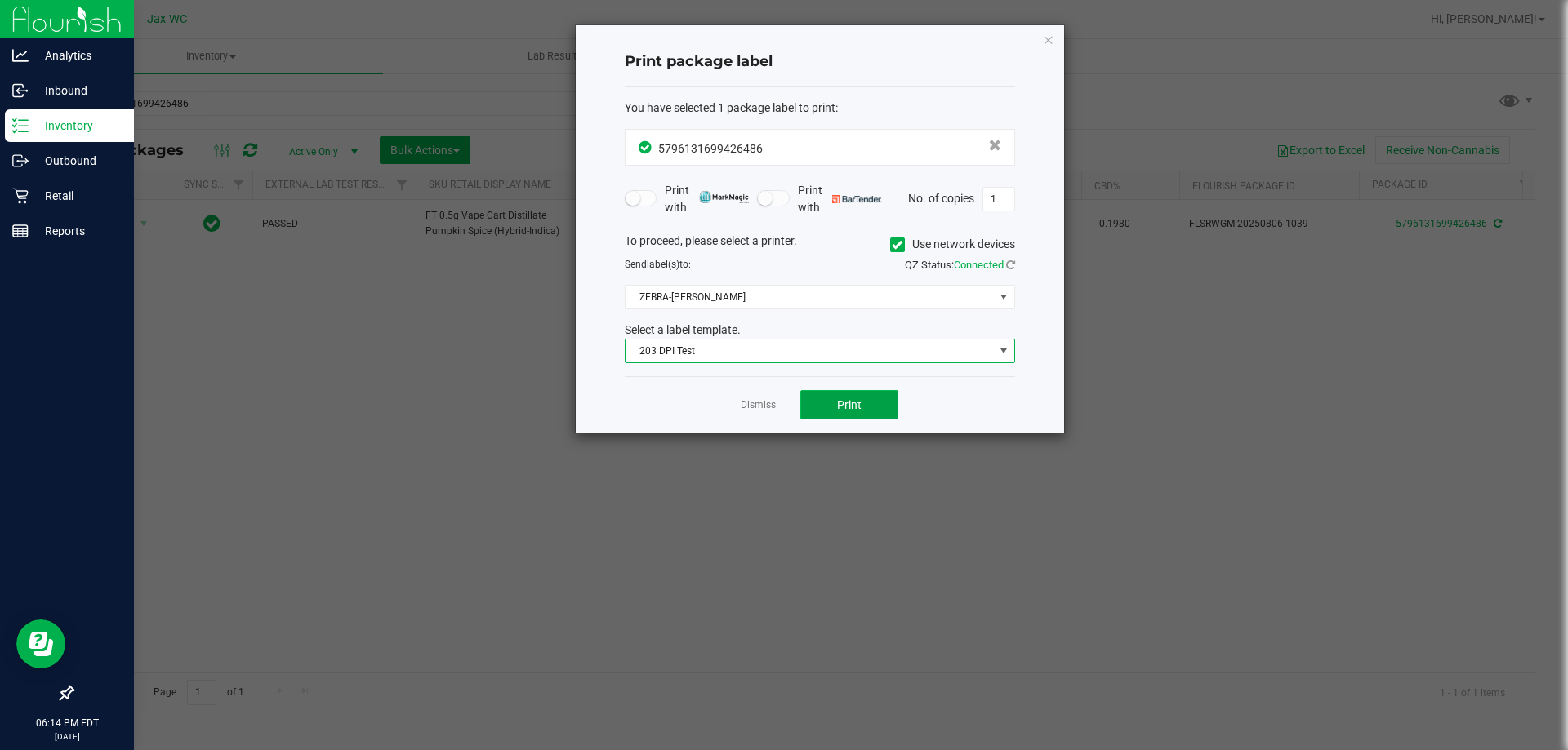
click at [869, 398] on button "Print" at bounding box center [849, 405] width 98 height 29
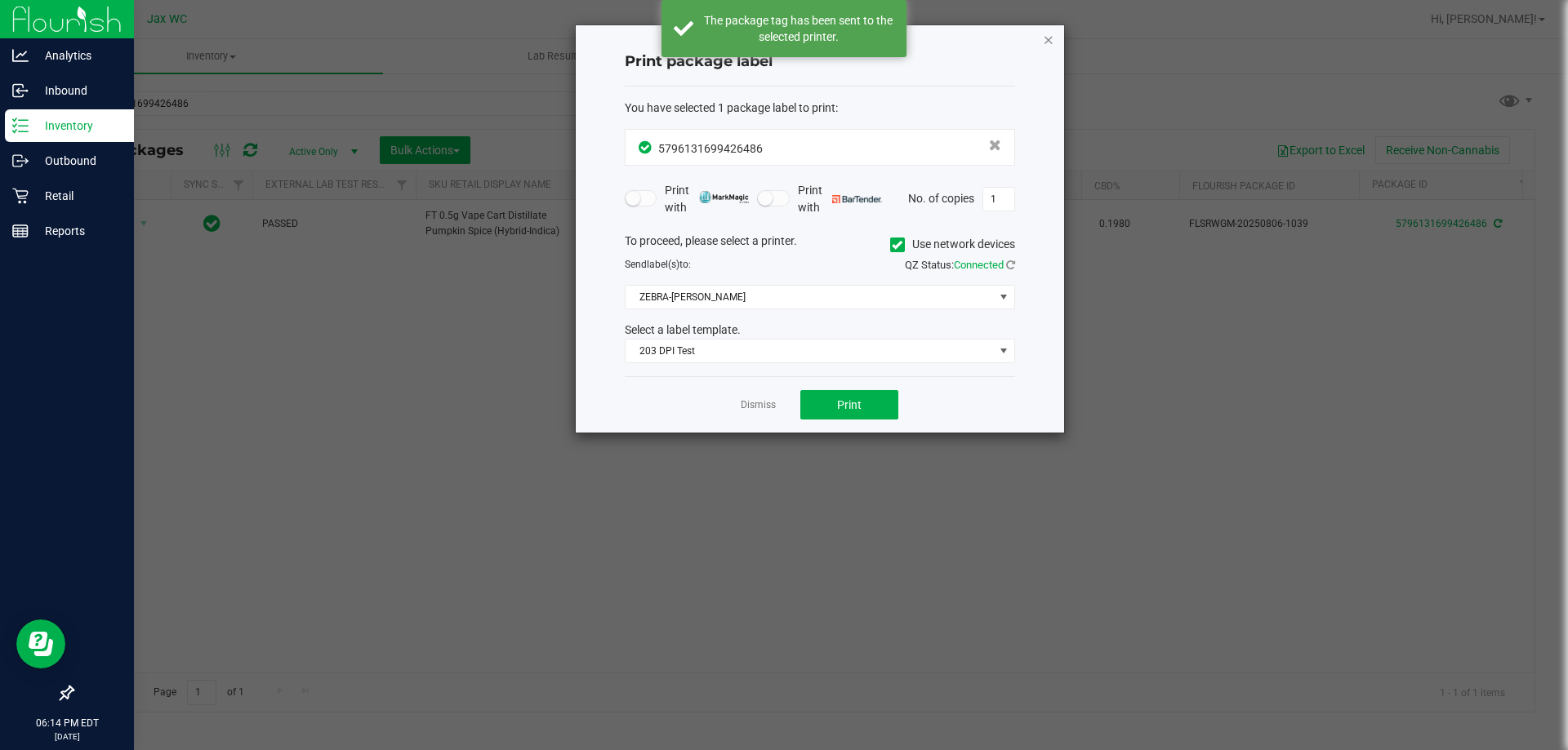
click at [1054, 37] on icon "button" at bounding box center [1049, 39] width 12 height 20
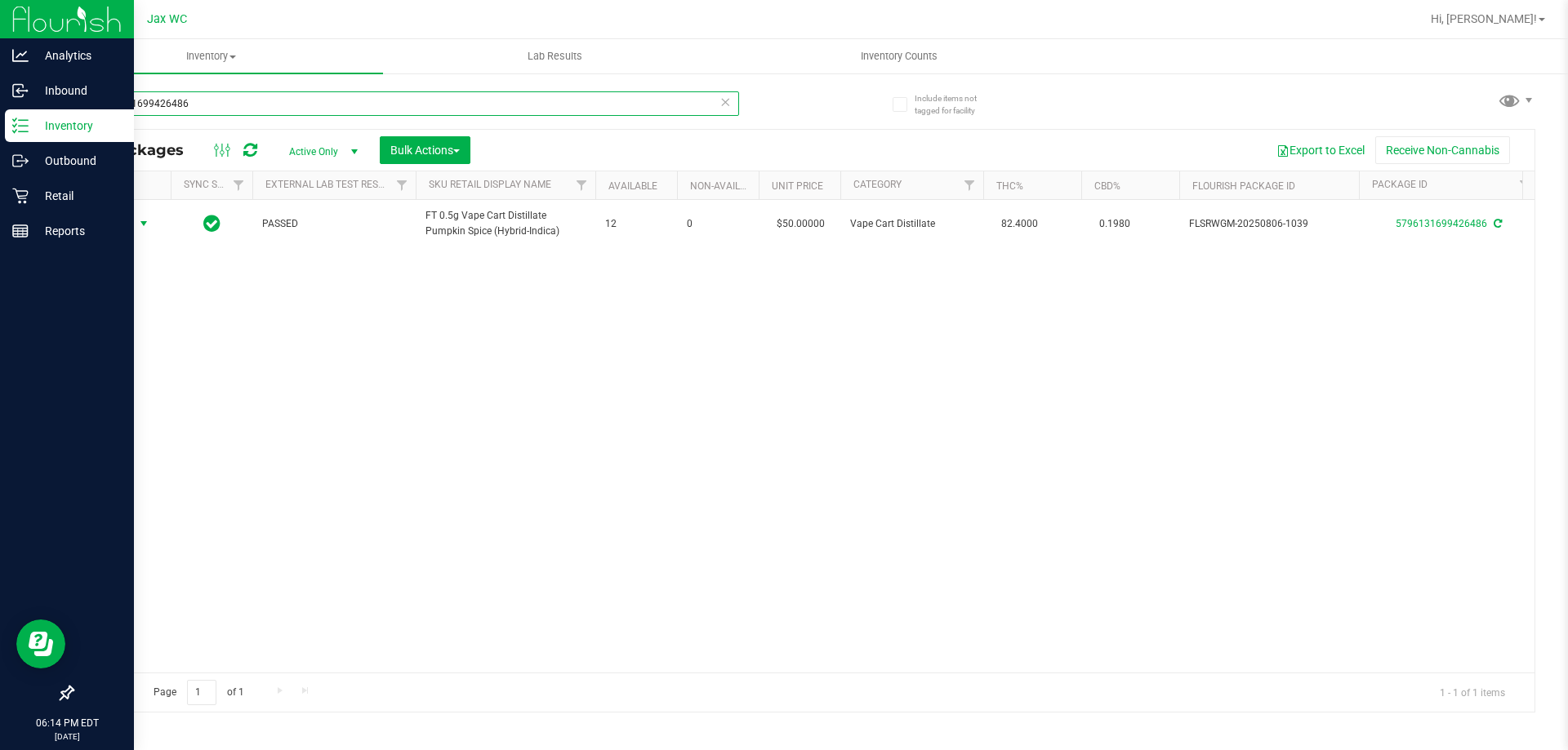
click at [252, 106] on input "5796131699426486" at bounding box center [404, 103] width 667 height 24
click at [254, 106] on input "5796131699426486" at bounding box center [404, 103] width 667 height 24
type input "7719145407747959"
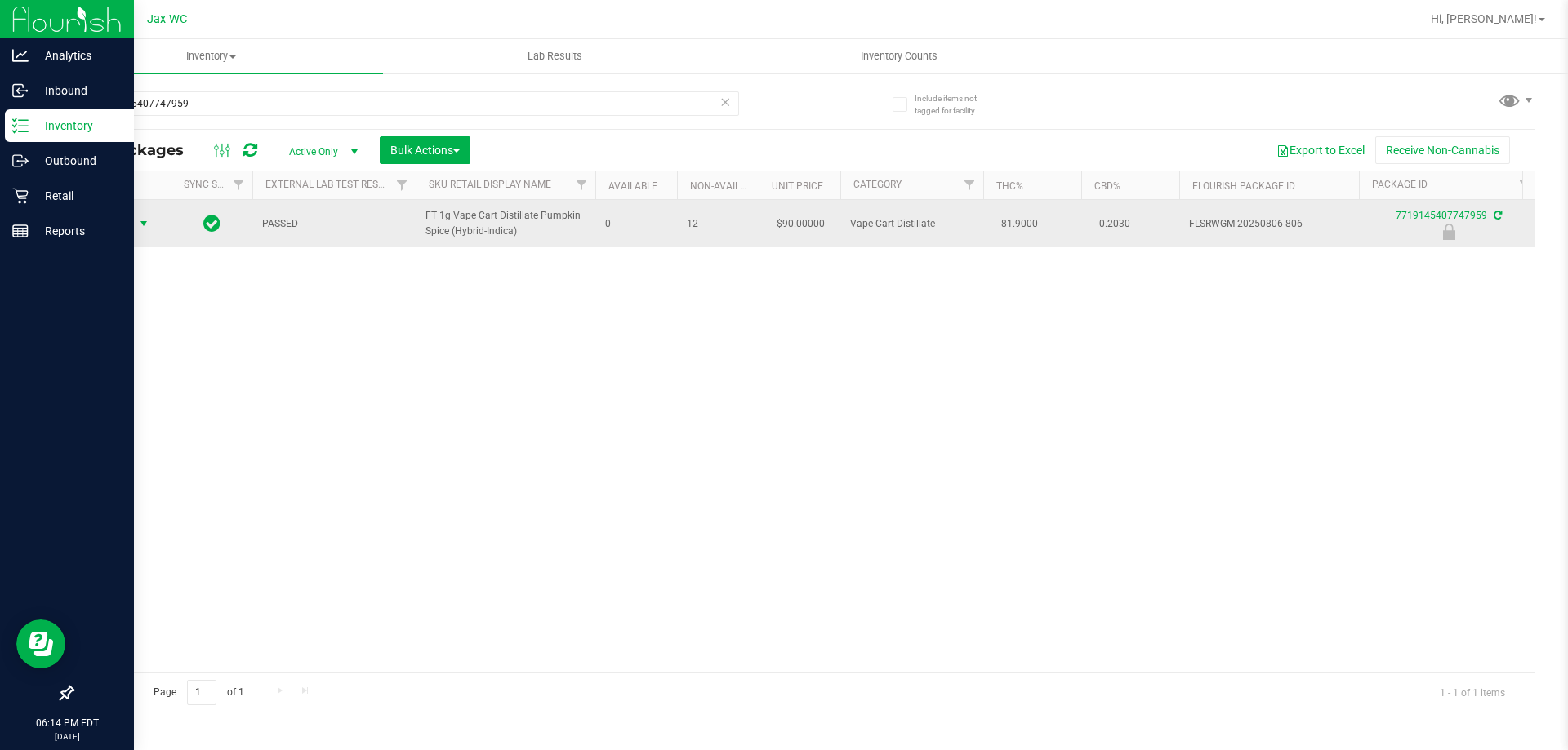
click at [121, 224] on span "Action" at bounding box center [111, 223] width 44 height 23
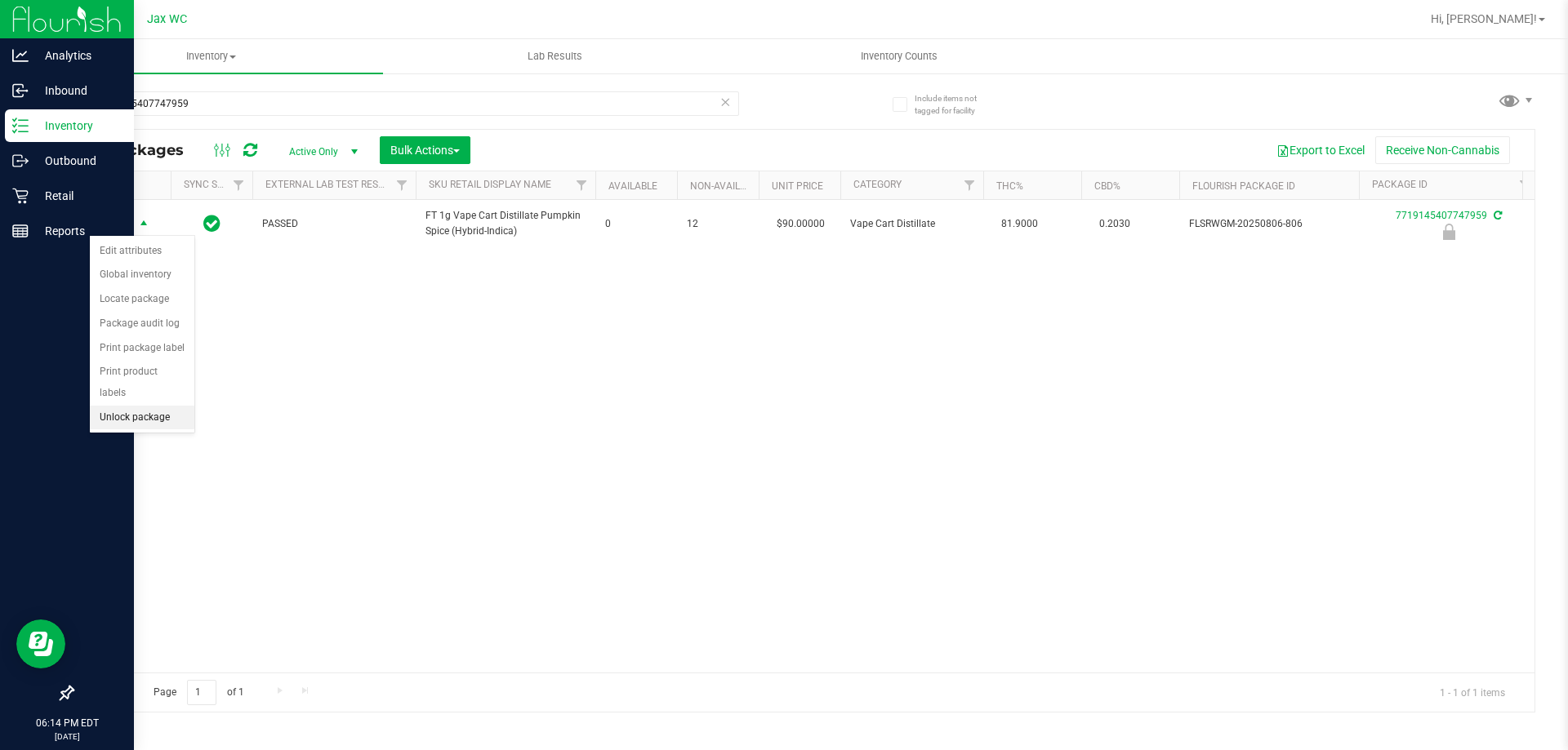
click at [153, 406] on li "Unlock package" at bounding box center [142, 418] width 105 height 24
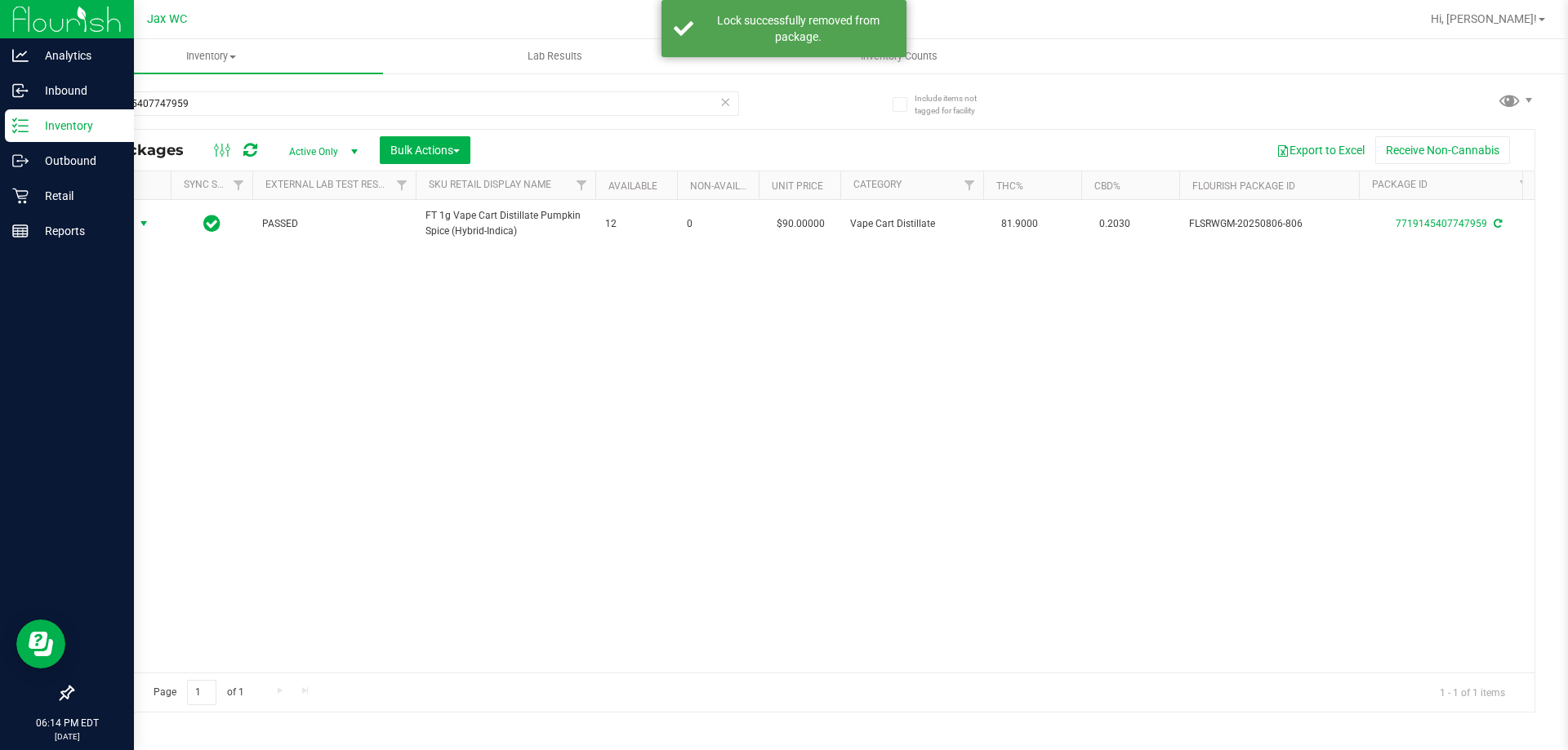
click at [115, 224] on div "Action Action Adjust qty Create package Edit attributes Global inventory Locate…" at bounding box center [121, 223] width 78 height 23
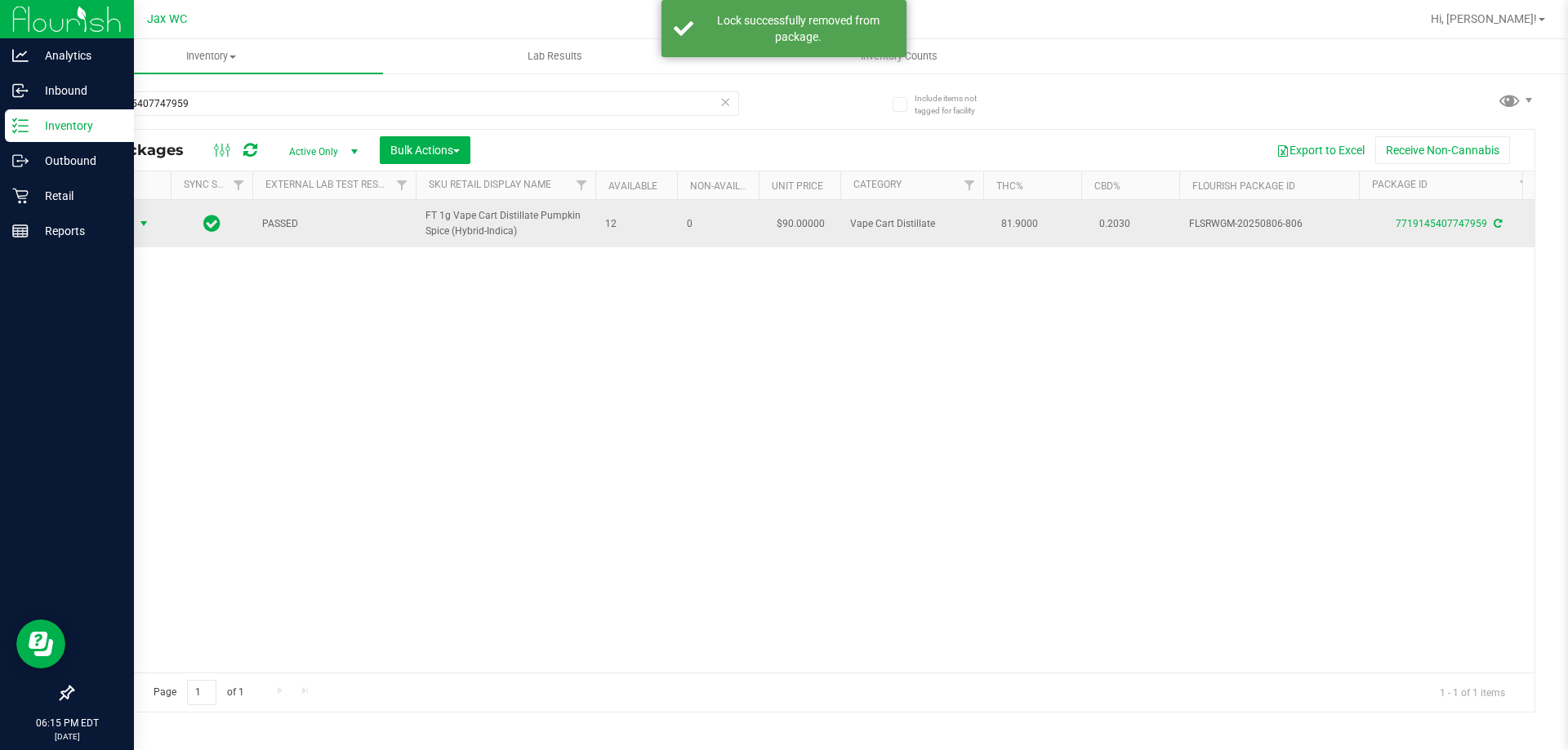
click at [115, 224] on span "Action" at bounding box center [111, 223] width 44 height 23
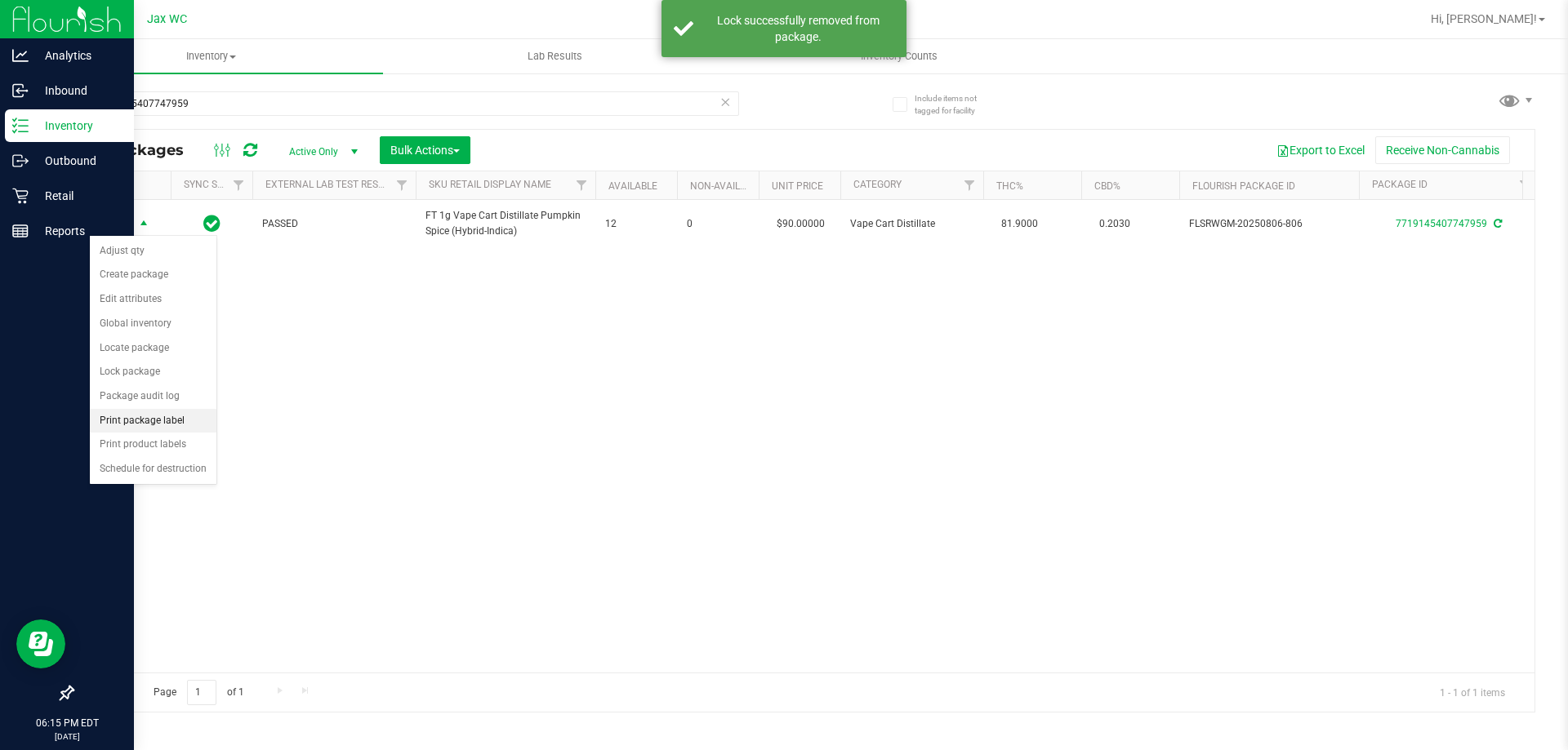
click at [166, 416] on li "Print package label" at bounding box center [153, 421] width 126 height 24
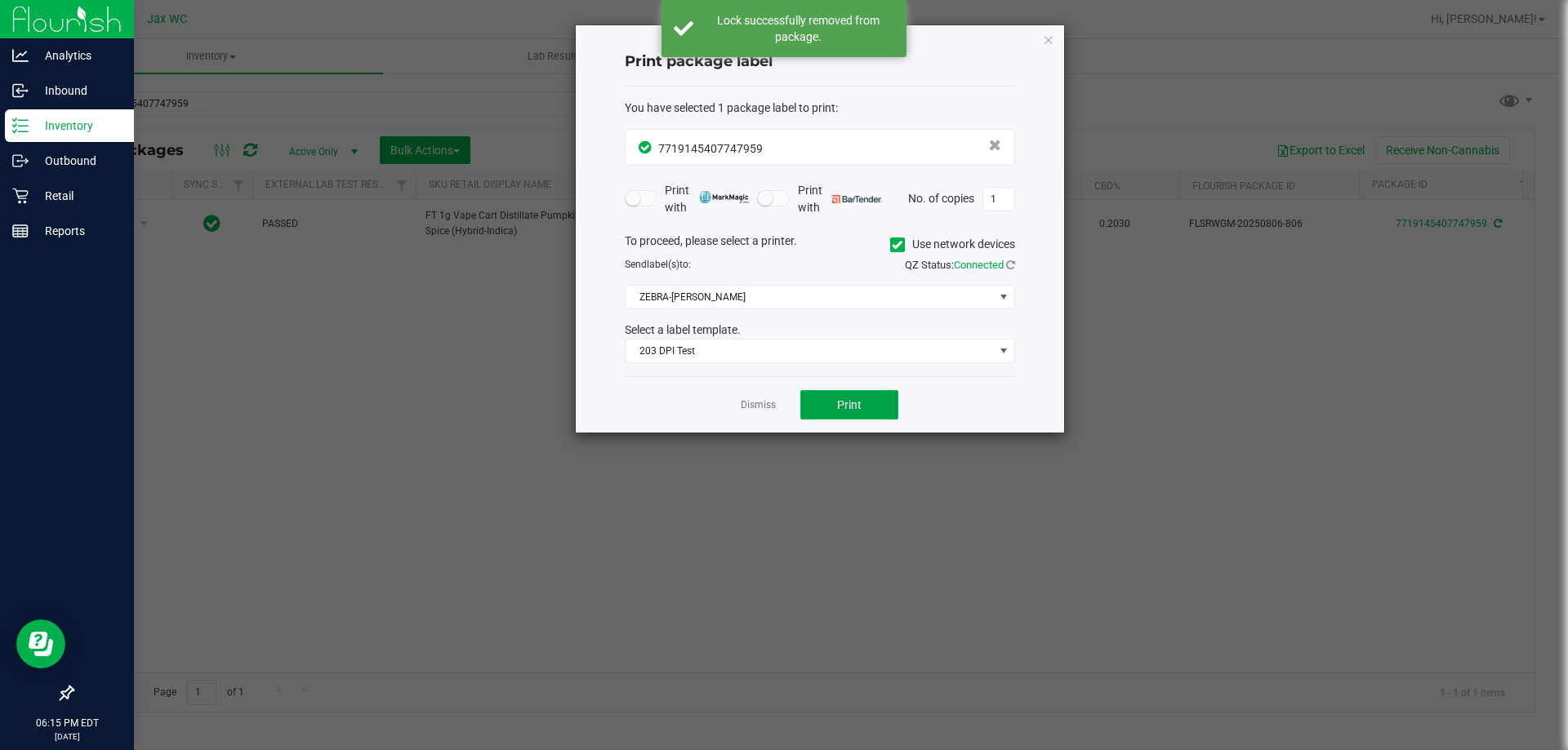
click at [851, 407] on span "Print" at bounding box center [849, 404] width 24 height 13
click at [769, 402] on link "Dismiss" at bounding box center [758, 405] width 35 height 14
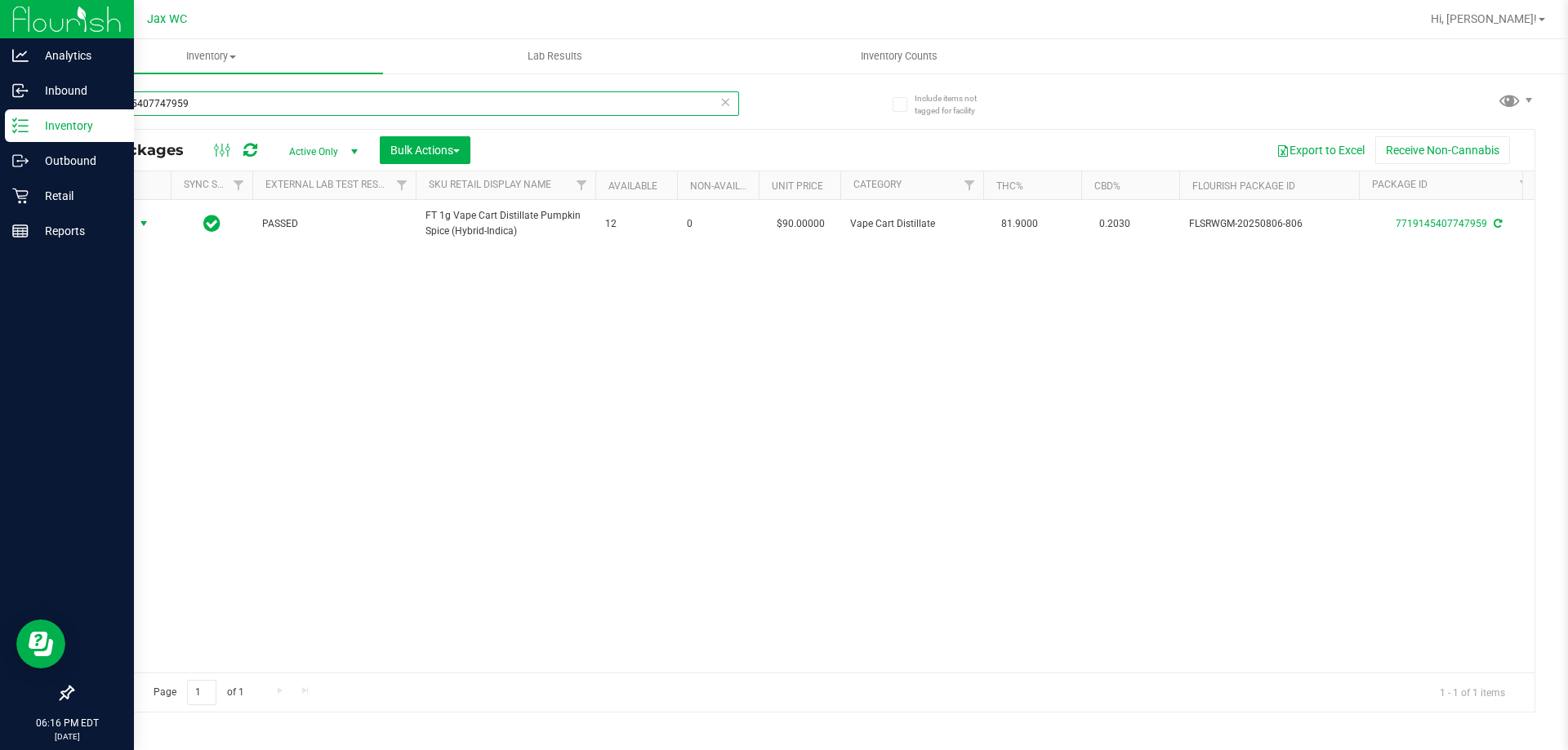
click at [207, 91] on input "7719145407747959" at bounding box center [404, 103] width 667 height 24
click at [209, 101] on input "7719145407747959" at bounding box center [404, 103] width 667 height 24
click at [207, 102] on input "7719145407747959" at bounding box center [404, 103] width 667 height 24
type input "2702101657195845"
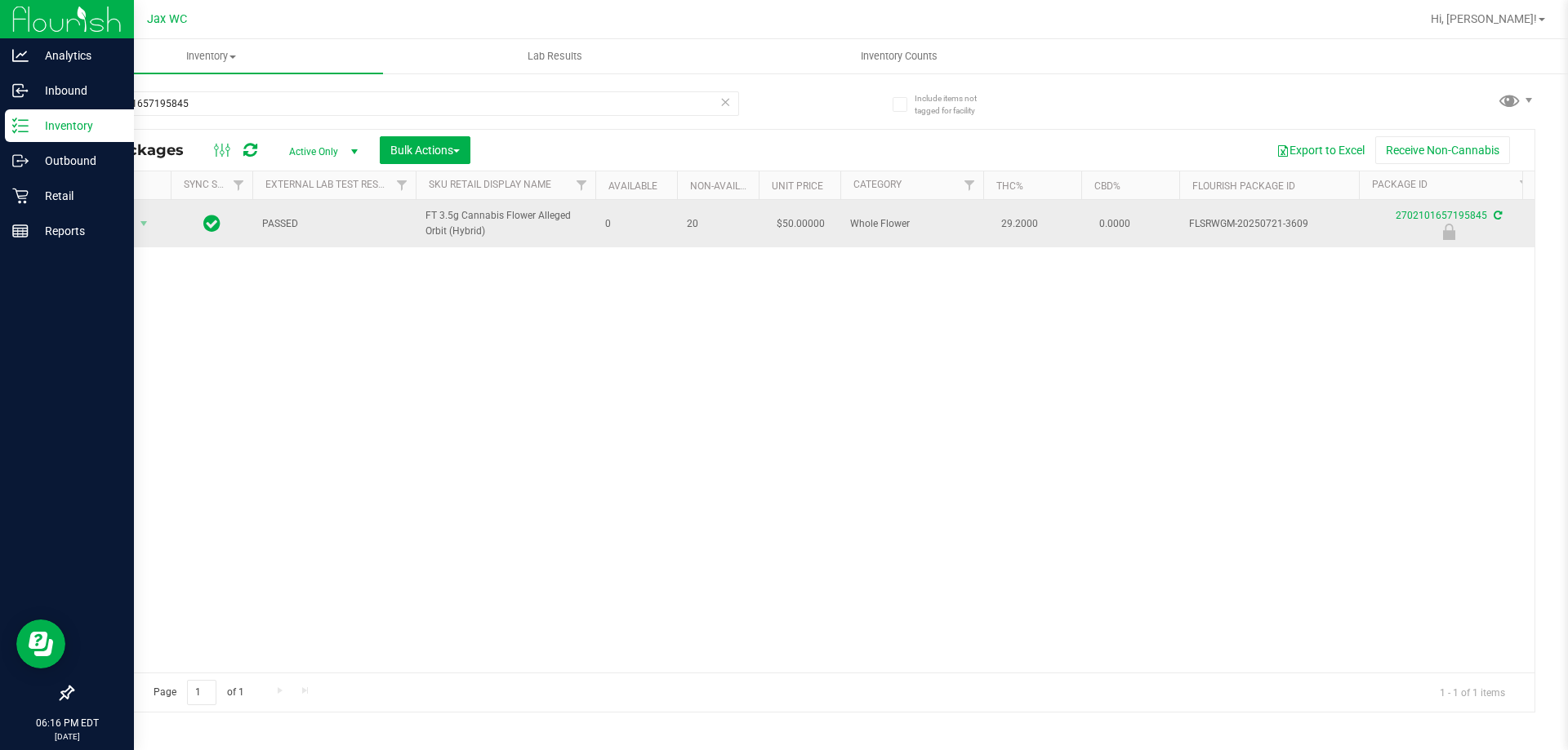
click at [133, 238] on td "Action Action Edit attributes Global inventory Locate package Package audit log…" at bounding box center [121, 223] width 98 height 47
click at [132, 243] on td "Action Action Edit attributes Global inventory Locate package Package audit log…" at bounding box center [121, 223] width 98 height 47
click at [119, 228] on span "Action" at bounding box center [111, 223] width 44 height 23
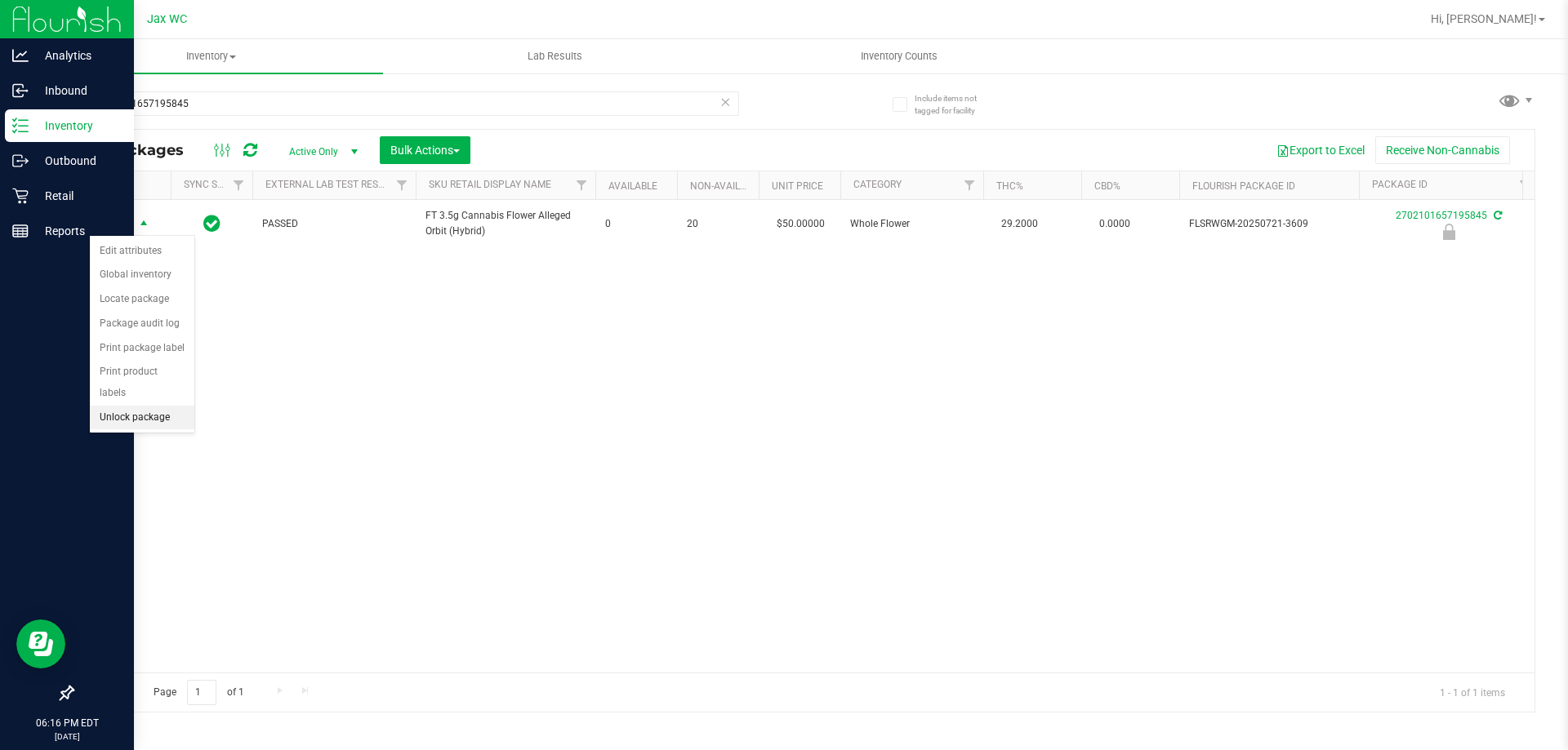
click at [145, 406] on li "Unlock package" at bounding box center [142, 418] width 105 height 24
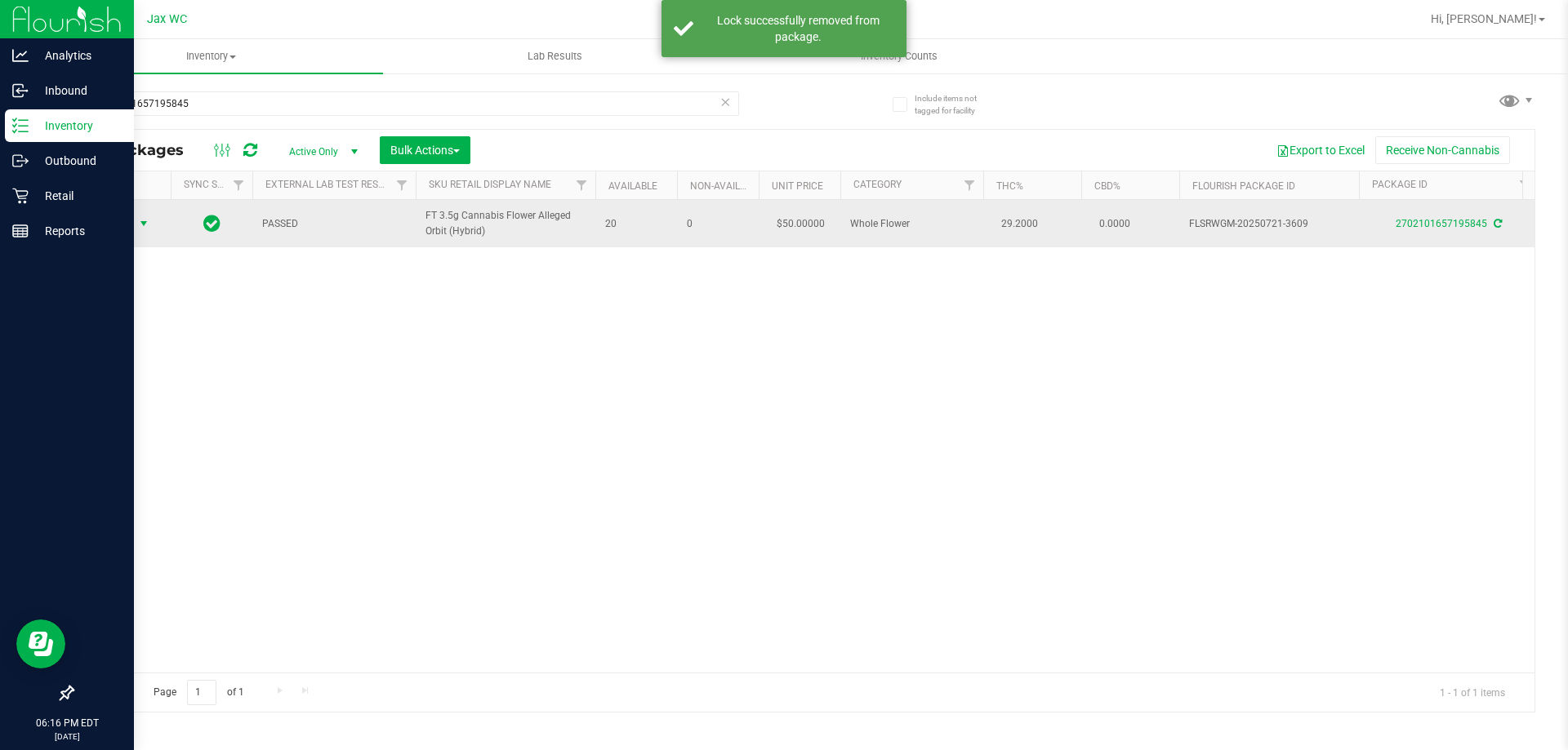
click at [134, 219] on span "select" at bounding box center [144, 223] width 21 height 23
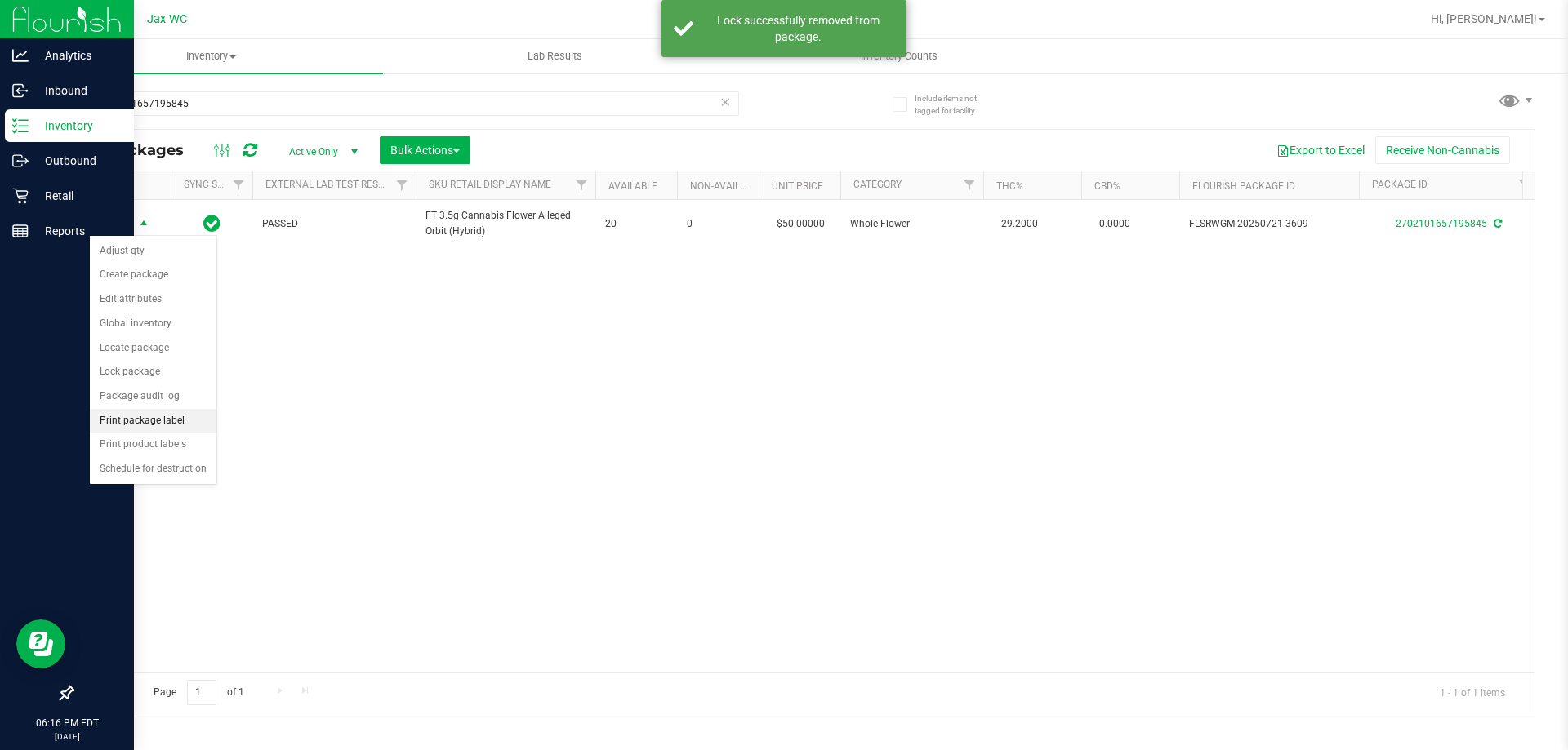
click at [156, 423] on li "Print package label" at bounding box center [153, 421] width 126 height 24
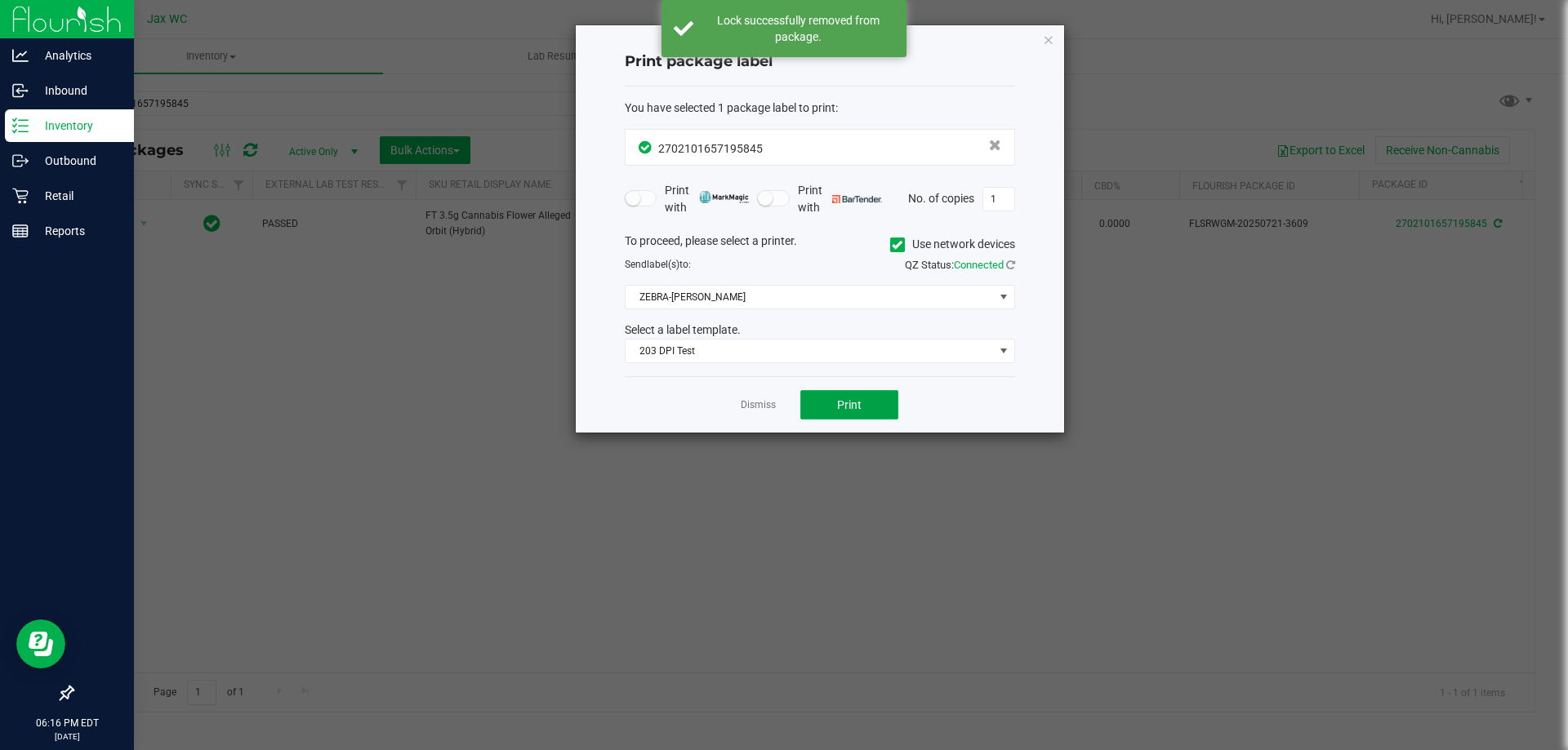
click at [842, 406] on span "Print" at bounding box center [849, 404] width 24 height 13
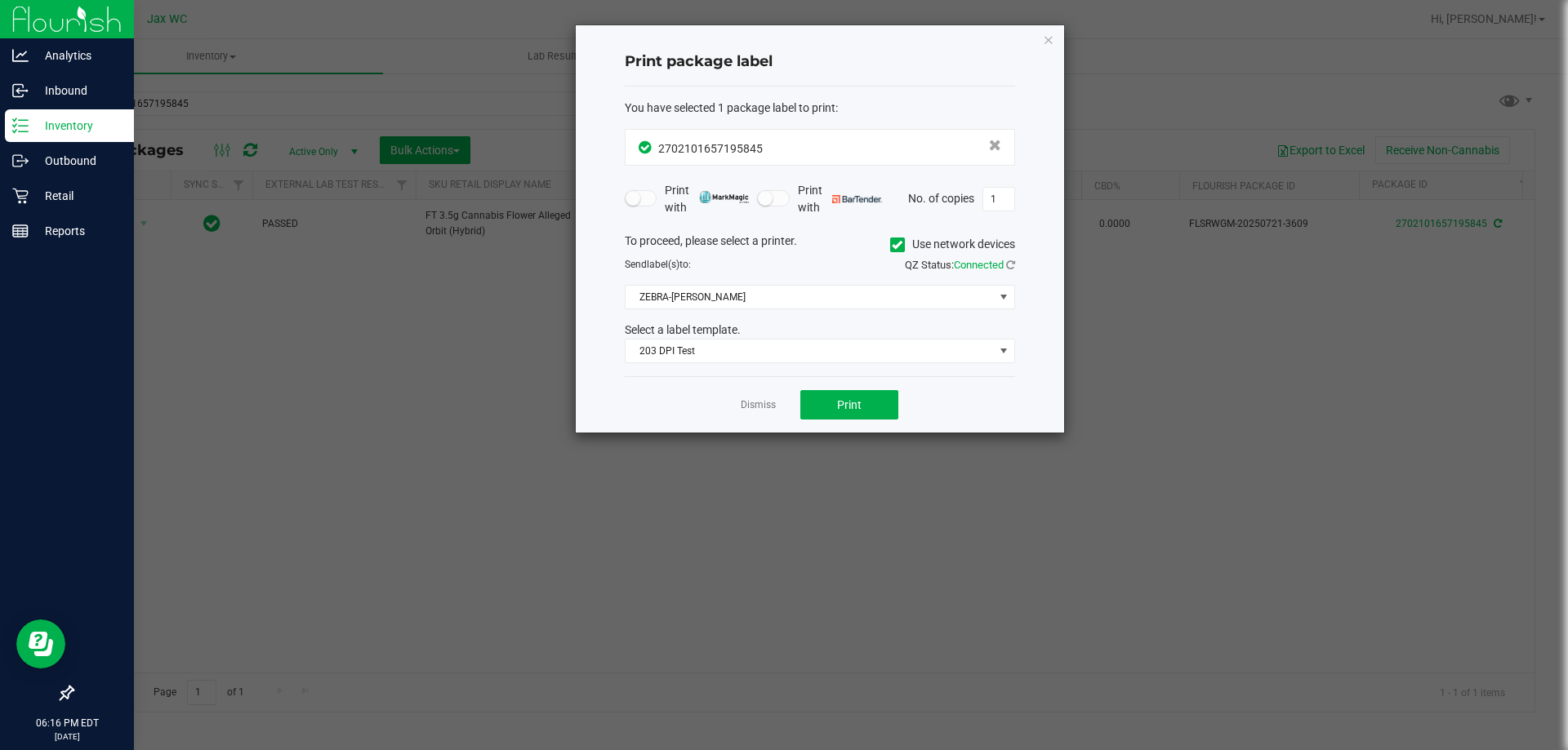
click at [766, 407] on link "Dismiss" at bounding box center [758, 405] width 35 height 14
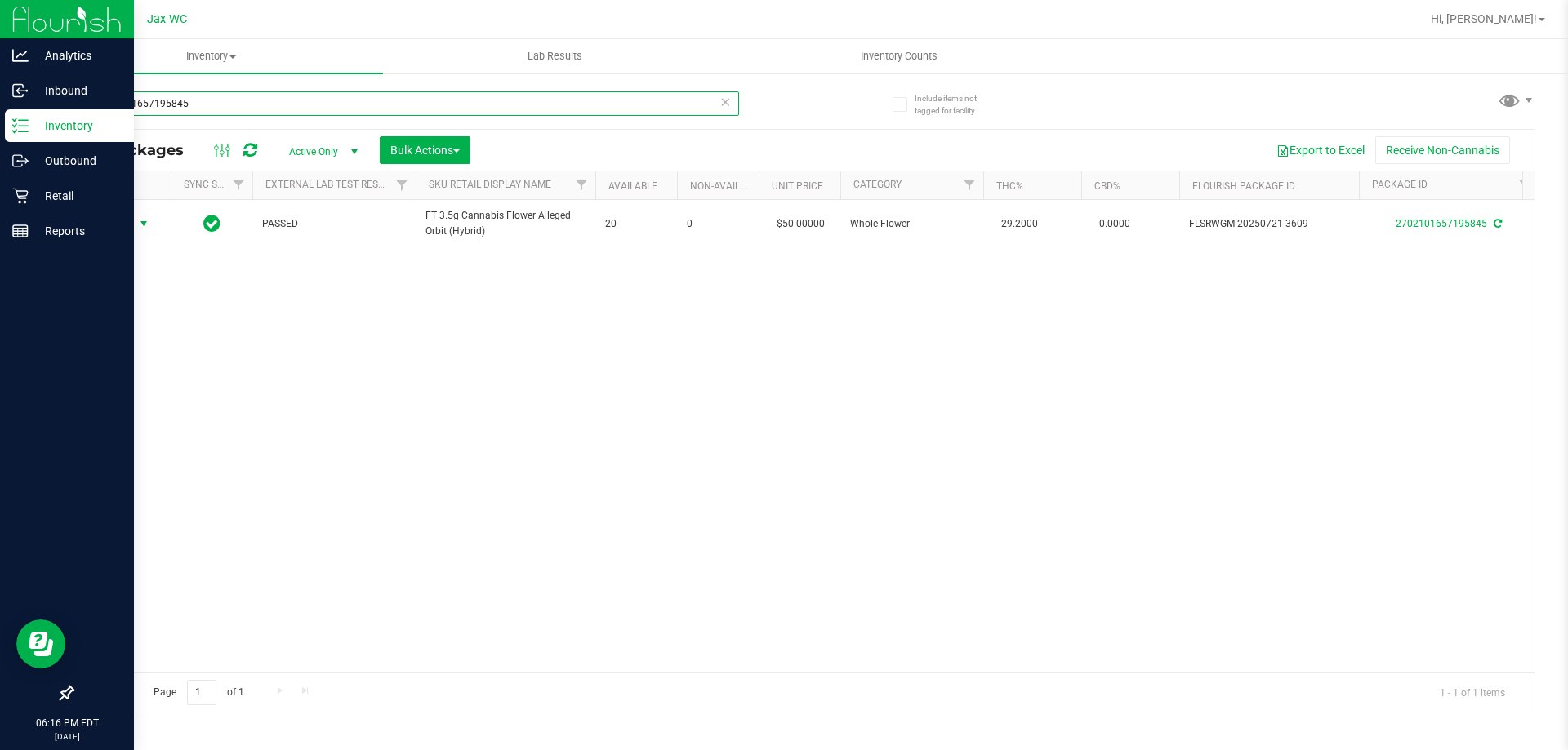
click at [250, 108] on input "2702101657195845" at bounding box center [404, 103] width 667 height 24
type input "6033044993383950"
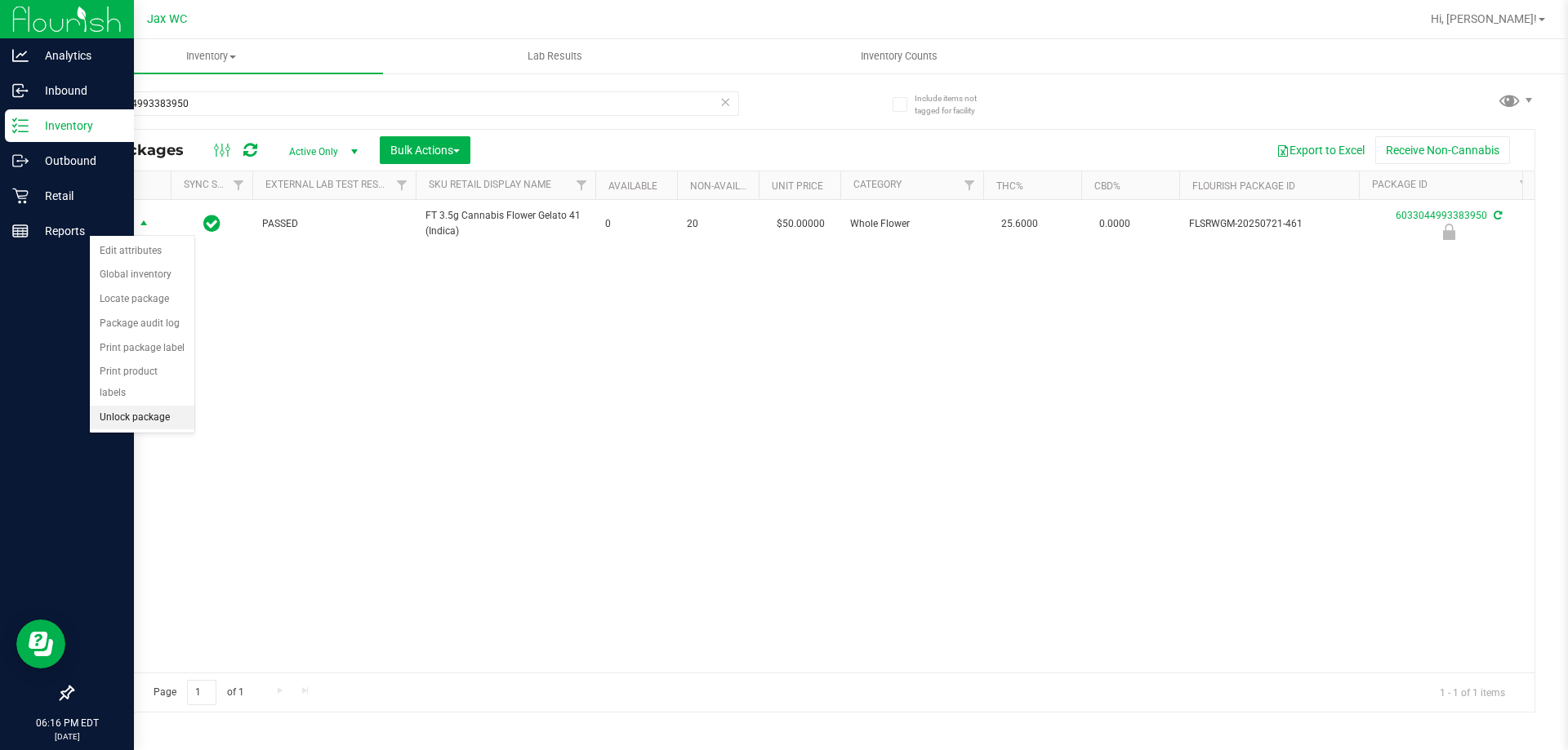
click at [160, 406] on li "Unlock package" at bounding box center [142, 418] width 105 height 24
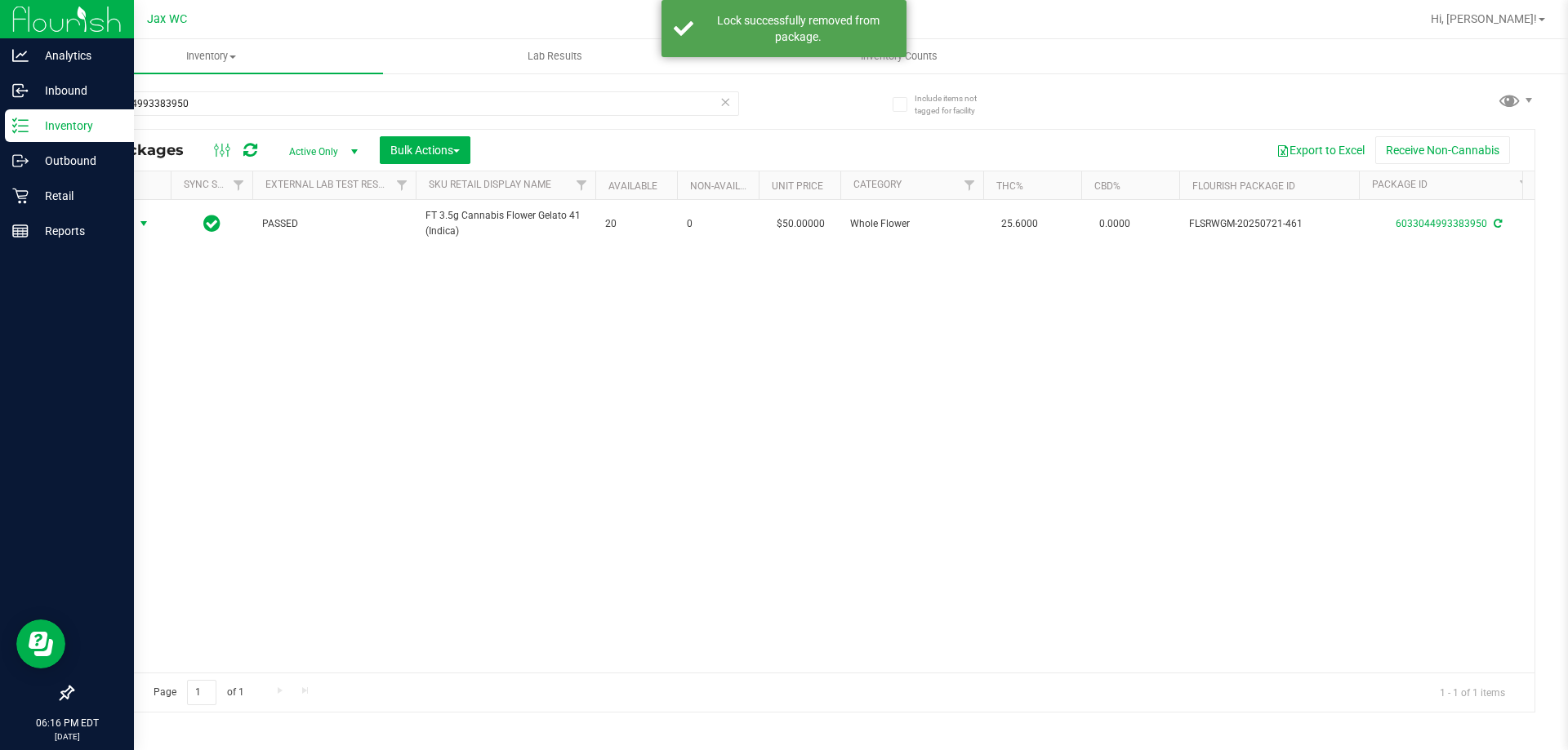
click at [126, 225] on div "Action Action Adjust qty Create package Edit attributes Global inventory Locate…" at bounding box center [121, 223] width 78 height 23
click at [126, 225] on span "Action" at bounding box center [111, 223] width 44 height 23
click at [419, 361] on div "Action Action Adjust qty Create package Edit attributes Global inventory Locate…" at bounding box center [803, 436] width 1462 height 473
click at [207, 116] on div "6033044993383950" at bounding box center [404, 110] width 667 height 37
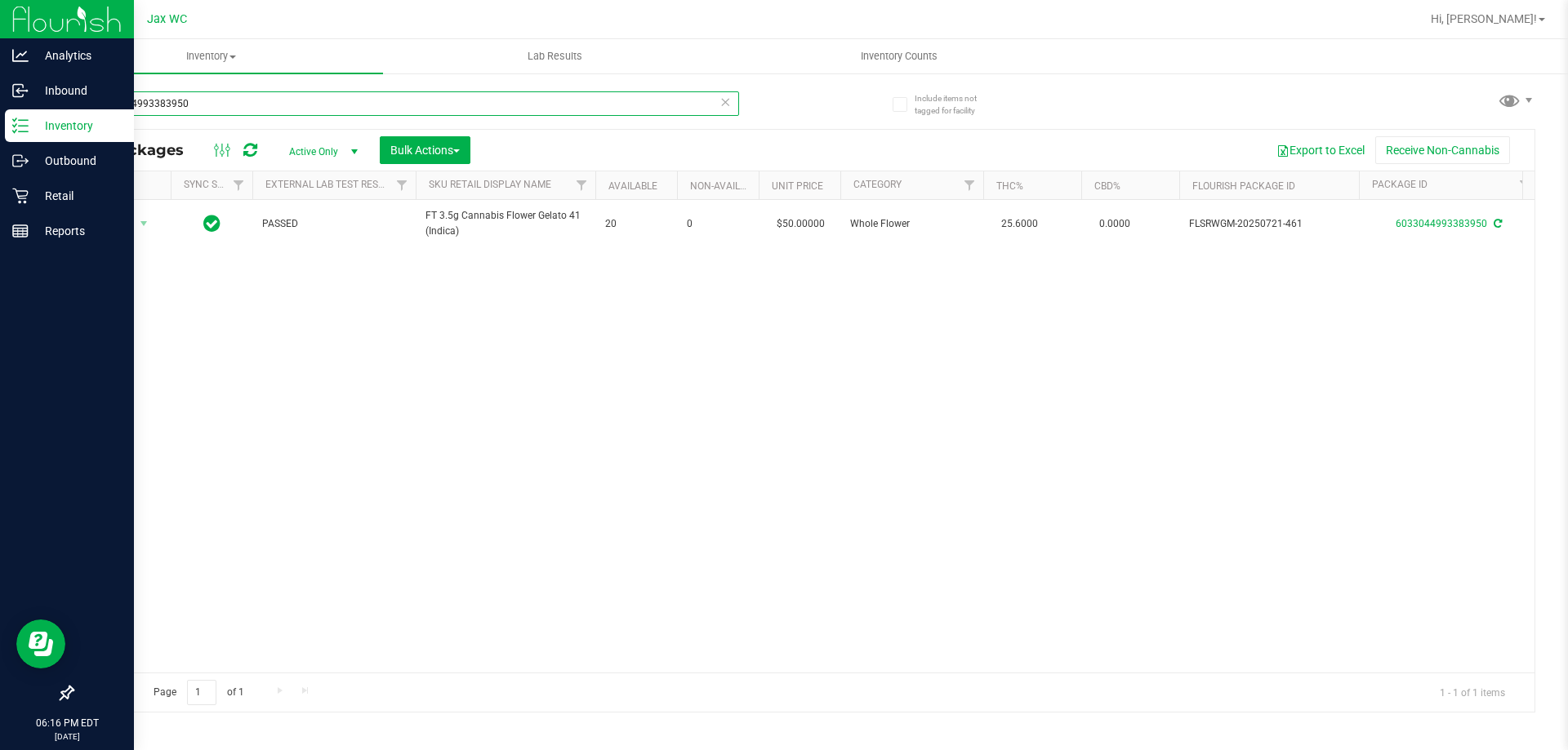
click at [206, 113] on input "6033044993383950" at bounding box center [404, 103] width 667 height 24
type input "7737912464882467"
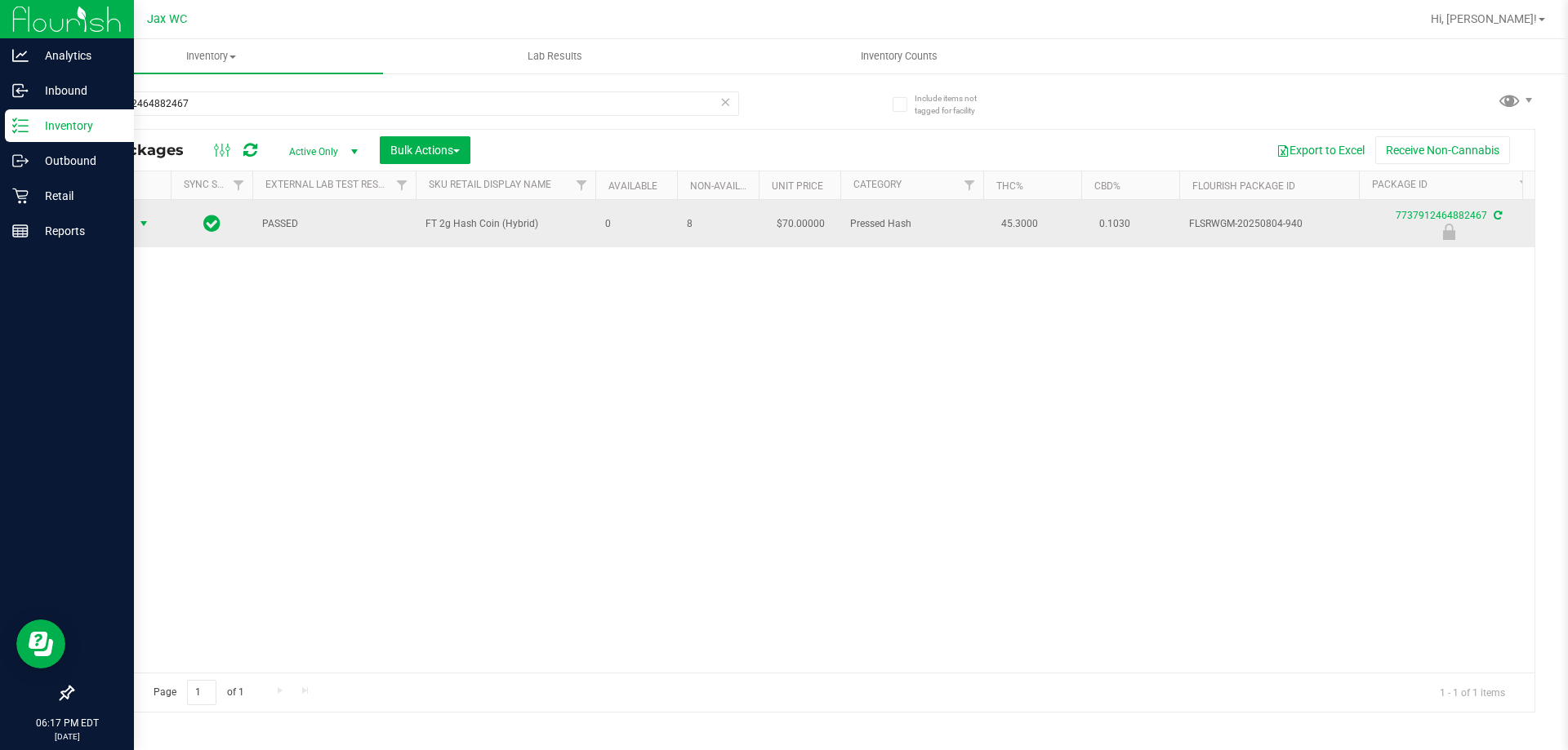
click at [127, 218] on span "Action" at bounding box center [111, 223] width 44 height 23
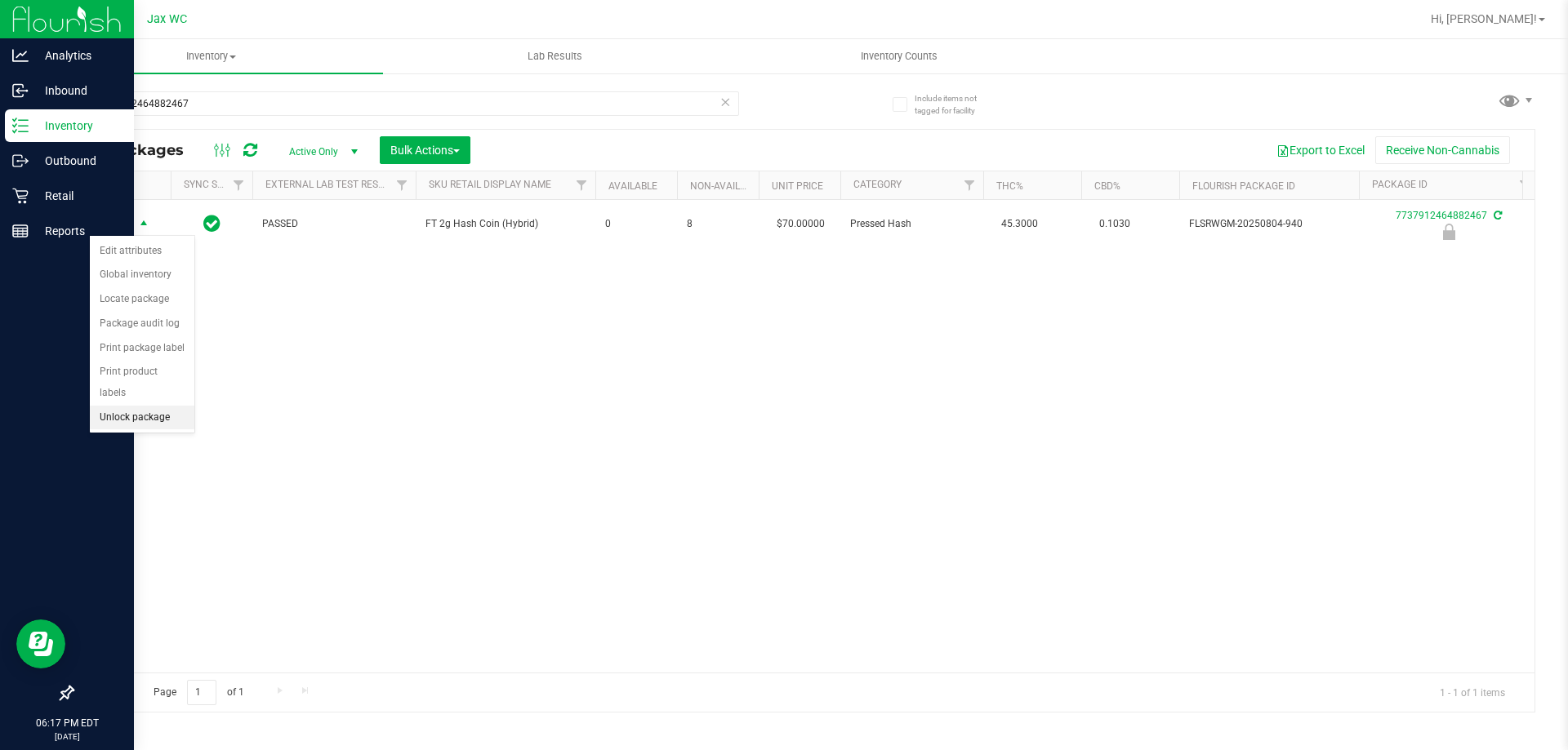
drag, startPoint x: 153, startPoint y: 390, endPoint x: 147, endPoint y: 383, distance: 9.2
click at [151, 406] on li "Unlock package" at bounding box center [142, 418] width 105 height 24
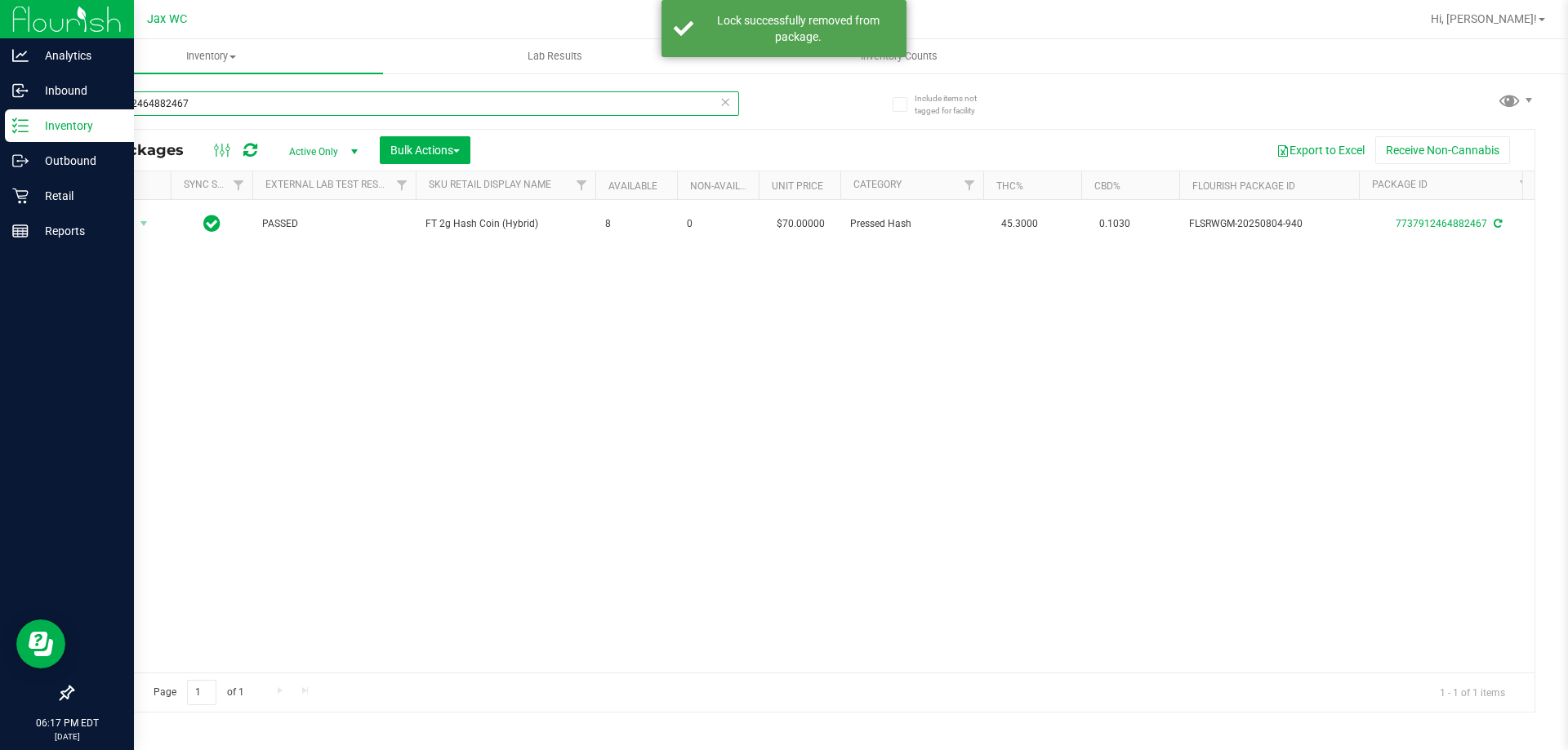
click at [223, 106] on input "7737912464882467" at bounding box center [404, 103] width 667 height 24
type input "1580374982603221"
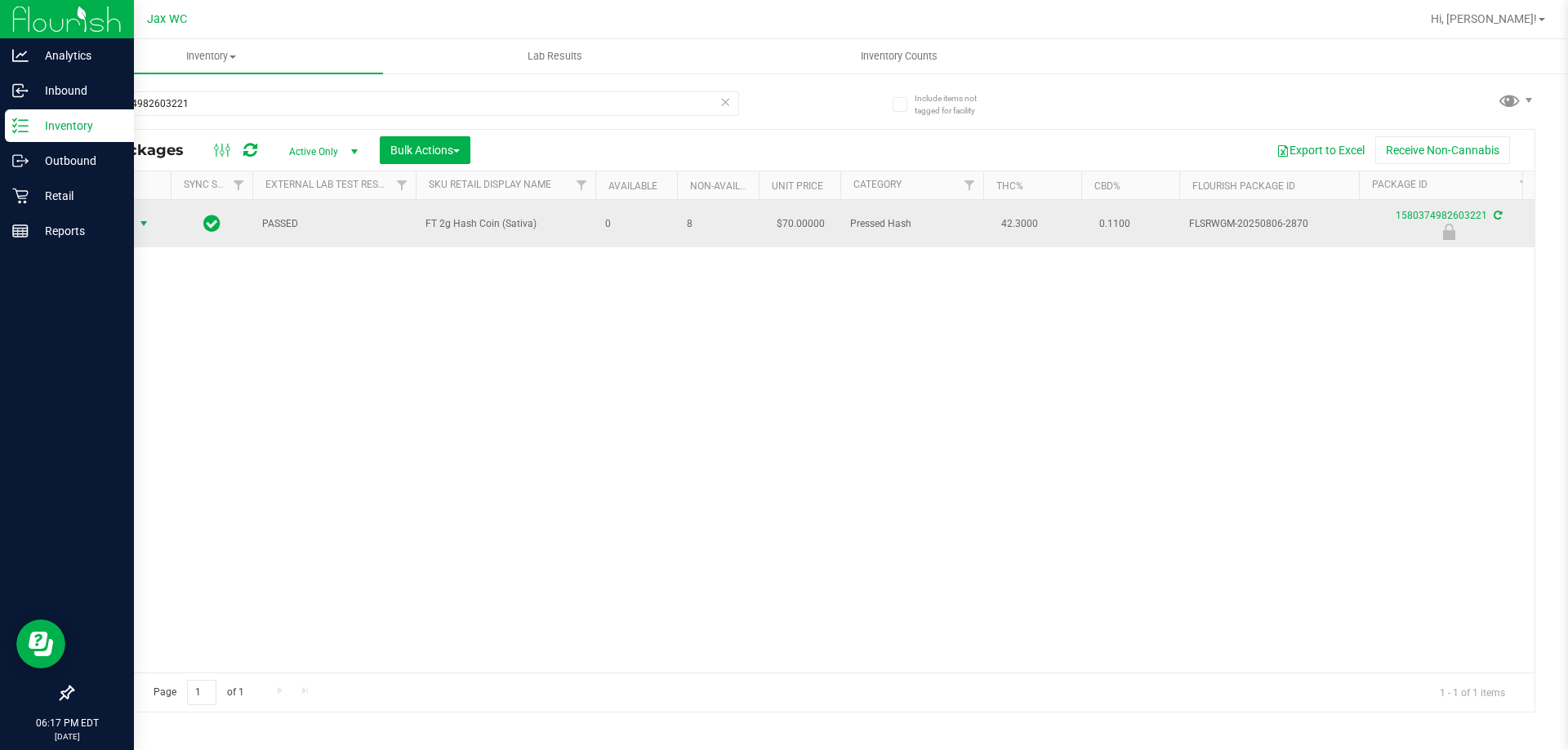
click at [107, 224] on span "Action" at bounding box center [111, 223] width 44 height 23
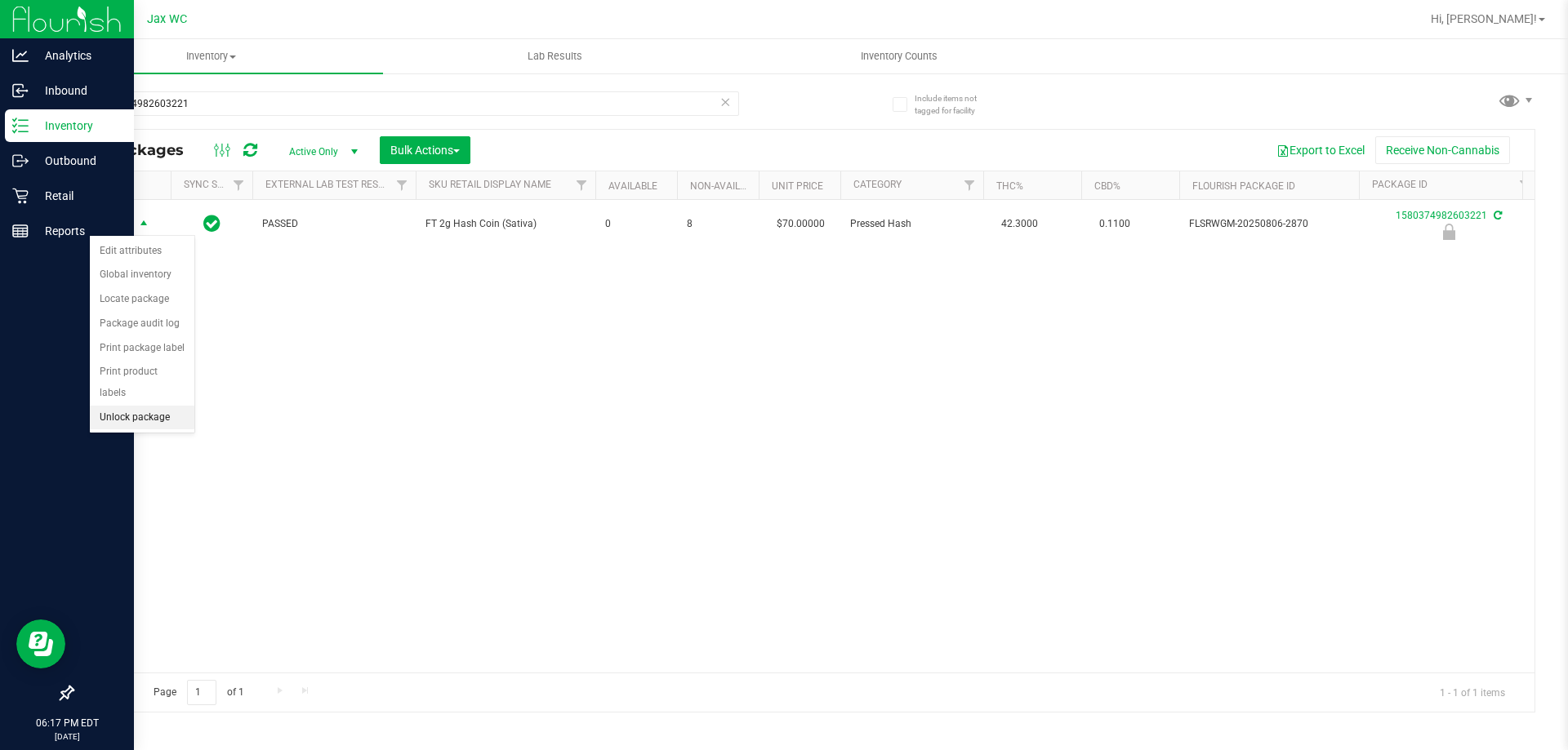
click at [136, 406] on li "Unlock package" at bounding box center [142, 418] width 105 height 24
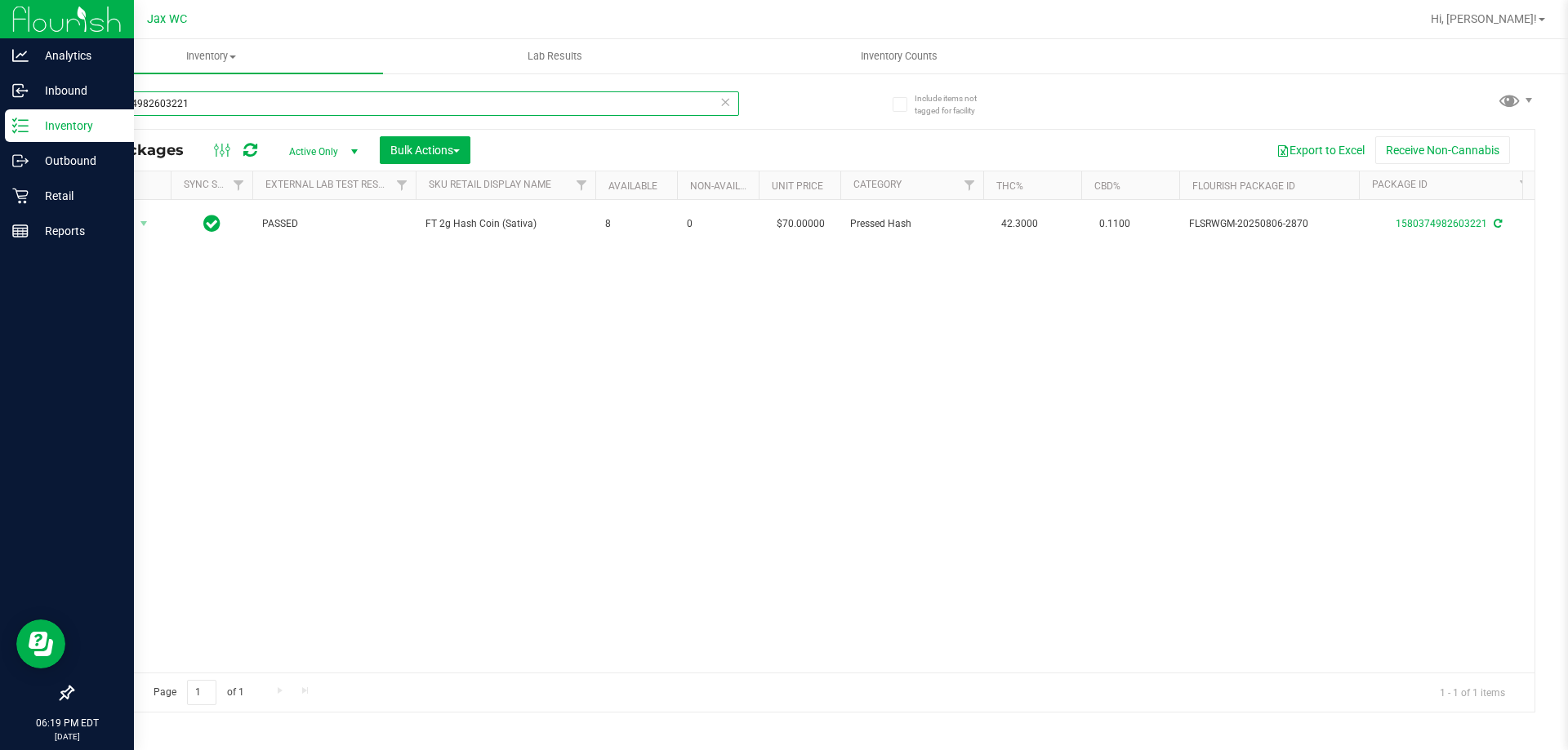
click at [224, 99] on input "1580374982603221" at bounding box center [404, 103] width 667 height 24
click at [222, 99] on input "1580374982603221" at bounding box center [404, 103] width 667 height 24
type input "7737912464882467"
